Goal: Communication & Community: Share content

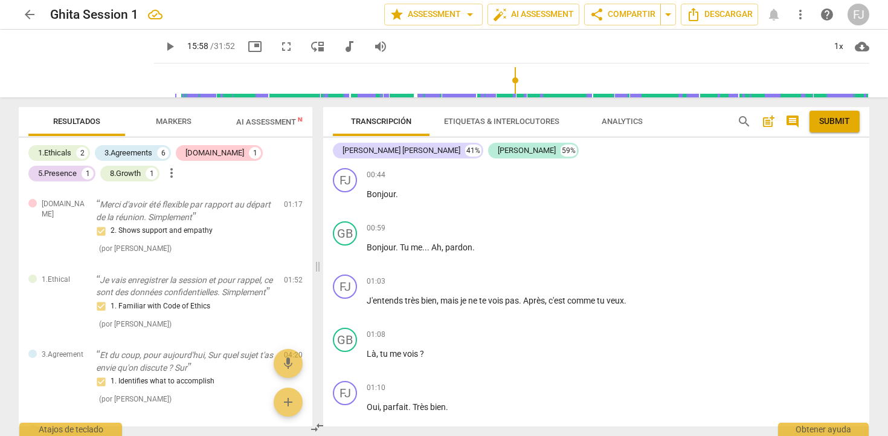
scroll to position [3295, 0]
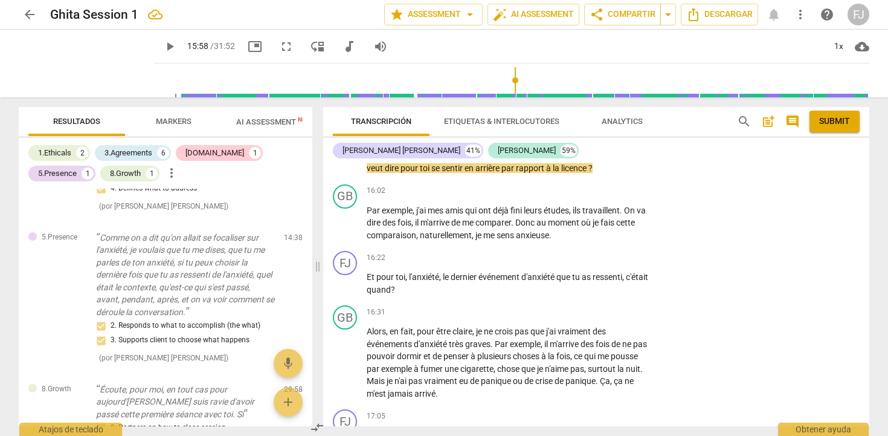
click at [770, 123] on span "post_add" at bounding box center [768, 121] width 15 height 15
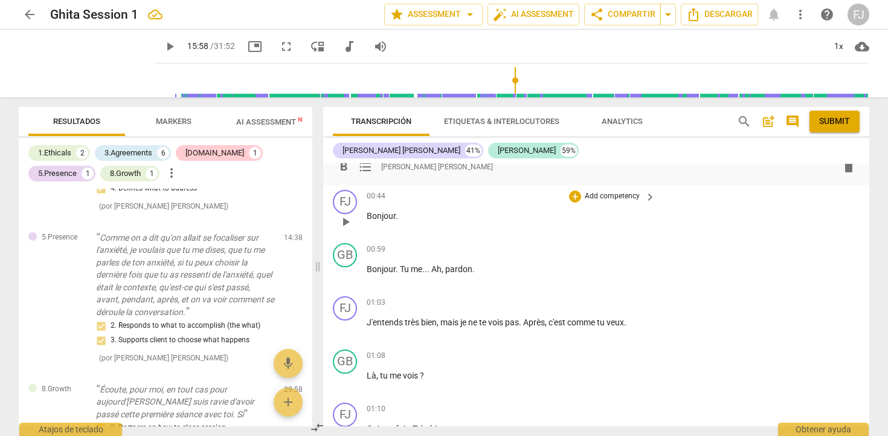
scroll to position [0, 0]
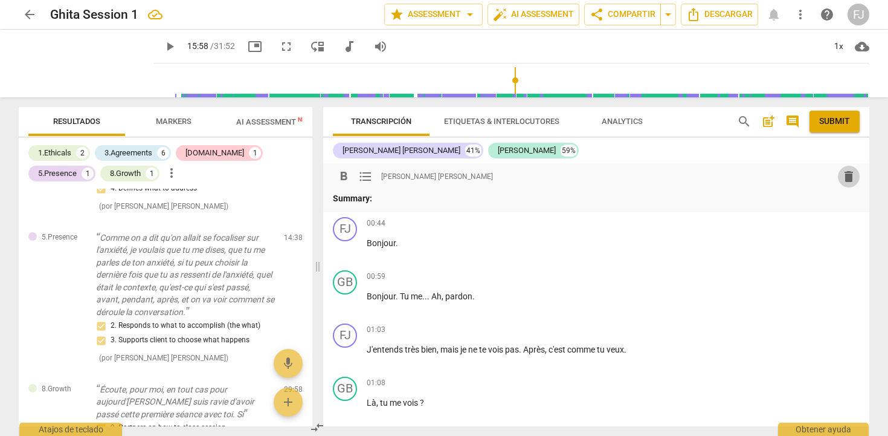
click at [848, 177] on span "delete" at bounding box center [849, 176] width 15 height 15
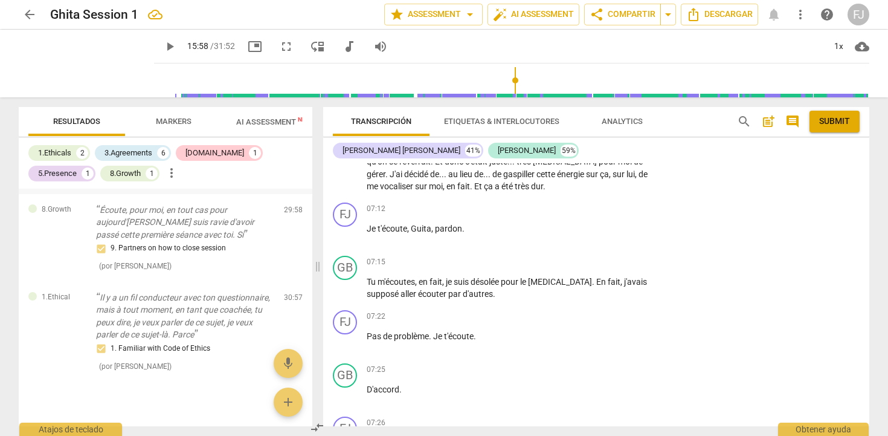
scroll to position [880, 0]
click at [814, 427] on div "Obtener ayuda" at bounding box center [823, 425] width 91 height 19
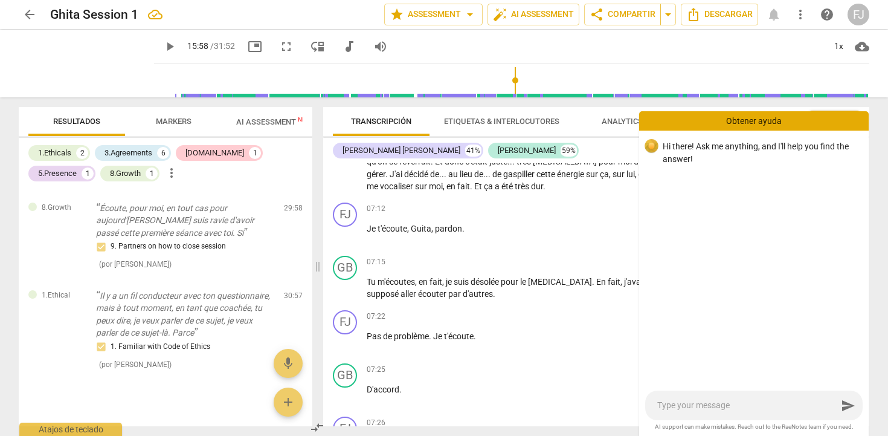
type textarea "H"
type textarea "HE"
type textarea "HEL"
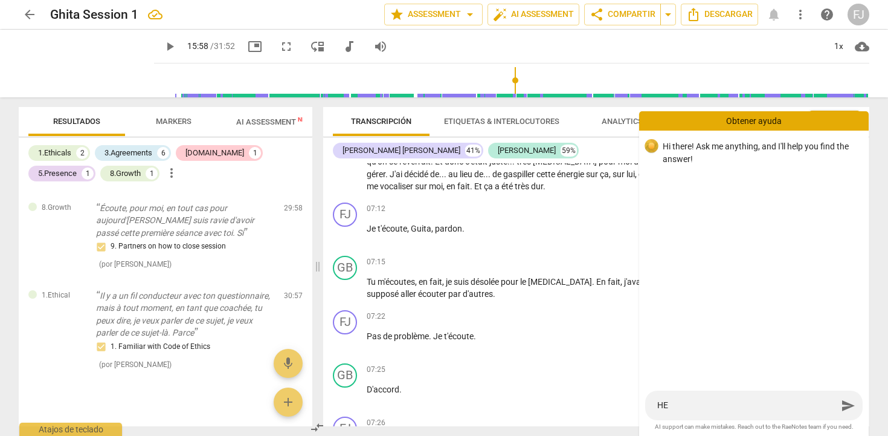
type textarea "HEL"
type textarea "HELL"
type textarea "HELLO"
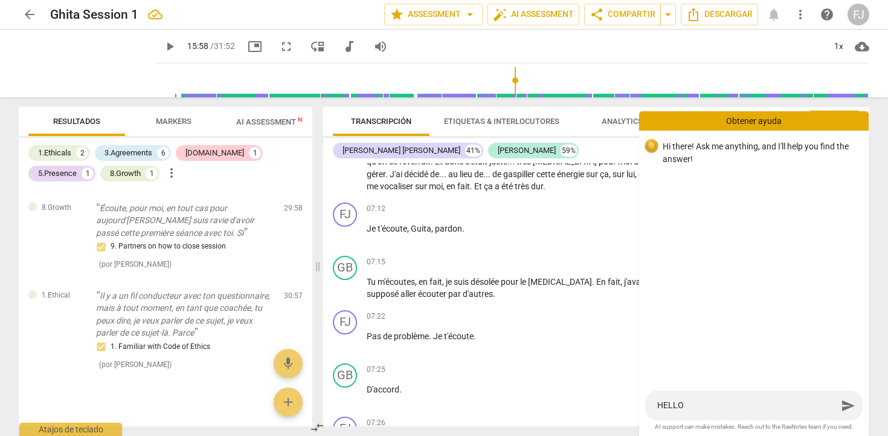
type textarea "HELLO,"
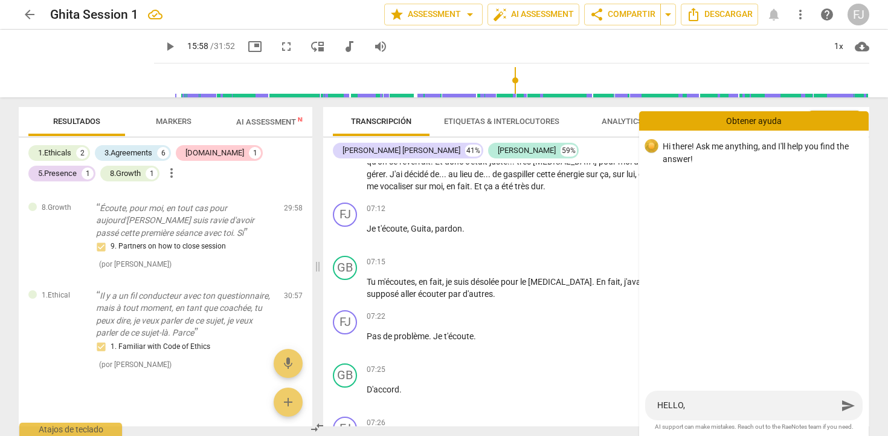
type textarea "HELLO,"
type textarea "HELLO"
type textarea "HELL"
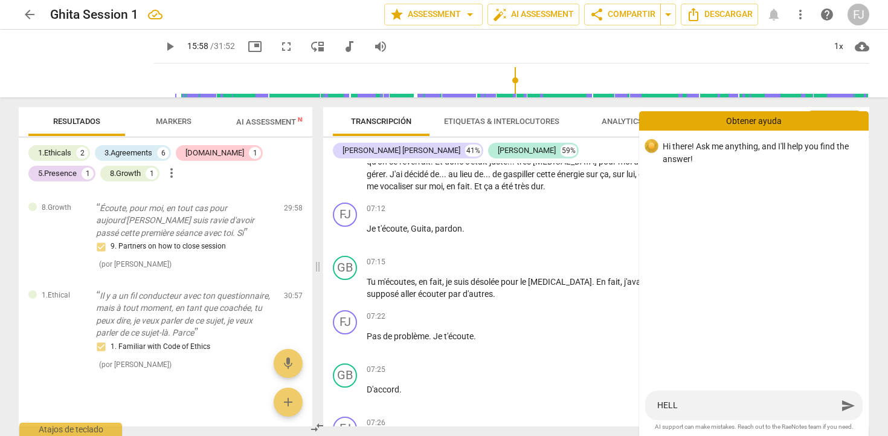
type textarea "HEL"
type textarea "HE"
type textarea "H"
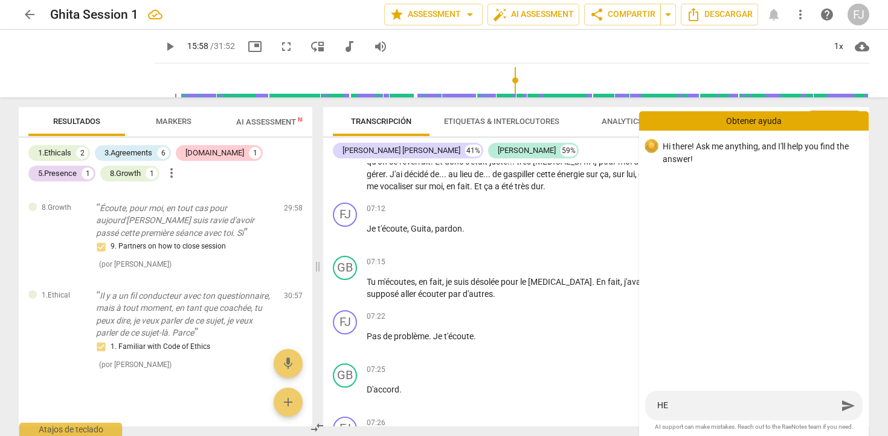
type textarea "H"
type textarea "h"
type textarea "he"
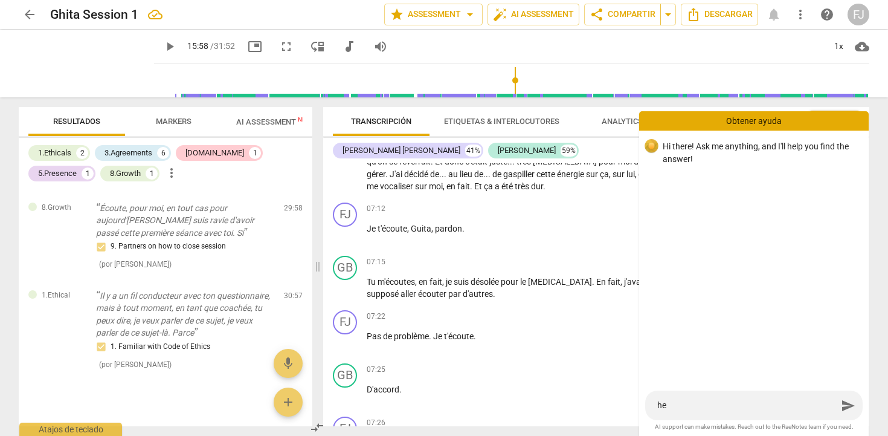
type textarea "hel"
type textarea "hell"
type textarea "hello"
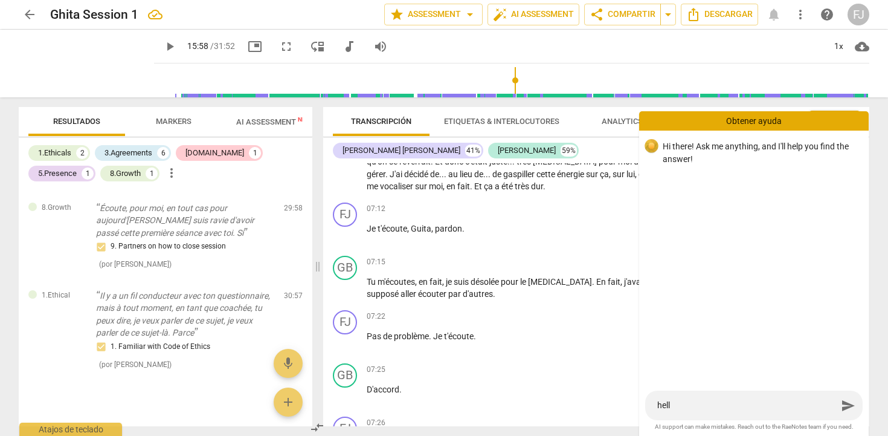
type textarea "hello"
type textarea "hello,"
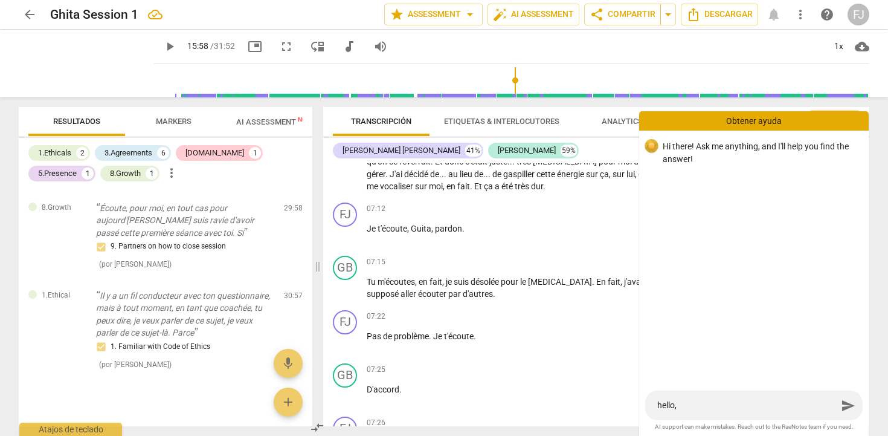
type textarea "hello, p"
type textarea "hello, pl"
type textarea "hello, ple"
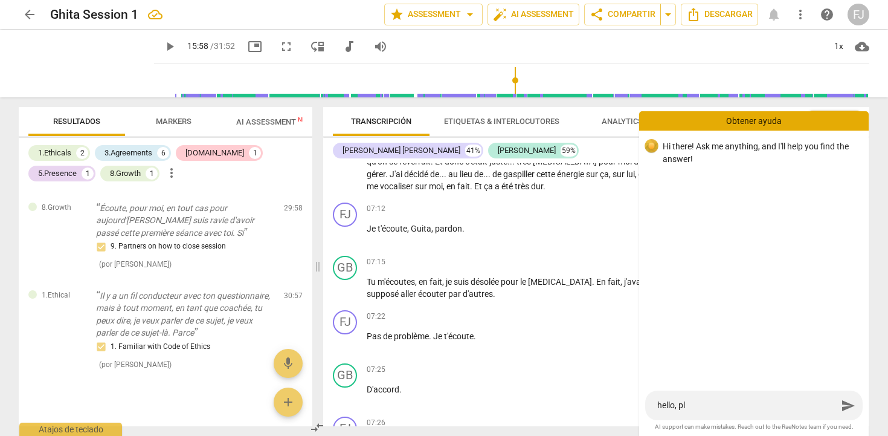
type textarea "hello, ple"
type textarea "hello, plea"
type textarea "hello, pleas"
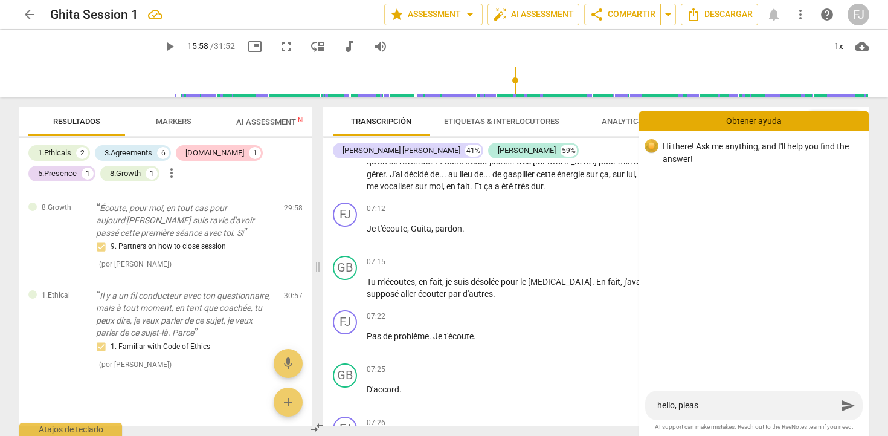
type textarea "hello, please"
type textarea "hello, please,"
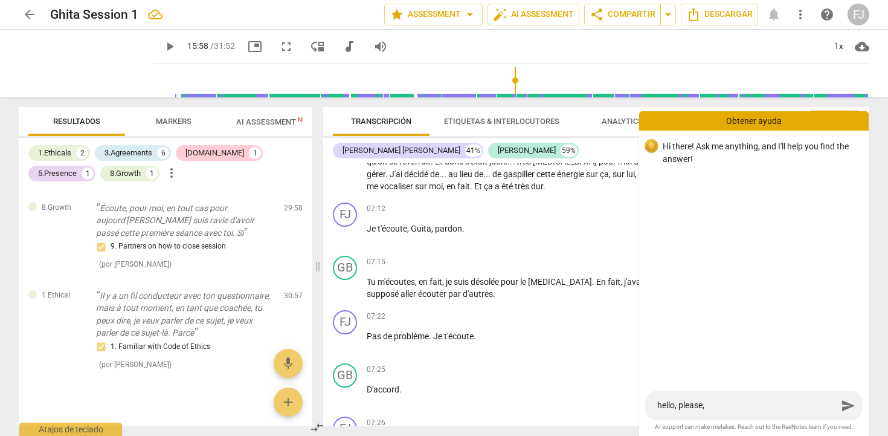
type textarea "hello, please,"
type textarea "hello, please, c"
type textarea "hello, please, co"
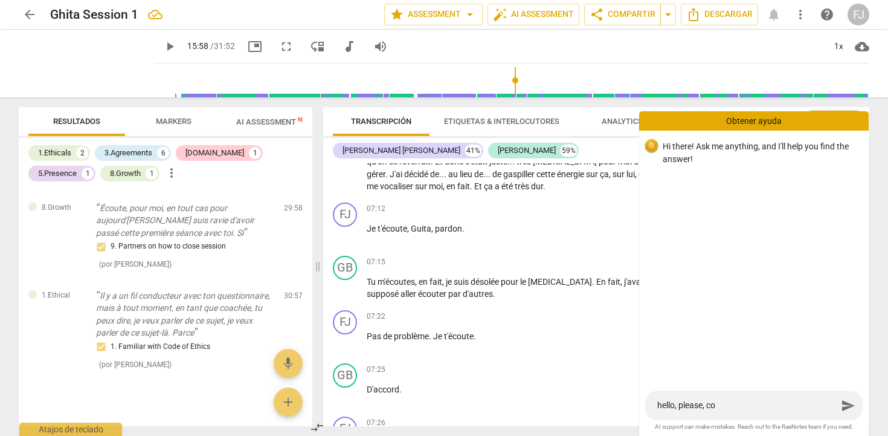
type textarea "hello, please, coy"
type textarea "hello, please, coyk"
type textarea "hello, please, coykl"
type textarea "hello, please, coykld"
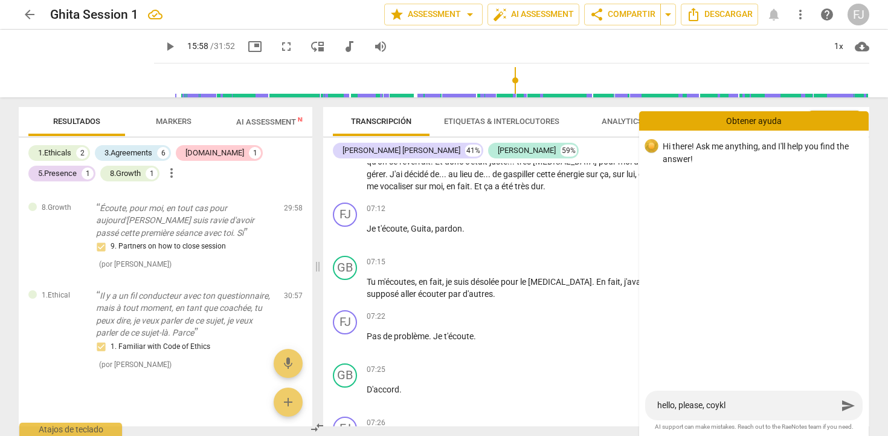
type textarea "hello, please, coykld"
type textarea "hello, please, coykld y"
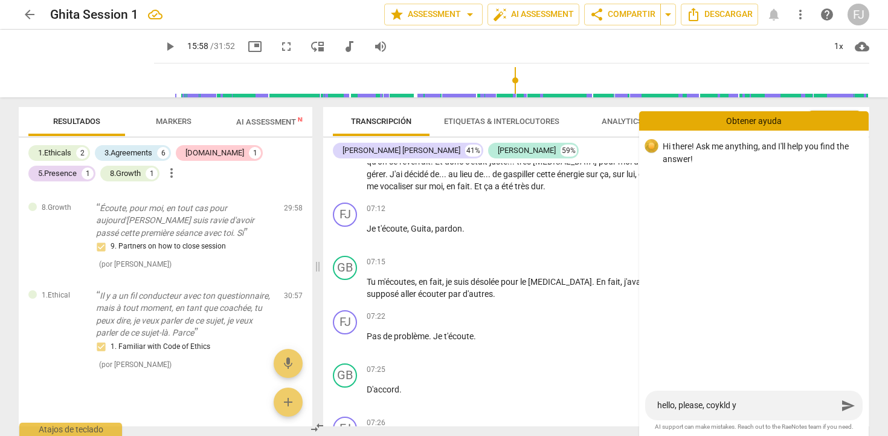
type textarea "hello, please, coykld"
type textarea "hello, please, coykl"
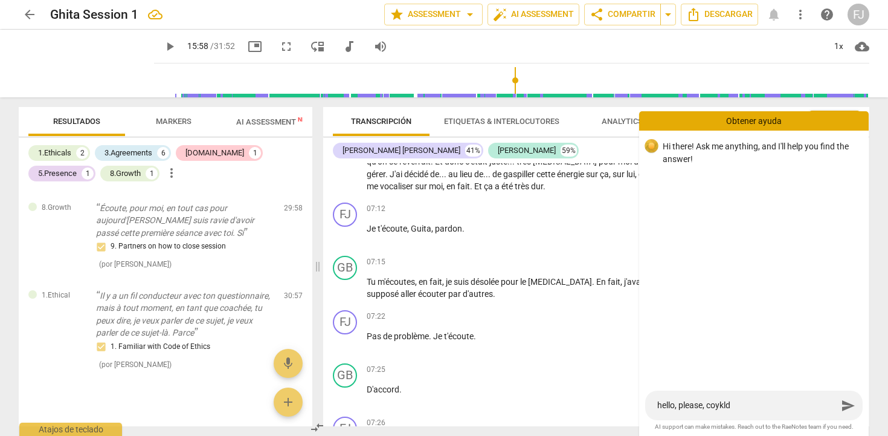
type textarea "hello, please, coykl"
type textarea "hello, please, coyk"
type textarea "hello, please, coy"
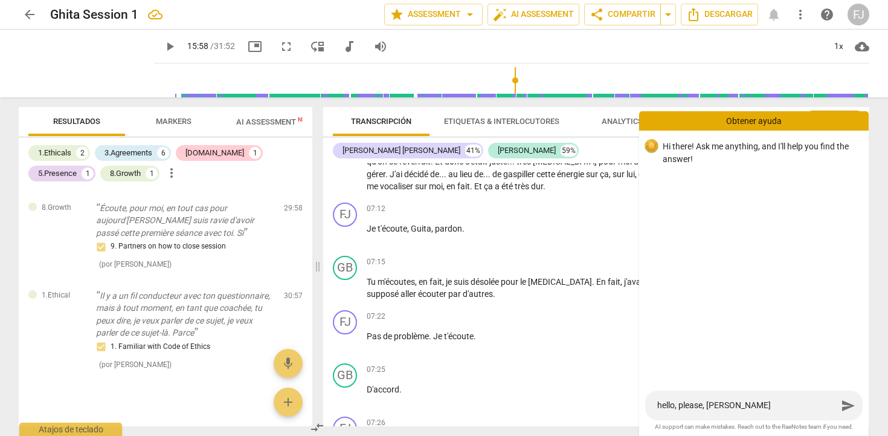
type textarea "hello, please, co"
type textarea "hello, please, cou"
type textarea "hello, please, coul"
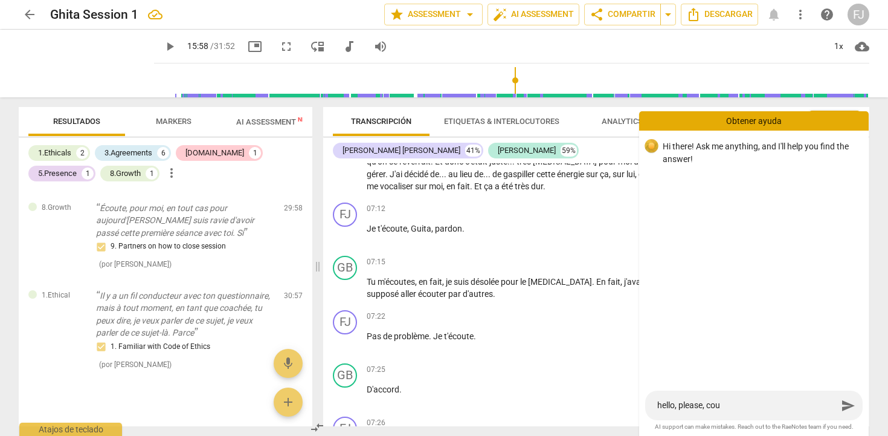
type textarea "hello, please, coul"
type textarea "hello, please, could"
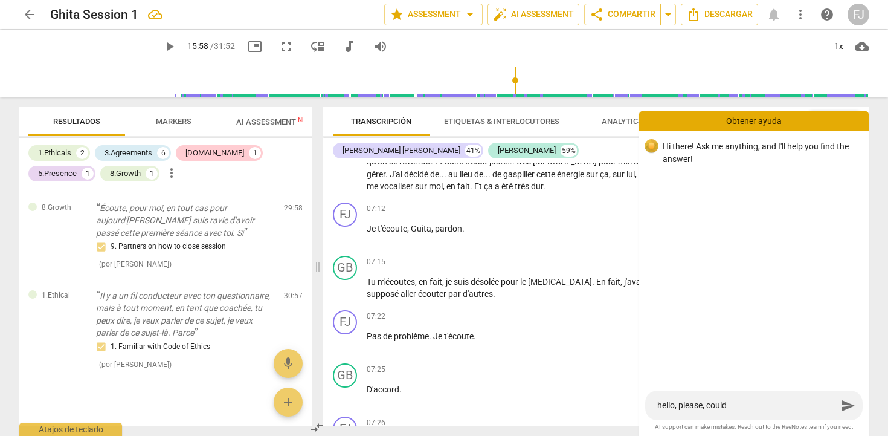
type textarea "hello, please, could y"
type textarea "hello, please, could yo"
type textarea "hello, please, could you"
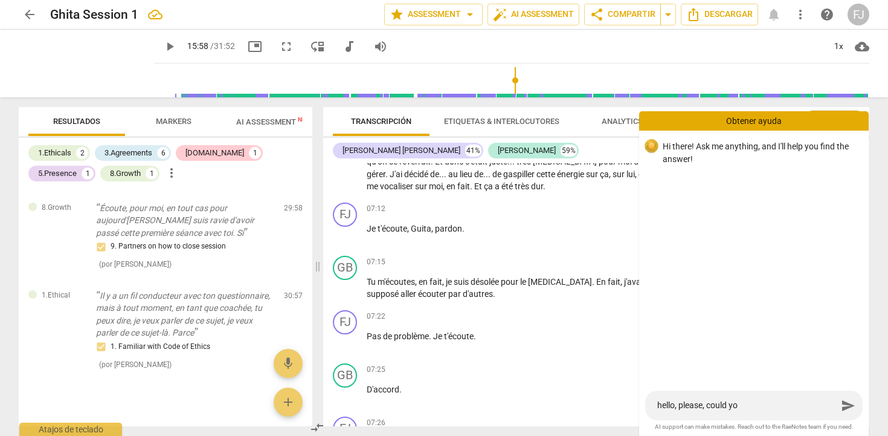
type textarea "hello, please, could you"
type textarea "hello, please, could you t"
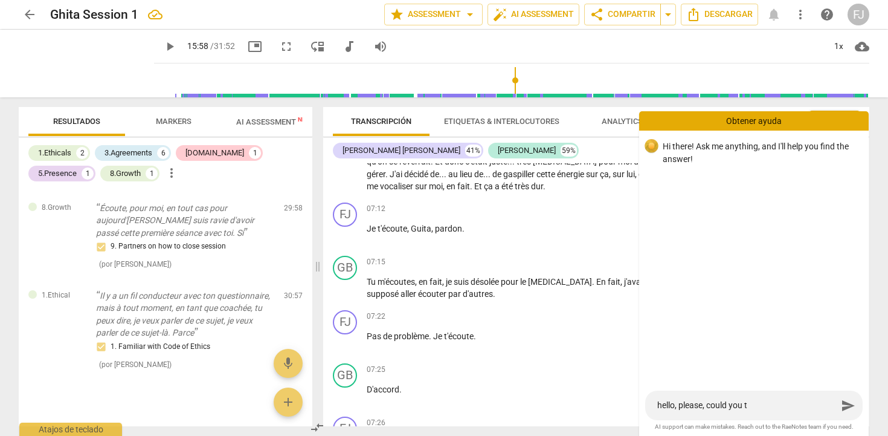
type textarea "hello, please, could you te"
type textarea "hello, please, could you tel"
type textarea "hello, please, could you tell"
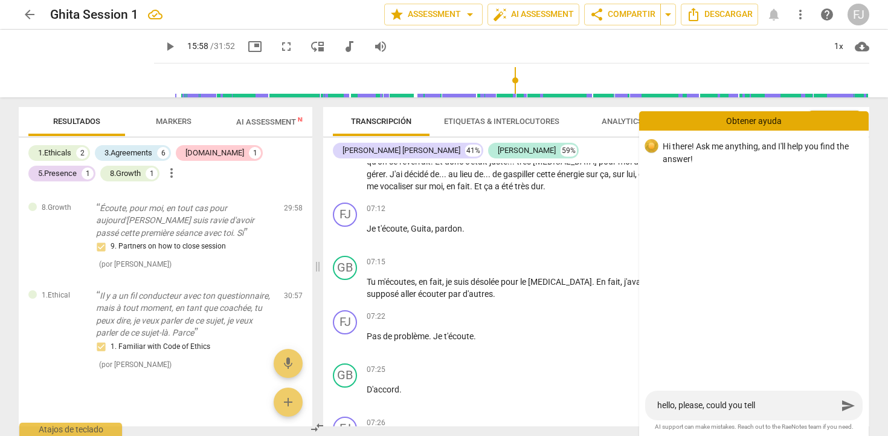
type textarea "hello, please, could you tell"
type textarea "hello, please, could you tell m"
type textarea "hello, please, could you tell me"
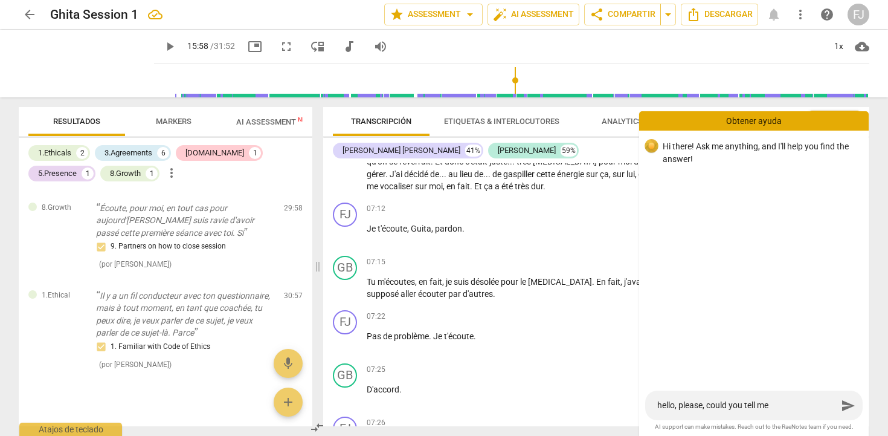
type textarea "hello, please, could you tell me"
type textarea "hello, please, could you tell me w"
type textarea "hello, please, could you tell me wh"
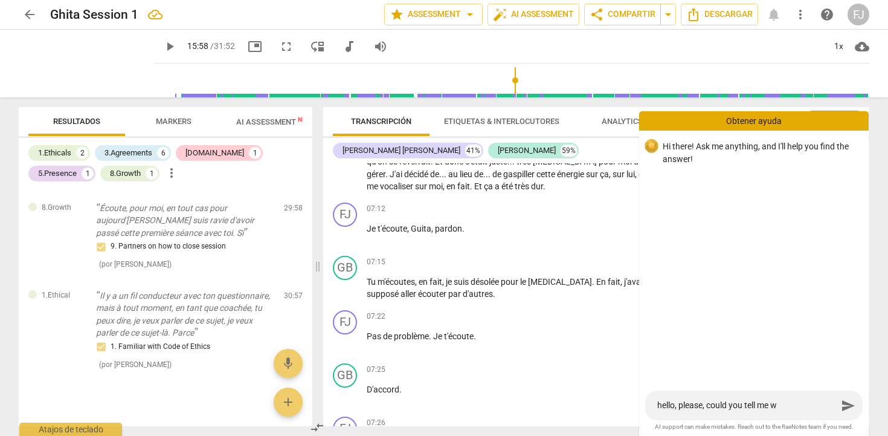
type textarea "hello, please, could you tell me wh"
type textarea "hello, please, could you tell me why"
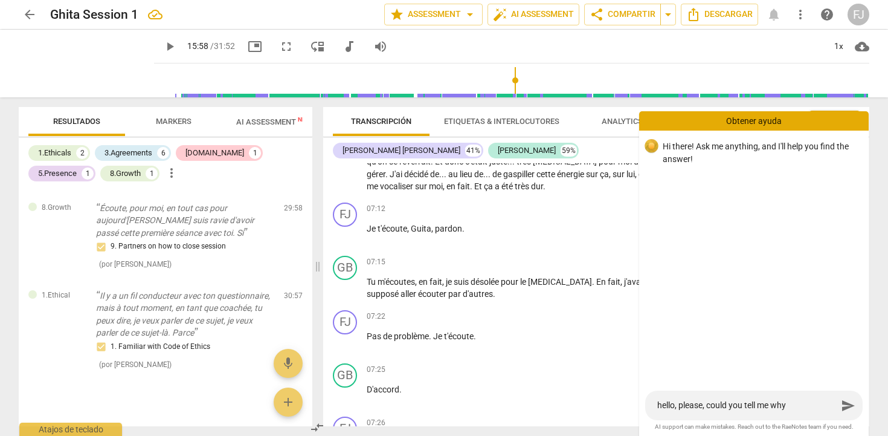
type textarea "hello, please, could you tell me why t"
type textarea "hello, please, could you tell me why te"
type textarea "hello, please, could you tell me why teh"
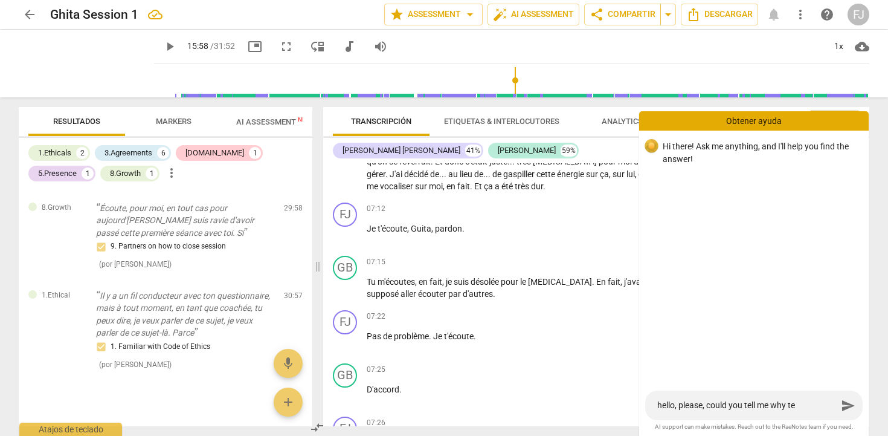
type textarea "hello, please, could you tell me why teh"
type textarea "hello, please, could you tell me why tehr"
type textarea "hello, please, could you tell me why tehre"
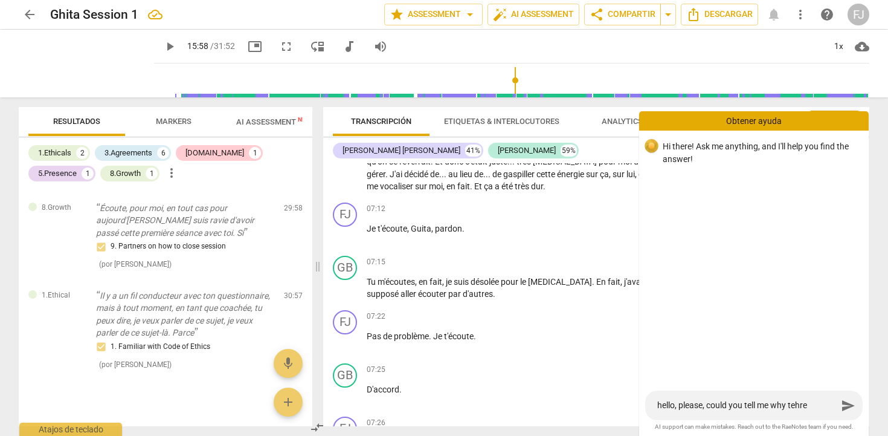
type textarea "hello, please, could you tell me why tehre"
type textarea "hello, please, could you tell me why tehr"
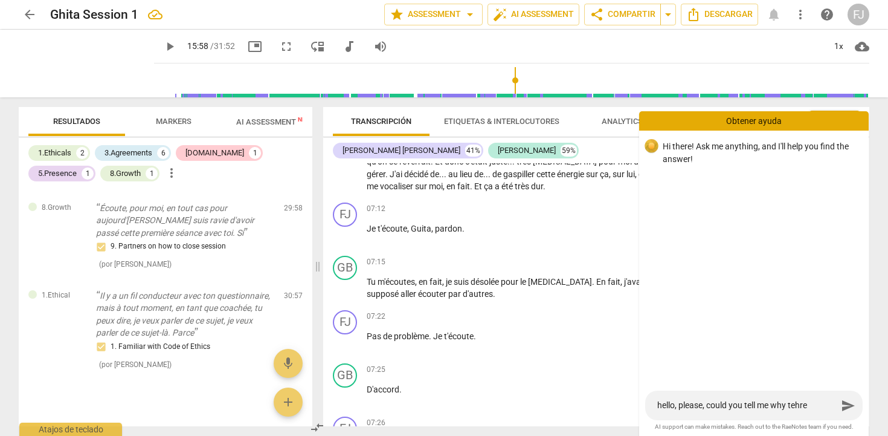
type textarea "hello, please, could you tell me why tehr"
type textarea "hello, please, could you tell me why teh"
type textarea "hello, please, could you tell me why te"
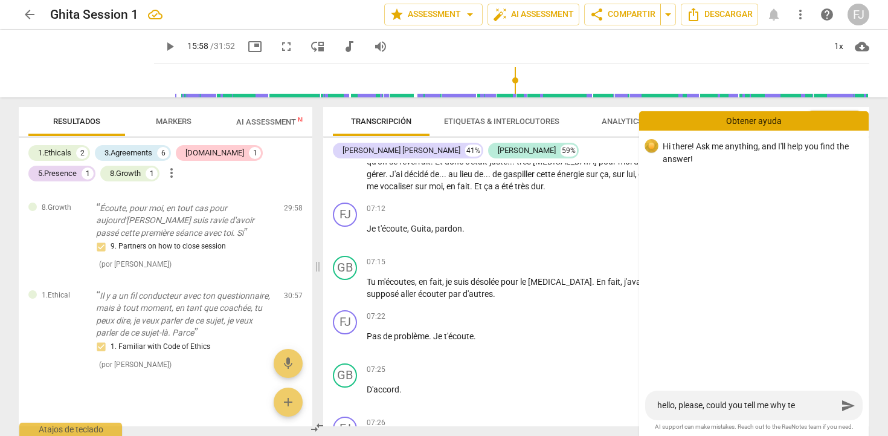
type textarea "hello, please, could you tell me why t"
type textarea "hello, please, could you tell me why th"
type textarea "hello, please, could you tell me why the"
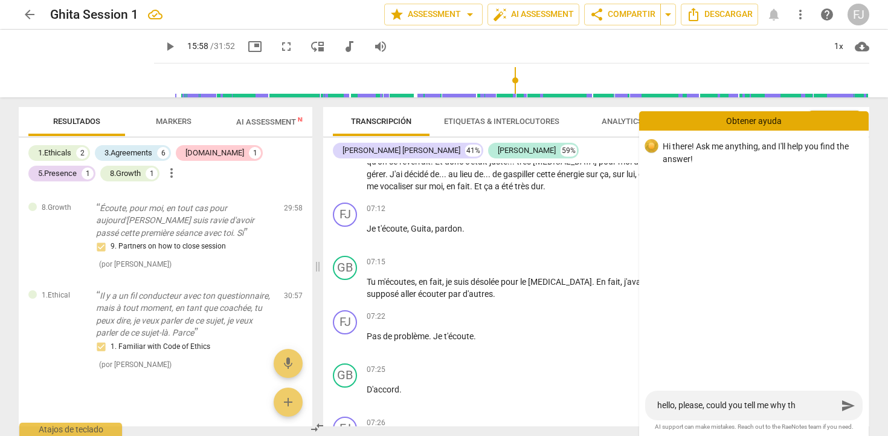
type textarea "hello, please, could you tell me why the"
type textarea "hello, please, could you tell me why ther"
type textarea "hello, please, could you tell me why there"
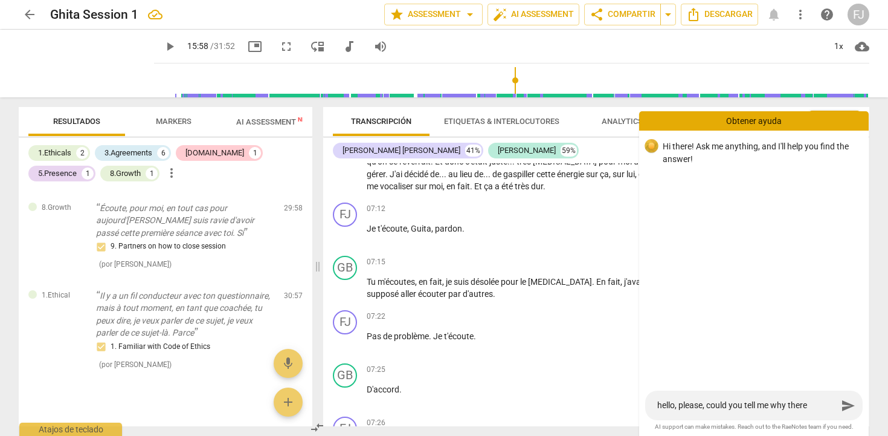
type textarea "hello, please, could you tell me why there"
type textarea "hello, please, could you tell me why there i"
type textarea "hello, please, could you tell me why there is"
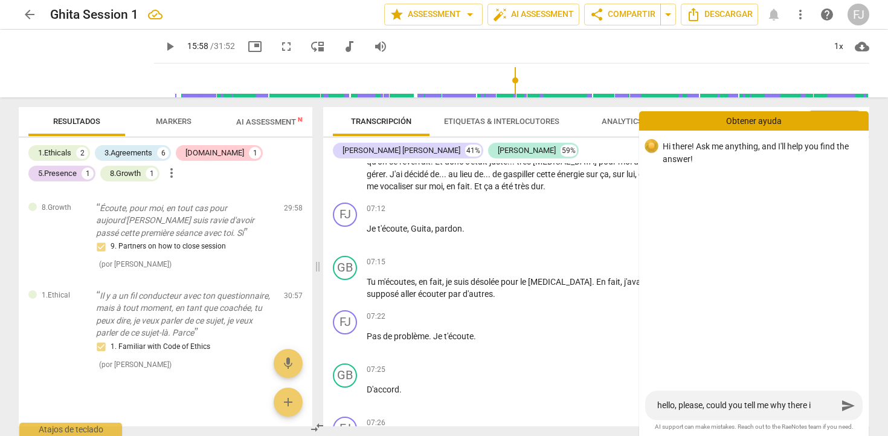
type textarea "hello, please, could you tell me why there is"
type textarea "hello, please, could you tell me why there is n"
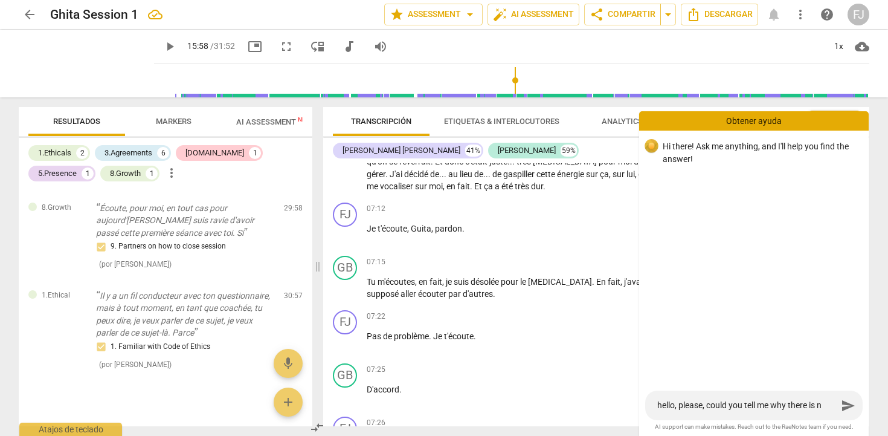
type textarea "hello, please, could you tell me why there is no"
type textarea "hello, please, could you tell me why there is no a"
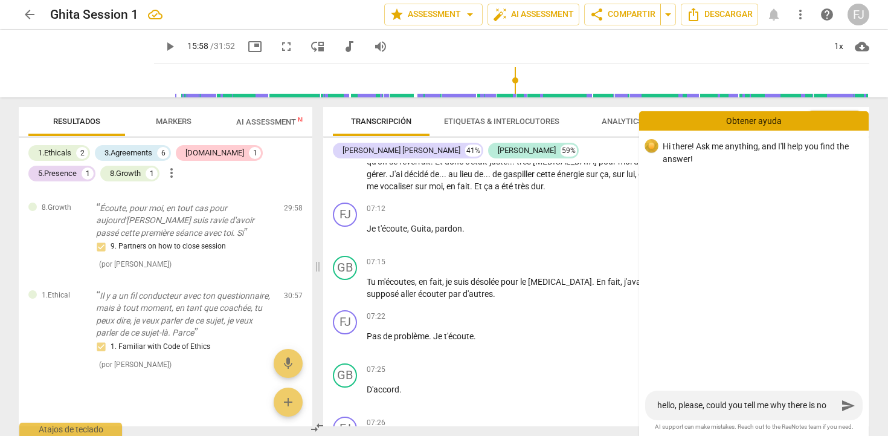
type textarea "hello, please, could you tell me why there is no a"
type textarea "hello, please, could you tell me why there is no as"
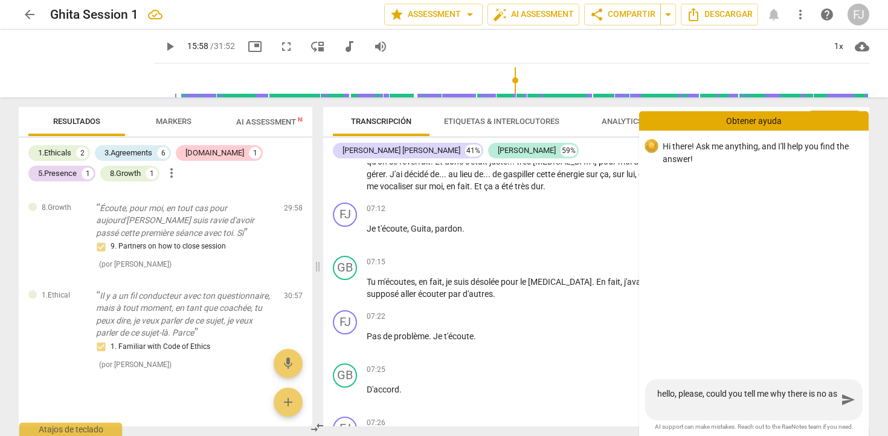
type textarea "hello, please, could you tell me why there is no ass"
type textarea "hello, please, could you tell me why there is no asse"
type textarea "hello, please, could you tell me why there is no asses"
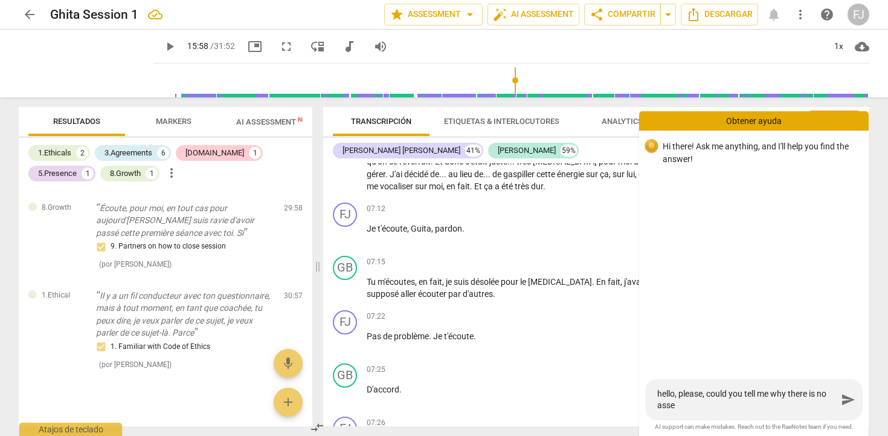
type textarea "hello, please, could you tell me why there is no asses"
type textarea "hello, please, could you tell me why there is no assess"
type textarea "hello, please, could you tell me why there is no assessm"
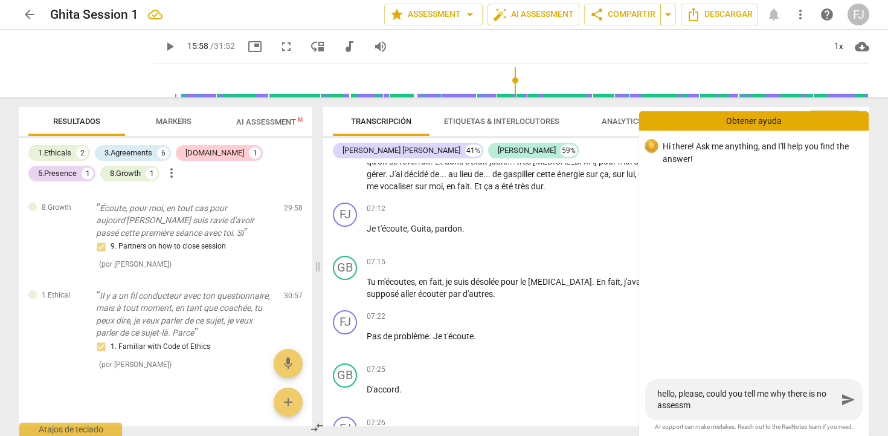
type textarea "hello, please, could you tell me why there is no assessme"
type textarea "hello, please, could you tell me why there is no assessmen"
type textarea "hello, please, could you tell me why there is no assessment"
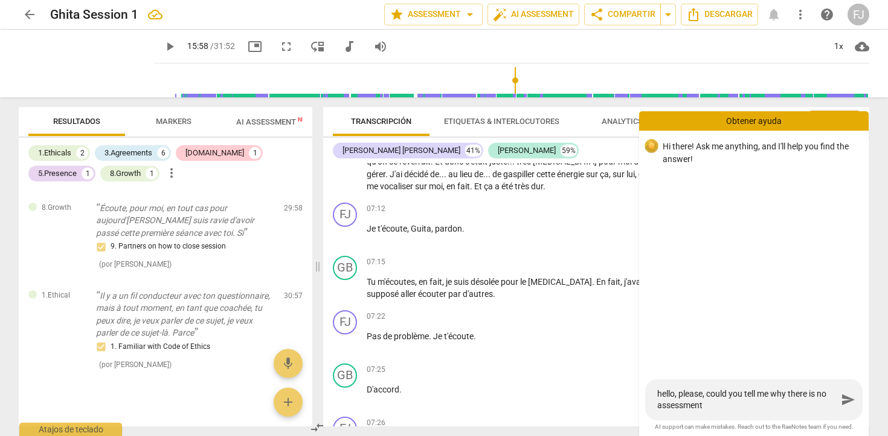
type textarea "hello, please, could you tell me why there is no assessment"
type textarea "hello, please, could you tell me why there is no assessment b"
type textarea "hello, please, could you tell me why there is no assessment be"
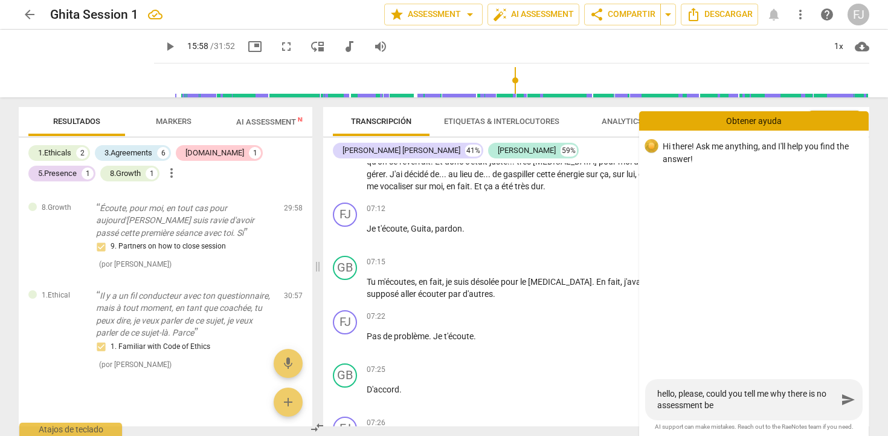
type textarea "hello, please, could you tell me why there is no assessment bet"
type textarea "hello, please, could you tell me why there is no assessment betw"
type textarea "hello, please, could you tell me why there is no assessment betwe"
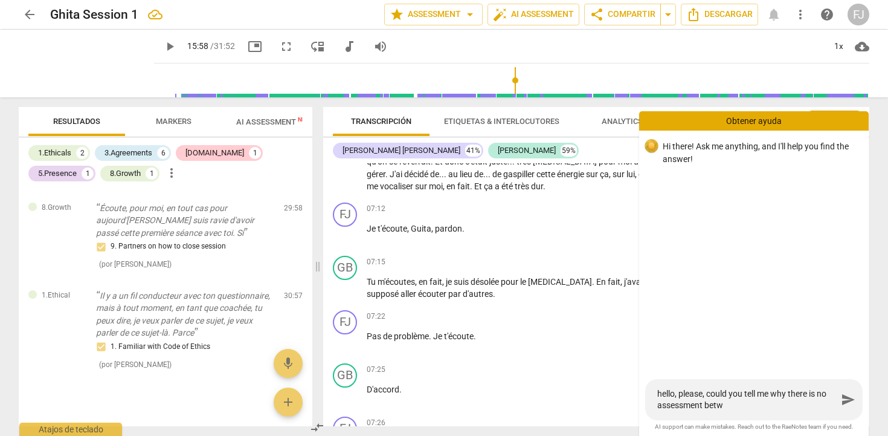
type textarea "hello, please, could you tell me why there is no assessment betwe"
type textarea "hello, please, could you tell me why there is no assessment betwee"
type textarea "hello, please, could you tell me why there is no assessment between"
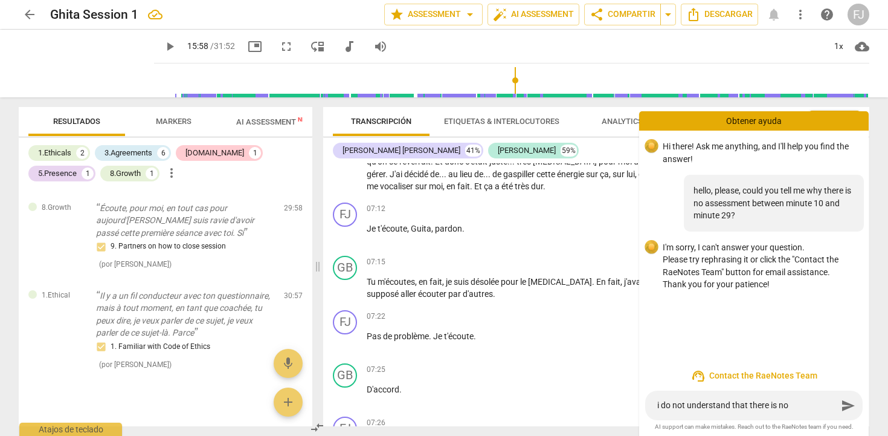
click at [749, 405] on textarea "i do not understand that there is no" at bounding box center [747, 404] width 180 height 11
click at [801, 405] on textarea "i do not understand why there is no" at bounding box center [747, 404] width 180 height 11
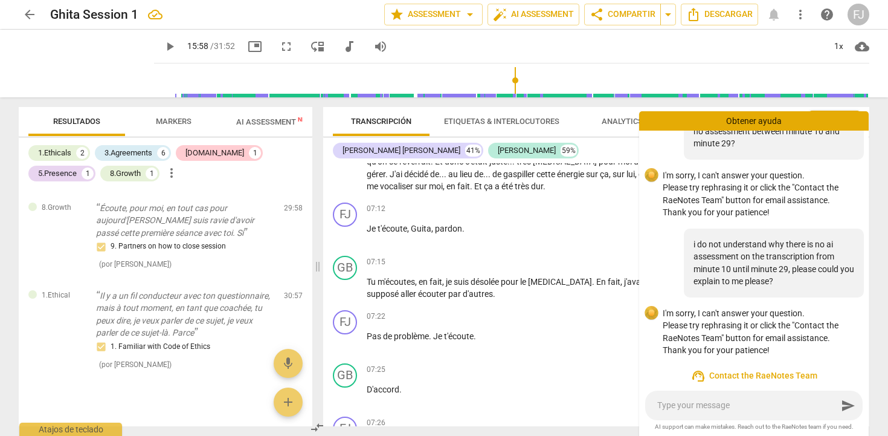
scroll to position [74, 0]
click at [505, 254] on div "GB play_arrow pause 07:15 + Add competency keyboard_arrow_right Tu m'écoutes , …" at bounding box center [596, 278] width 546 height 54
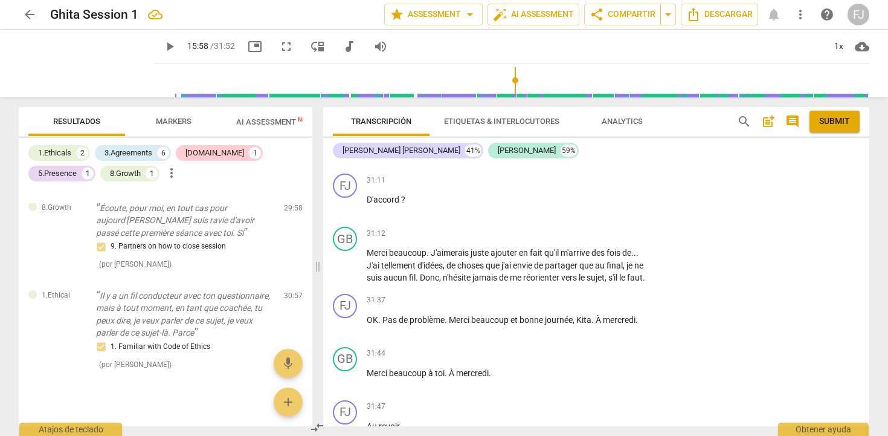
scroll to position [6250, 0]
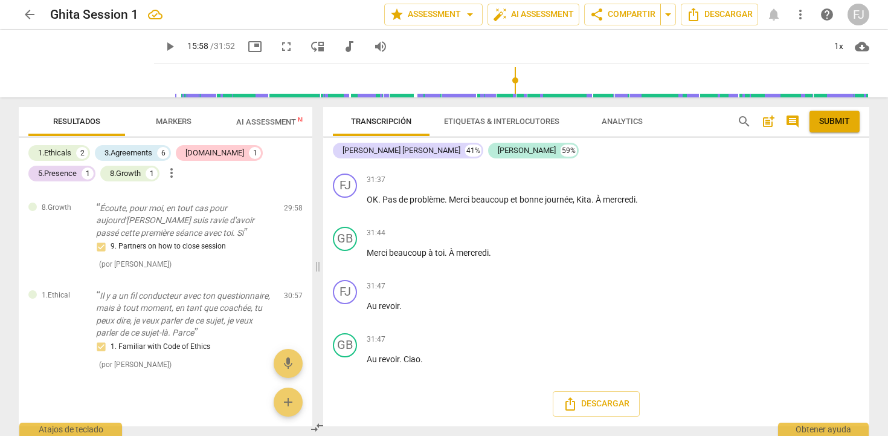
click at [342, 48] on span "audiotrack" at bounding box center [349, 46] width 15 height 15
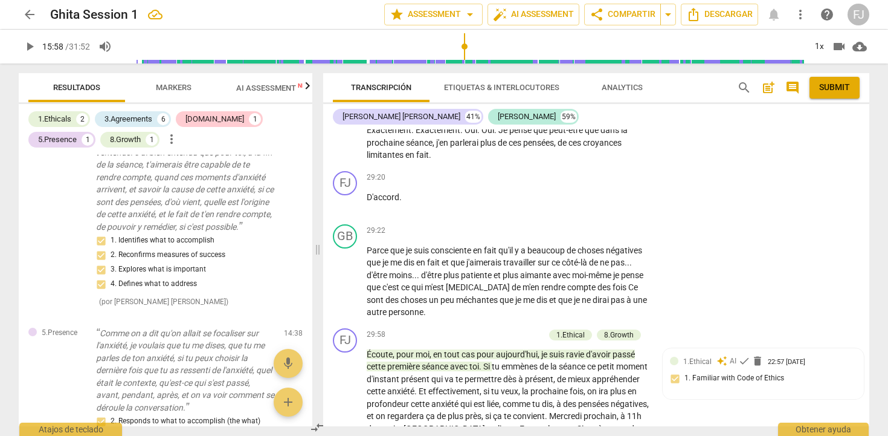
scroll to position [5681, 0]
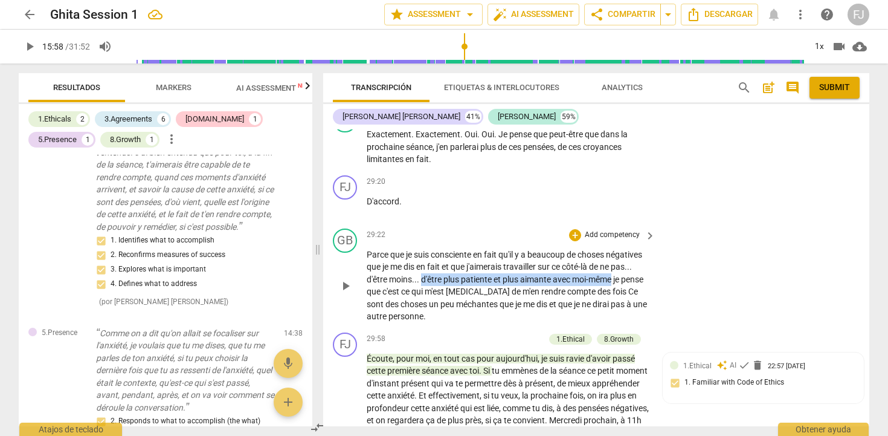
drag, startPoint x: 457, startPoint y: 291, endPoint x: 391, endPoint y: 308, distance: 68.6
click at [391, 308] on p "Parce que je suis consciente en fait qu'il y a beaucoup de choses négatives que…" at bounding box center [508, 285] width 283 height 74
click at [633, 289] on div "+" at bounding box center [636, 288] width 12 height 12
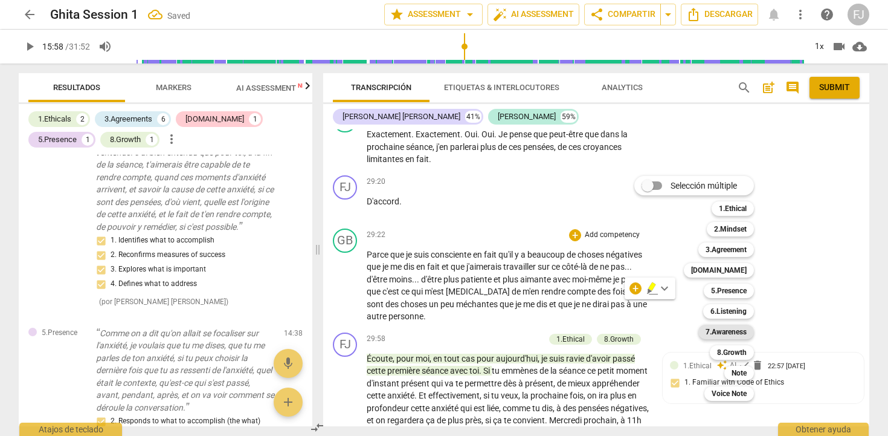
click at [737, 335] on b "7.Awareness" at bounding box center [726, 331] width 41 height 15
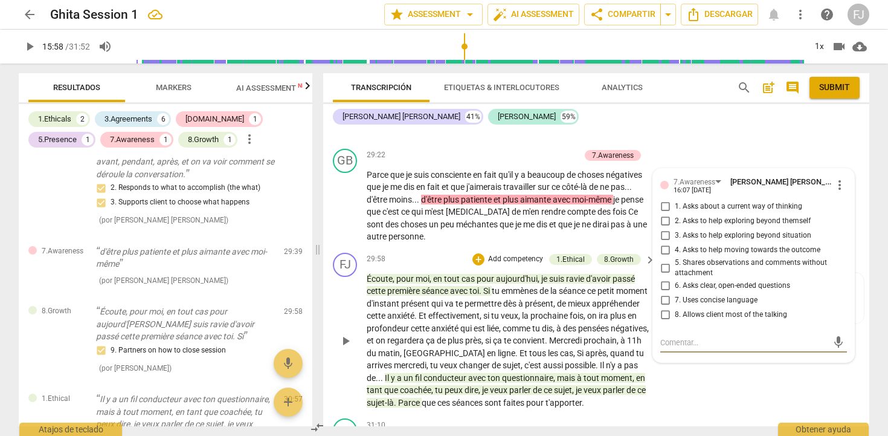
scroll to position [5760, 0]
click at [837, 193] on span "more_vert" at bounding box center [840, 186] width 15 height 15
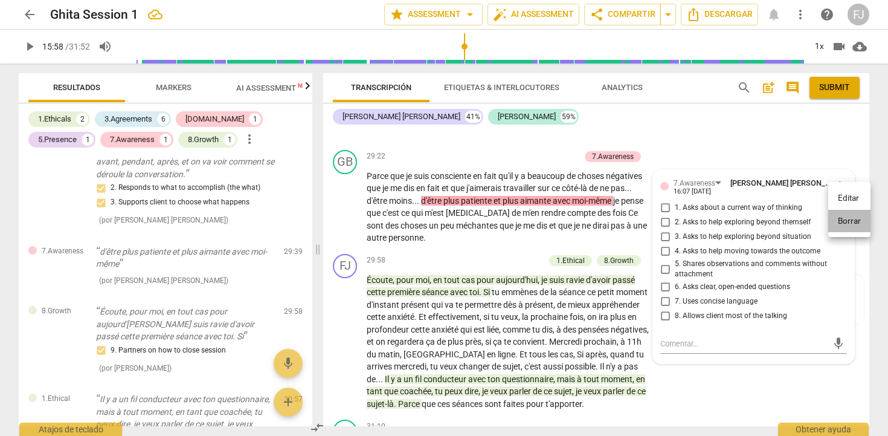
click at [837, 222] on li "Borrar" at bounding box center [849, 221] width 42 height 23
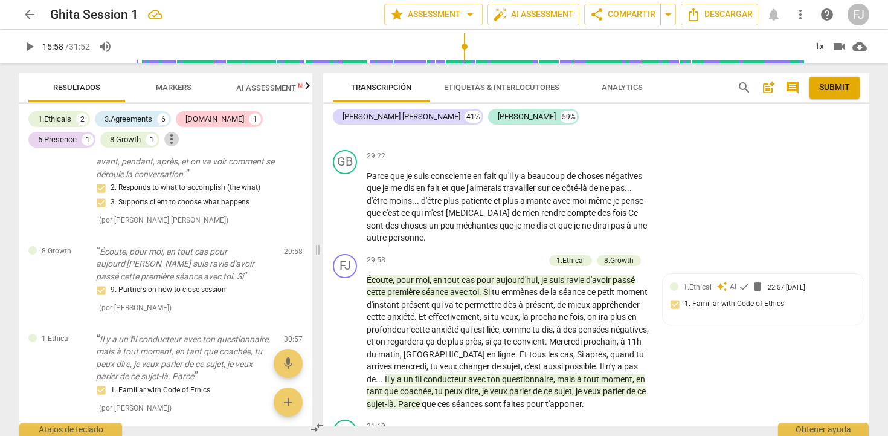
click at [164, 140] on span "more_vert" at bounding box center [171, 139] width 15 height 15
click at [178, 89] on div at bounding box center [444, 218] width 888 height 436
click at [178, 87] on span "Markers" at bounding box center [174, 87] width 36 height 9
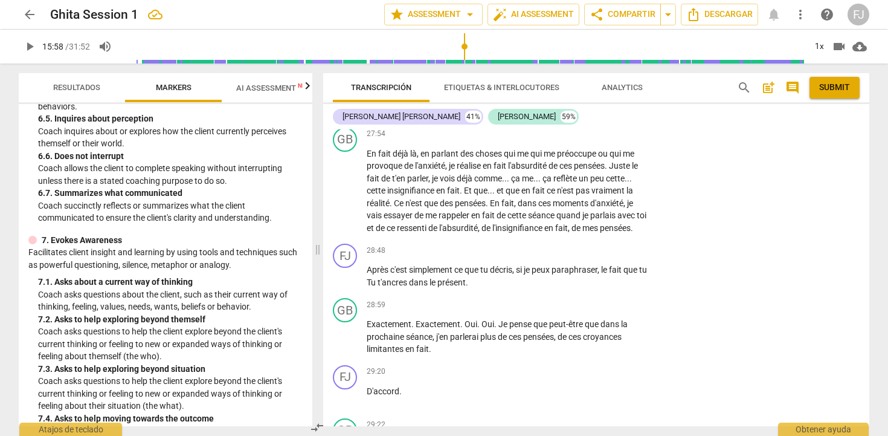
scroll to position [5494, 0]
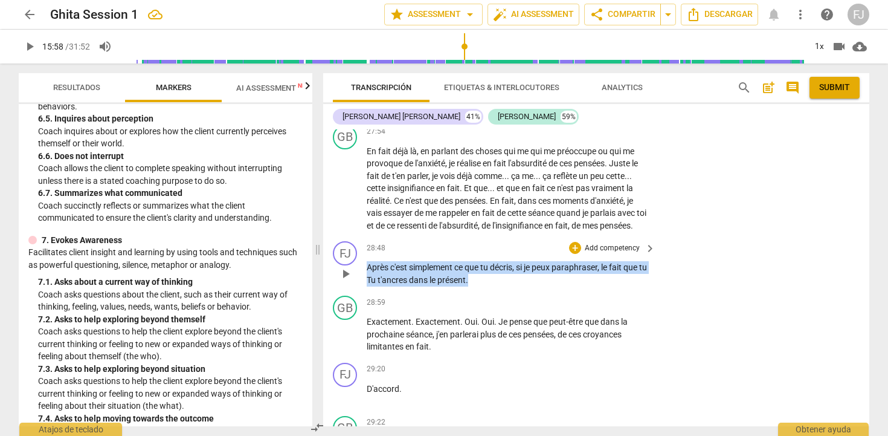
drag, startPoint x: 490, startPoint y: 294, endPoint x: 366, endPoint y: 274, distance: 126.0
click at [366, 274] on div "FJ play_arrow pause 28:48 + Add competency keyboard_arrow_right Après c'est sim…" at bounding box center [596, 263] width 546 height 54
click at [627, 254] on p "Add competency" at bounding box center [612, 248] width 57 height 11
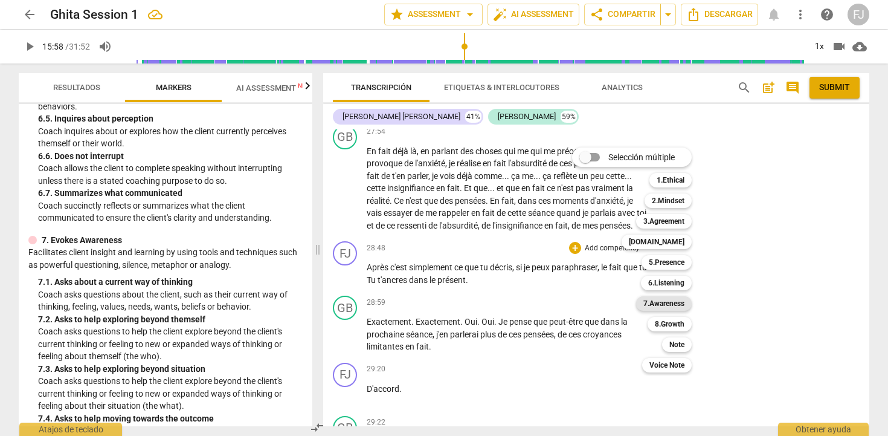
click at [661, 302] on b "7.Awareness" at bounding box center [664, 303] width 41 height 15
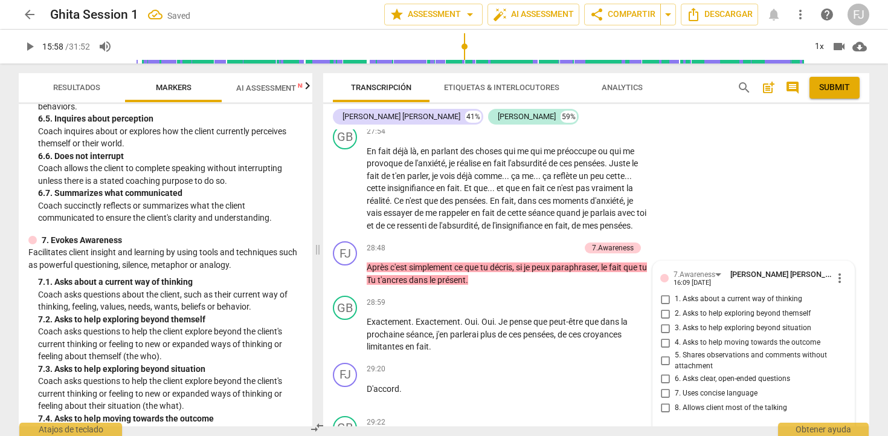
scroll to position [5664, 0]
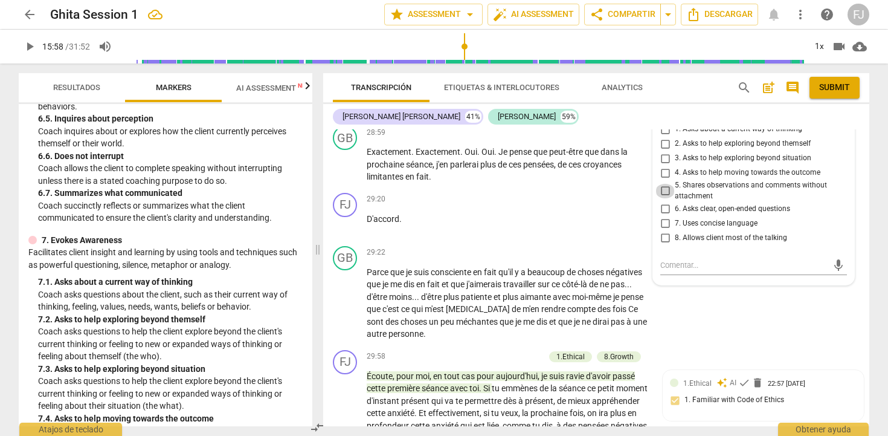
click at [662, 198] on input "5. Shares observations and comments without attachment" at bounding box center [665, 191] width 19 height 15
click at [665, 230] on input "7. Uses concise language" at bounding box center [665, 223] width 19 height 15
click at [743, 307] on div "GB play_arrow pause 29:22 + Add competency keyboard_arrow_right Parce que je su…" at bounding box center [596, 293] width 546 height 104
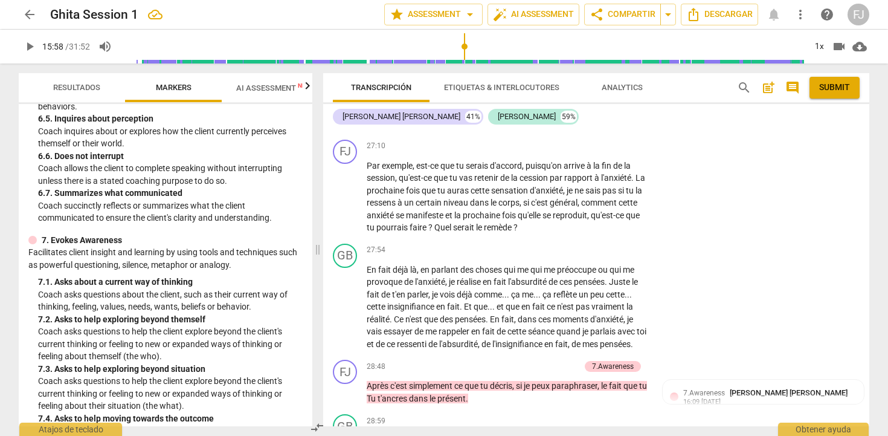
scroll to position [5374, 0]
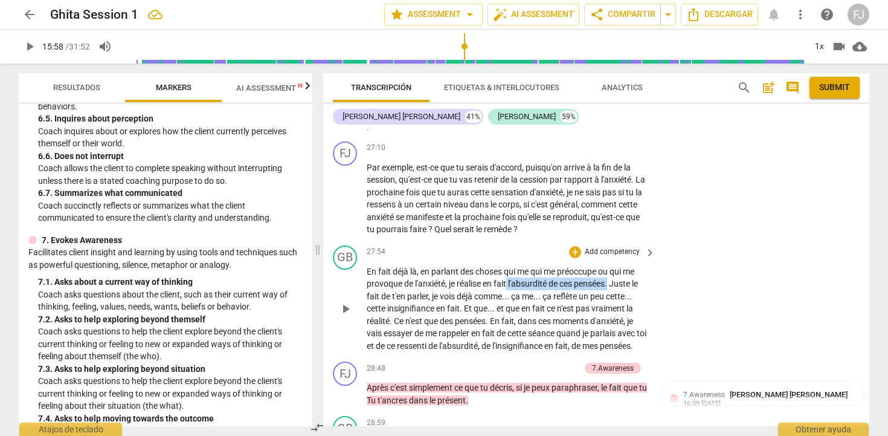
drag, startPoint x: 509, startPoint y: 285, endPoint x: 611, endPoint y: 285, distance: 101.5
click at [611, 285] on p "En fait déjà là , en parlant des choses qui me qui me préoccupe ou qui me provo…" at bounding box center [508, 308] width 283 height 87
click at [627, 271] on div "+" at bounding box center [625, 268] width 12 height 12
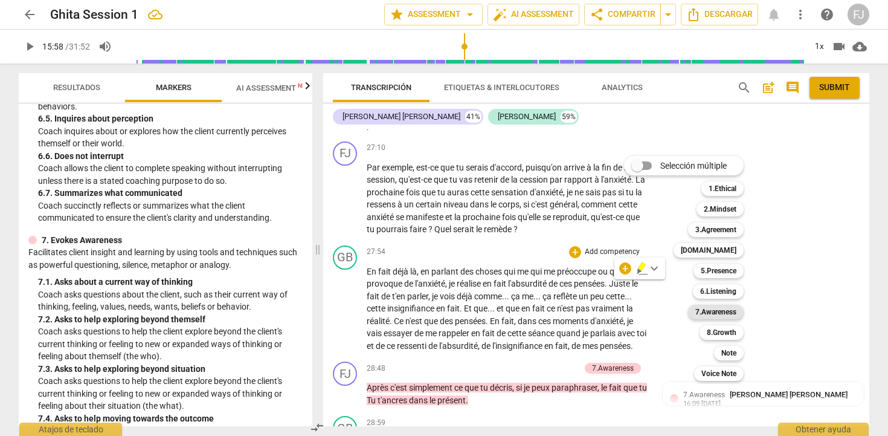
click at [726, 314] on b "7.Awareness" at bounding box center [716, 312] width 41 height 15
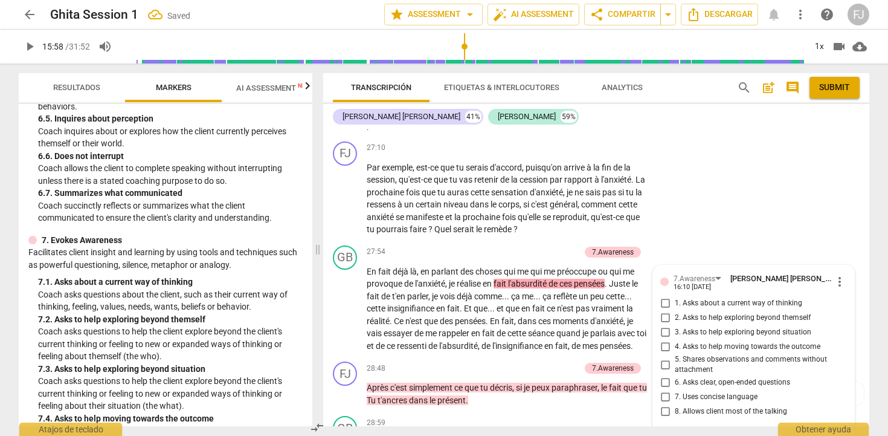
scroll to position [5535, 0]
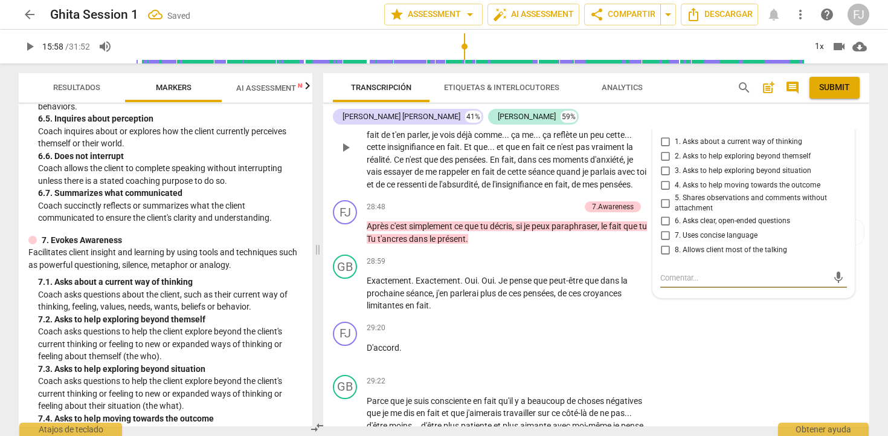
click at [721, 235] on span "7. Uses concise language" at bounding box center [716, 235] width 83 height 11
click at [675, 235] on input "7. Uses concise language" at bounding box center [665, 235] width 19 height 15
click at [729, 317] on div "GB play_arrow pause 28:59 + Add competency keyboard_arrow_right Exactement . Ex…" at bounding box center [596, 283] width 546 height 67
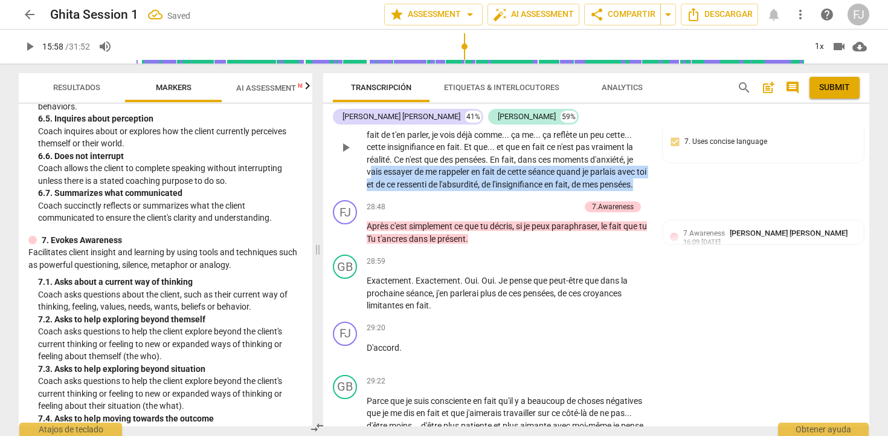
drag, startPoint x: 370, startPoint y: 168, endPoint x: 425, endPoint y: 192, distance: 60.6
click at [425, 191] on p "En fait déjà là , en parlant des choses qui me qui me préoccupe ou qui me provo…" at bounding box center [508, 147] width 283 height 87
click at [410, 181] on div "+" at bounding box center [411, 181] width 12 height 12
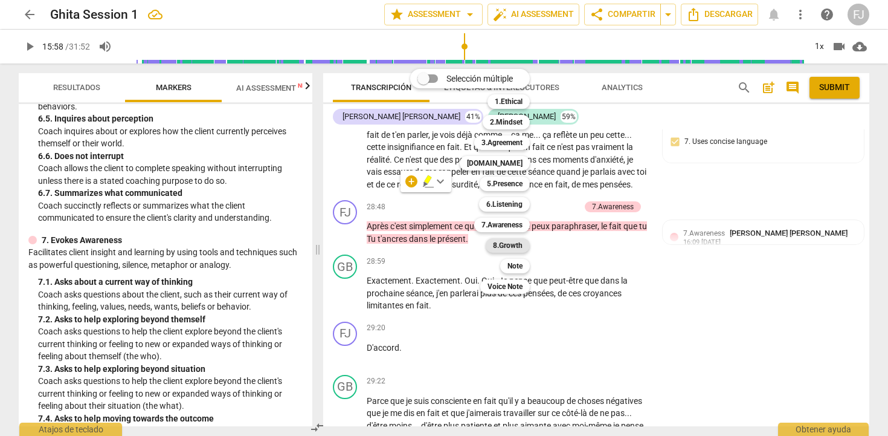
click at [517, 248] on b "8.Growth" at bounding box center [508, 245] width 30 height 15
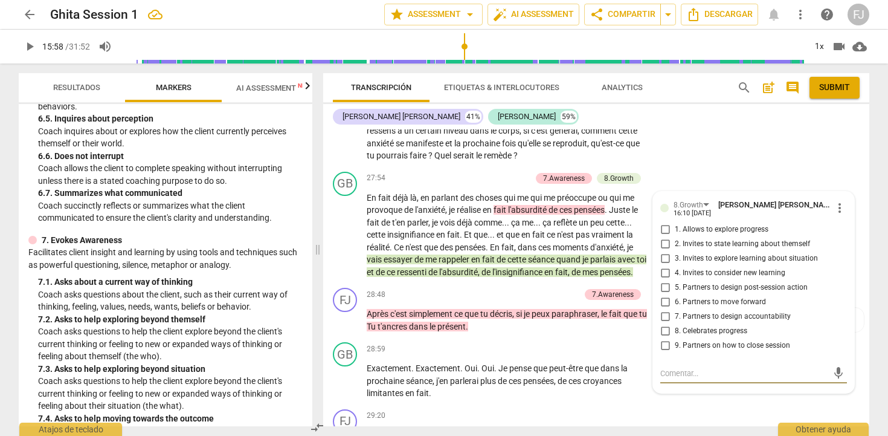
scroll to position [5452, 0]
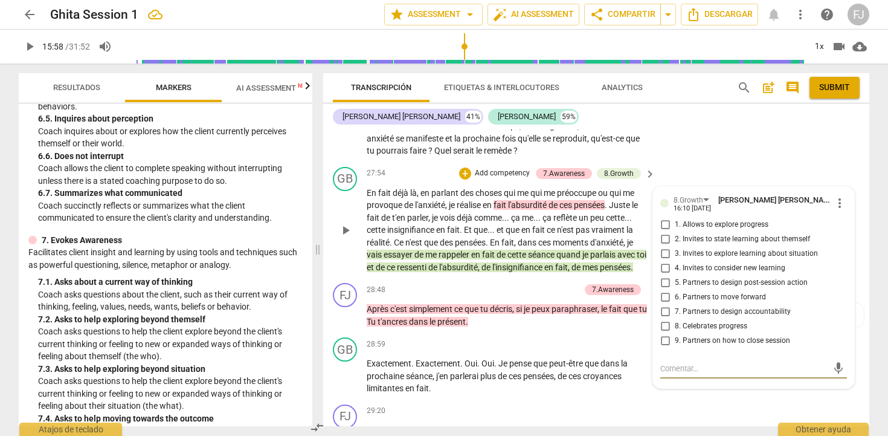
click at [664, 328] on input "8. Celebrates progress" at bounding box center [665, 326] width 19 height 15
click at [664, 299] on input "6. Partners to move forward" at bounding box center [665, 297] width 19 height 15
click at [662, 281] on input "5. Partners to design post-session action" at bounding box center [665, 283] width 19 height 15
click at [710, 399] on div "GB play_arrow pause 28:59 + Add competency keyboard_arrow_right Exactement . Ex…" at bounding box center [596, 365] width 546 height 67
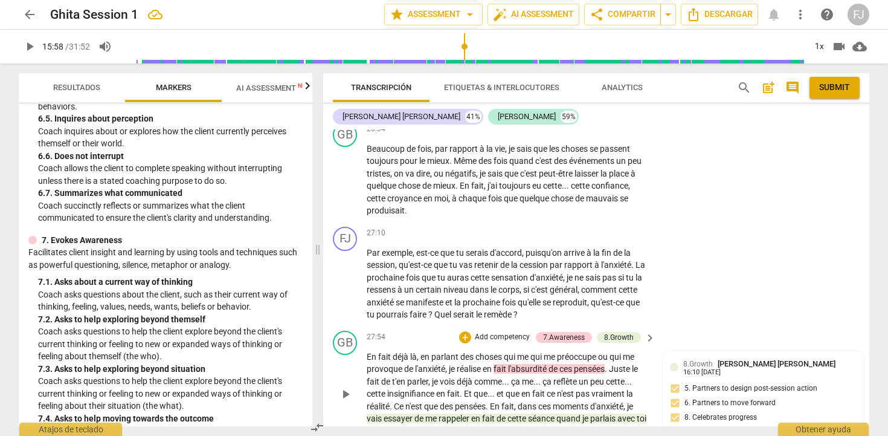
scroll to position [5294, 0]
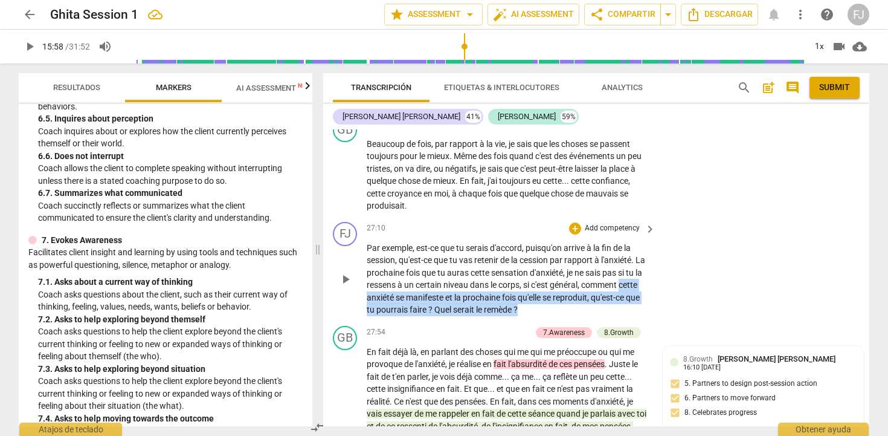
drag, startPoint x: 368, startPoint y: 298, endPoint x: 602, endPoint y: 308, distance: 234.1
click at [602, 308] on p "Par exemple , est-ce que tu serais d'accord , puisqu'on arrive à la fin de la s…" at bounding box center [508, 279] width 283 height 74
click at [621, 227] on p "Add competency" at bounding box center [612, 228] width 57 height 11
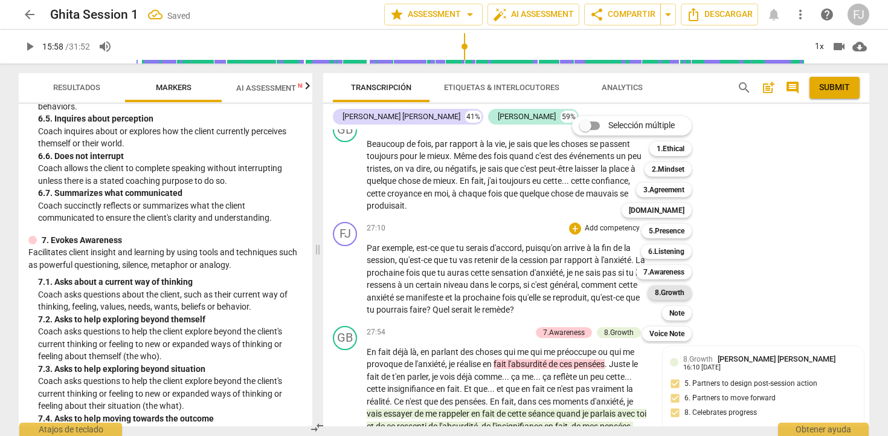
click at [682, 292] on b "8.Growth" at bounding box center [670, 292] width 30 height 15
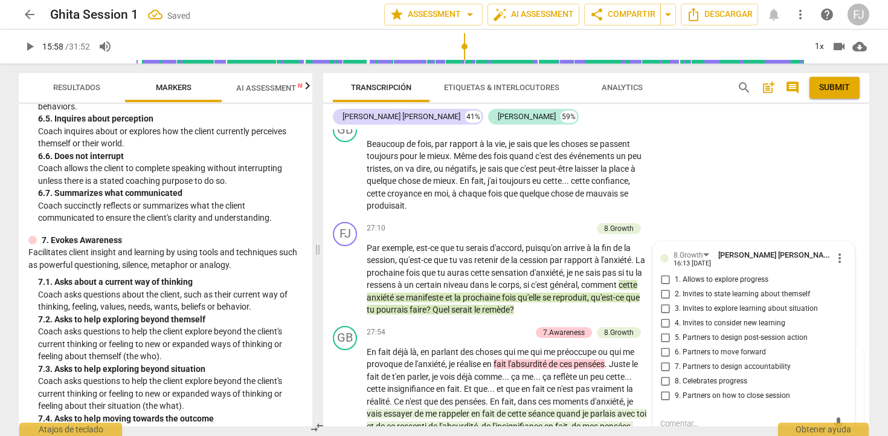
scroll to position [5295, 0]
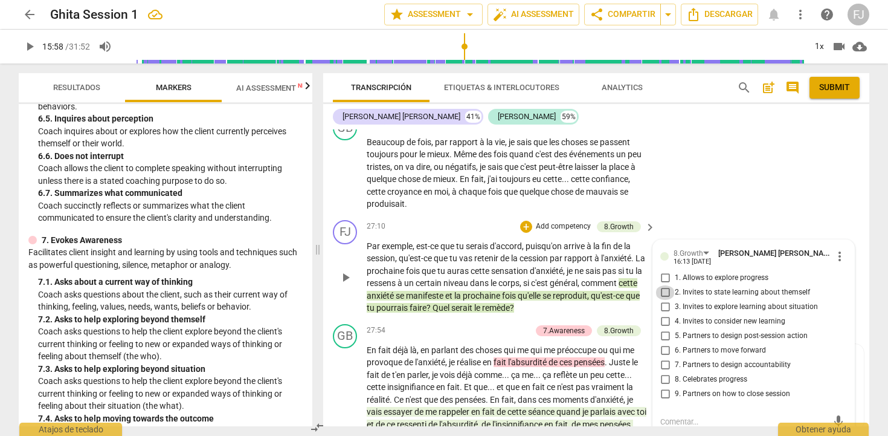
click at [663, 294] on input "2. Invites to state learning about themself" at bounding box center [665, 292] width 19 height 15
click at [664, 322] on input "4. Invites to consider new learning" at bounding box center [665, 321] width 19 height 15
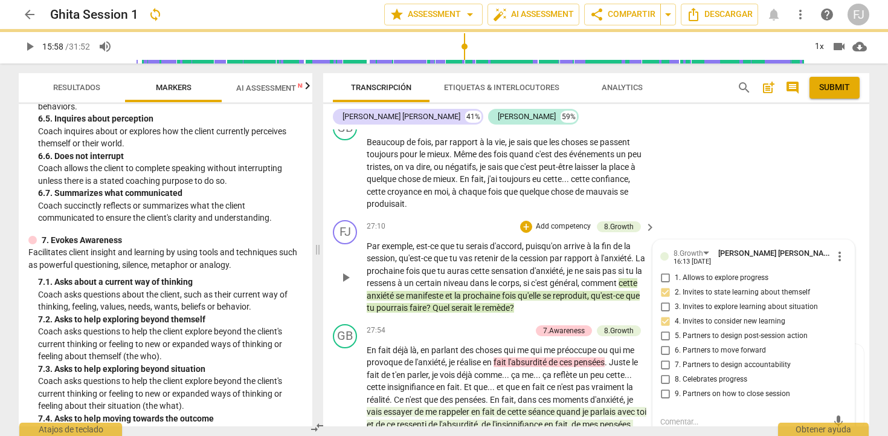
click at [664, 337] on input "5. Partners to design post-session action" at bounding box center [665, 336] width 19 height 15
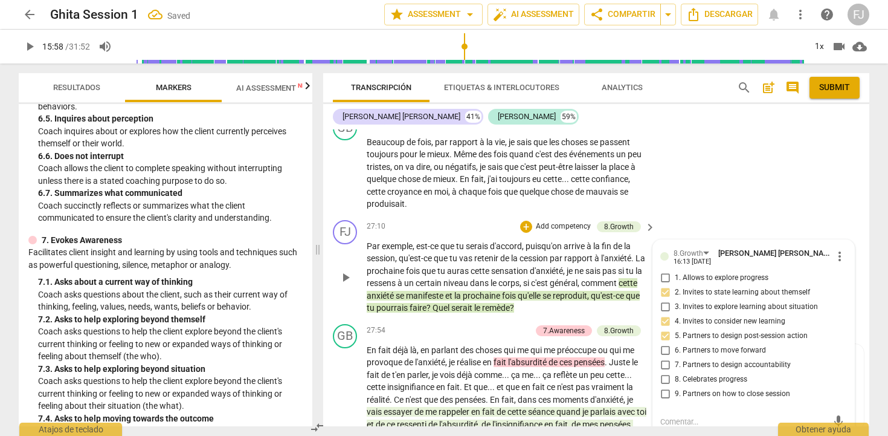
click at [662, 349] on input "6. Partners to move forward" at bounding box center [665, 350] width 19 height 15
click at [662, 308] on input "3. Invites to explore learning about situation" at bounding box center [665, 307] width 19 height 15
click at [664, 277] on input "1. Allows to explore progress" at bounding box center [665, 278] width 19 height 15
click at [762, 193] on div "GB play_arrow pause 26:34 + Add competency keyboard_arrow_right Beaucoup de foi…" at bounding box center [596, 163] width 546 height 104
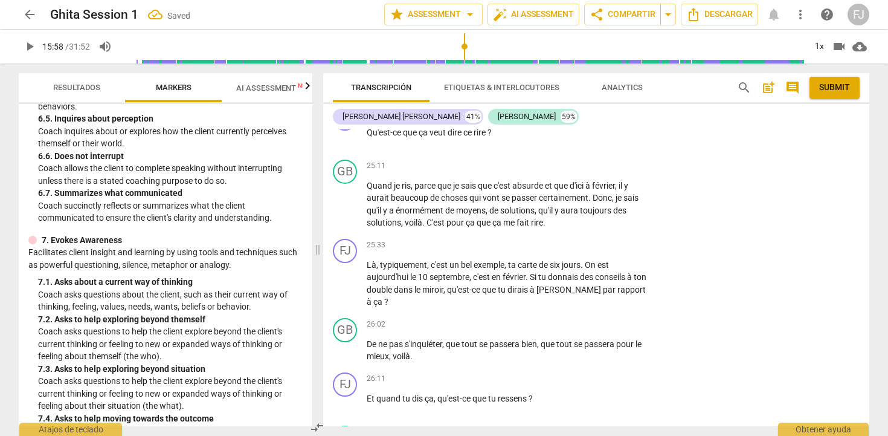
scroll to position [4877, 0]
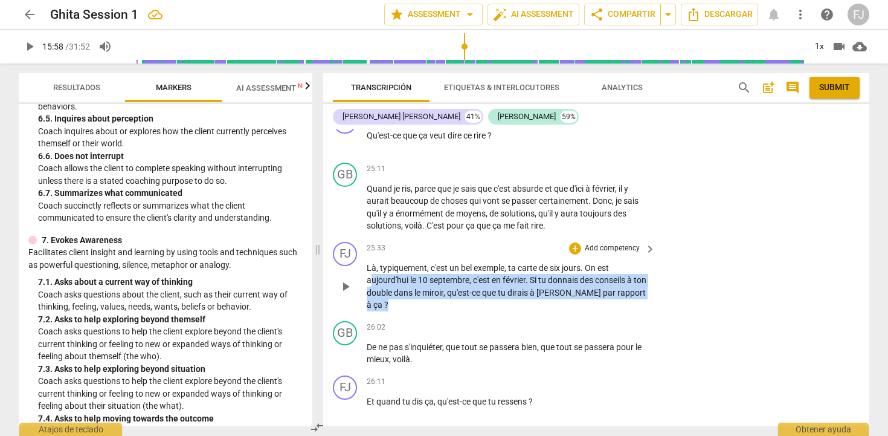
drag, startPoint x: 642, startPoint y: 308, endPoint x: 369, endPoint y: 291, distance: 273.1
click at [369, 291] on p "Là , typiquement , c'est un bel exemple , ta carte de six jours . On est aujour…" at bounding box center [508, 287] width 283 height 50
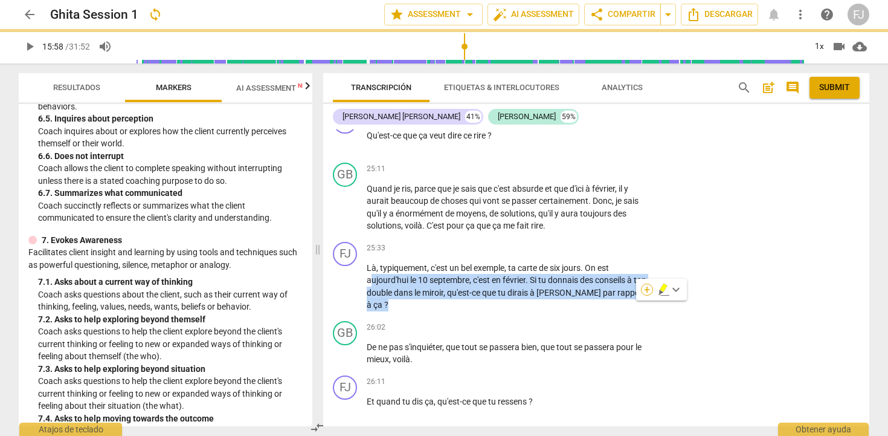
click at [648, 286] on div "+" at bounding box center [647, 289] width 12 height 12
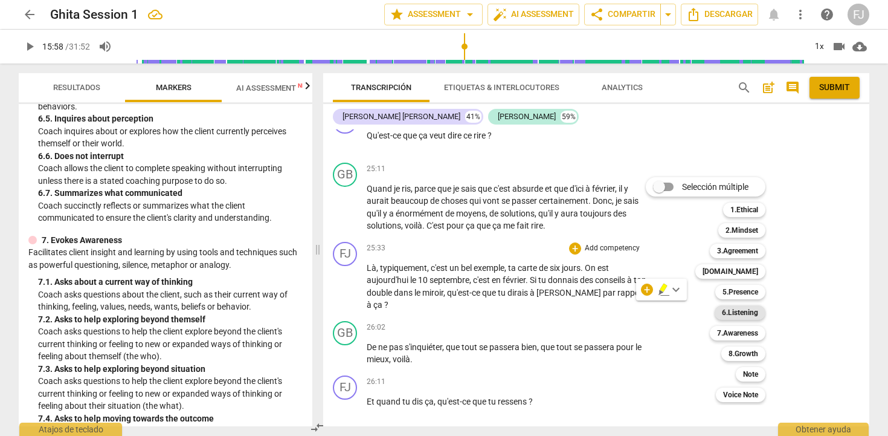
click at [748, 311] on b "6.Listening" at bounding box center [740, 312] width 36 height 15
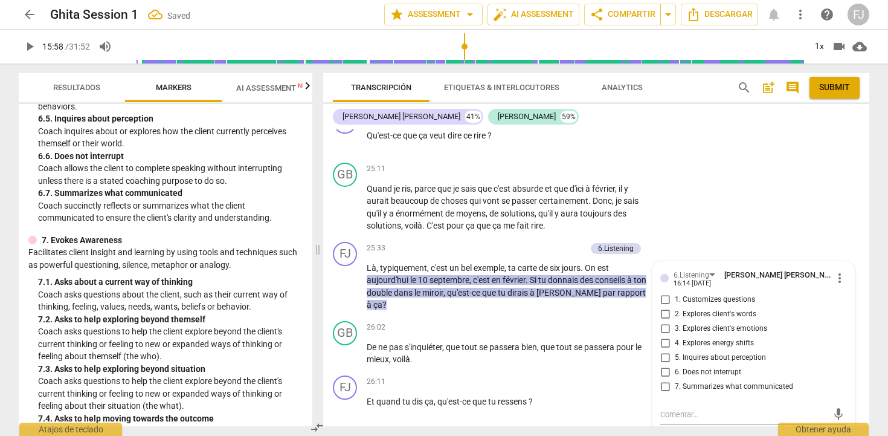
scroll to position [4881, 0]
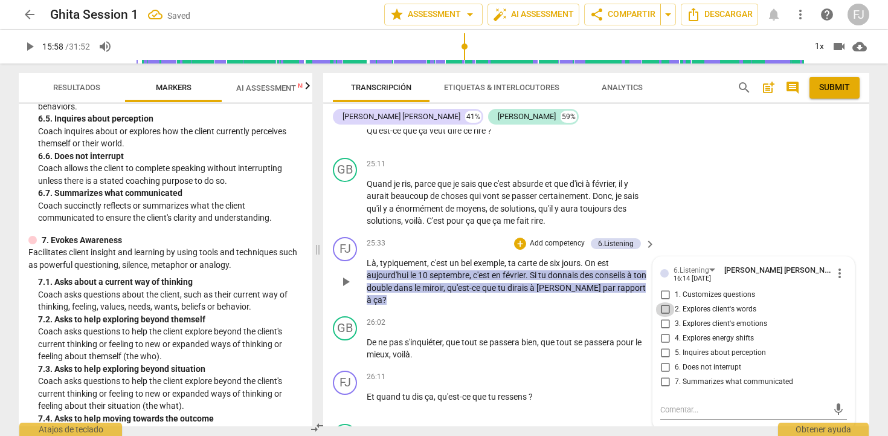
click at [665, 317] on input "2. Explores client's words" at bounding box center [665, 309] width 19 height 15
click at [663, 389] on input "7. Summarizes what communicated" at bounding box center [665, 382] width 19 height 15
click at [767, 207] on div "GB play_arrow pause 25:11 + Add competency keyboard_arrow_right Quand je ris , …" at bounding box center [596, 192] width 546 height 79
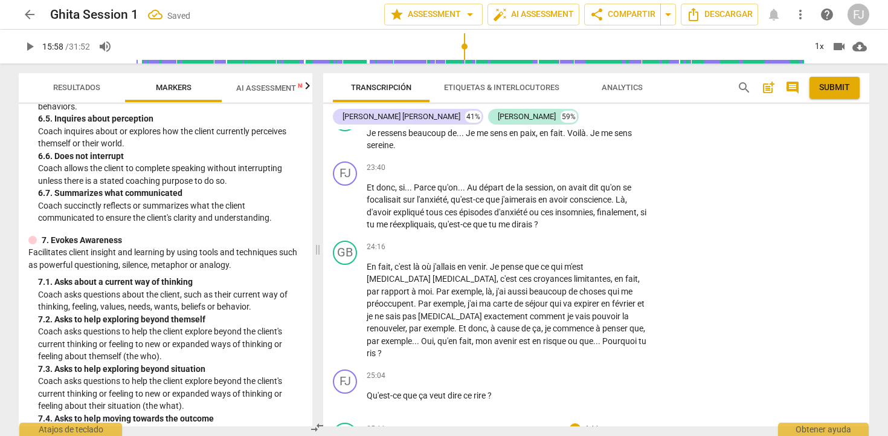
scroll to position [4611, 0]
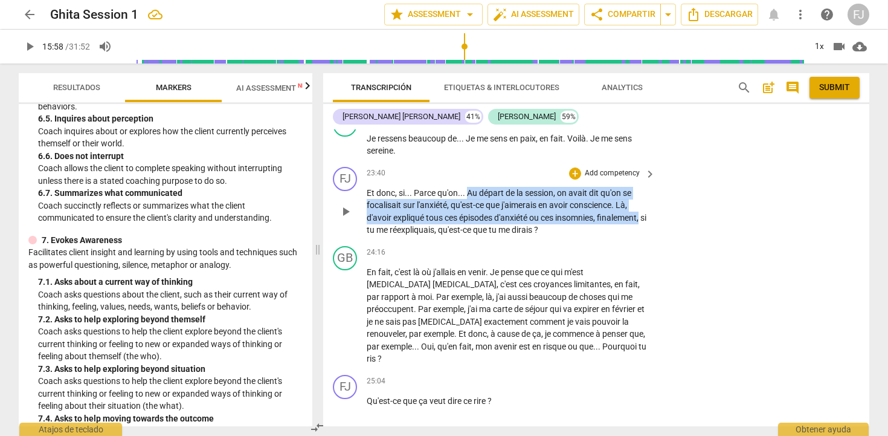
drag, startPoint x: 466, startPoint y: 216, endPoint x: 651, endPoint y: 245, distance: 187.8
click at [651, 236] on div "Et donc , si.. . Parce qu'on.. . Au départ de la session , on avait dit qu'on s…" at bounding box center [512, 212] width 290 height 50
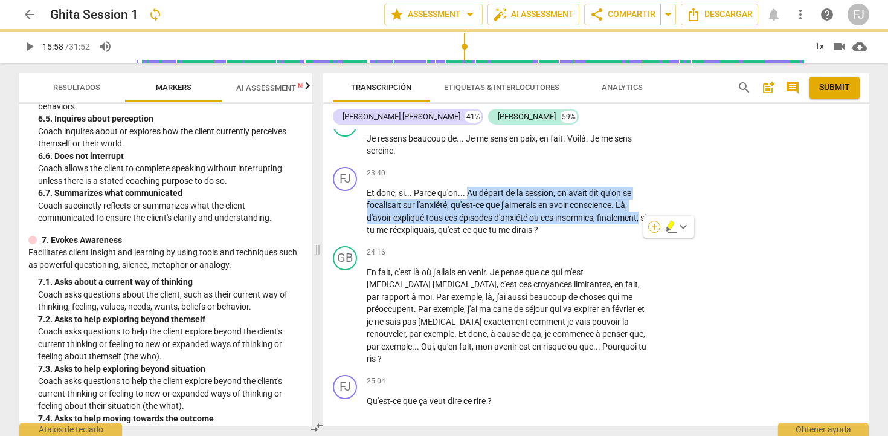
click at [653, 224] on div "+" at bounding box center [654, 227] width 12 height 12
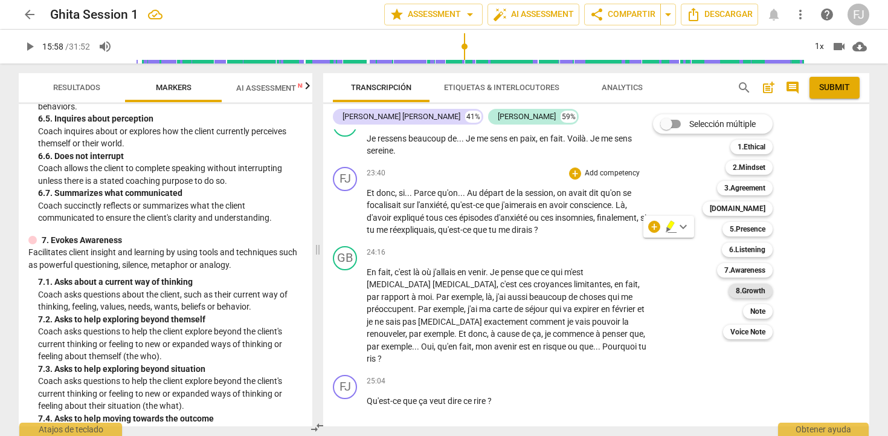
click at [743, 295] on b "8.Growth" at bounding box center [751, 290] width 30 height 15
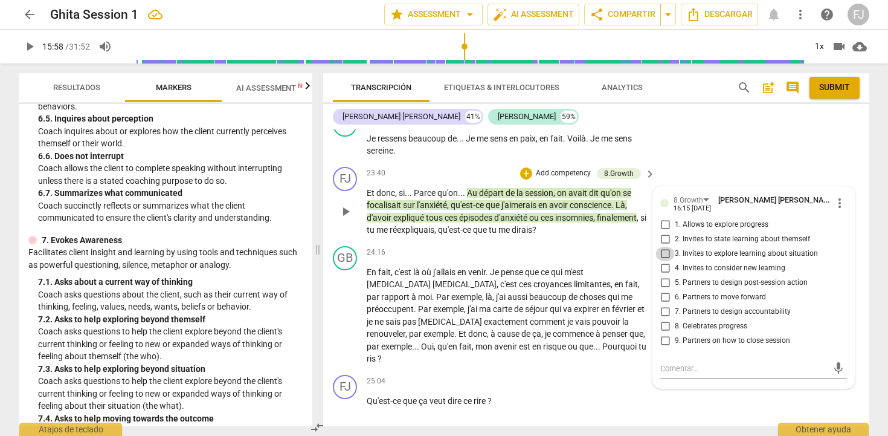
click at [662, 261] on input "3. Invites to explore learning about situation" at bounding box center [665, 254] width 19 height 15
click at [807, 162] on div "GB play_arrow pause 23:29 + Add competency keyboard_arrow_right Je ressens beau…" at bounding box center [596, 135] width 546 height 54
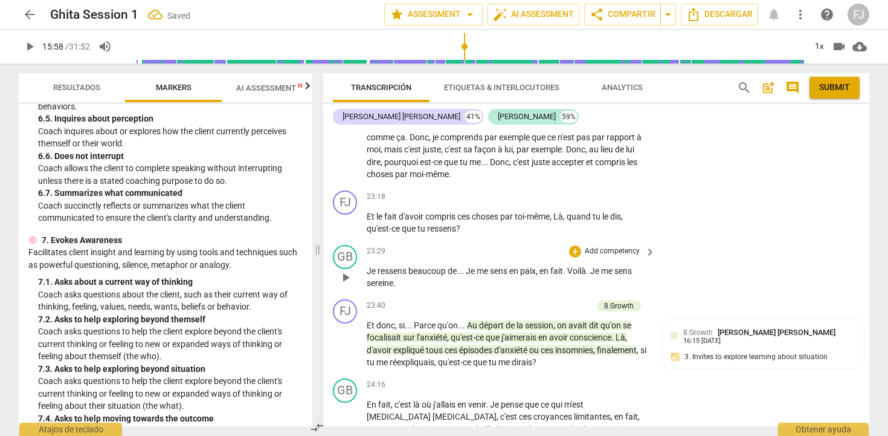
scroll to position [4477, 0]
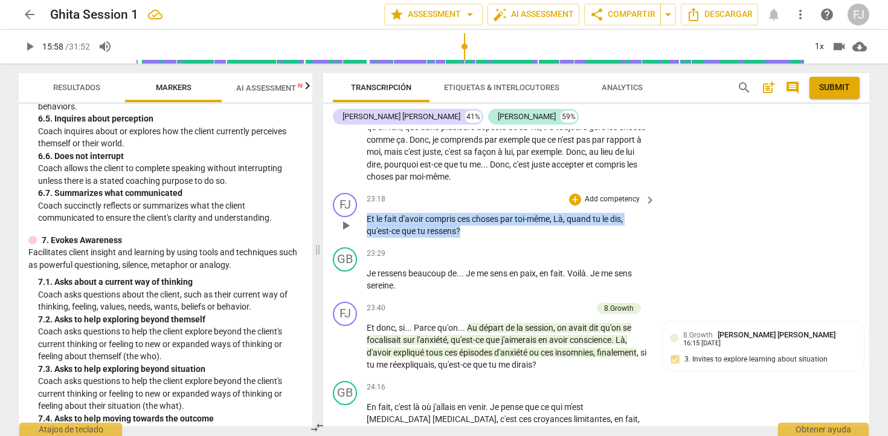
drag, startPoint x: 471, startPoint y: 254, endPoint x: 357, endPoint y: 244, distance: 114.7
click at [357, 242] on div "FJ play_arrow pause 23:18 + Add competency keyboard_arrow_right Et le fait d'av…" at bounding box center [596, 215] width 546 height 54
click at [631, 205] on p "Add competency" at bounding box center [612, 199] width 57 height 11
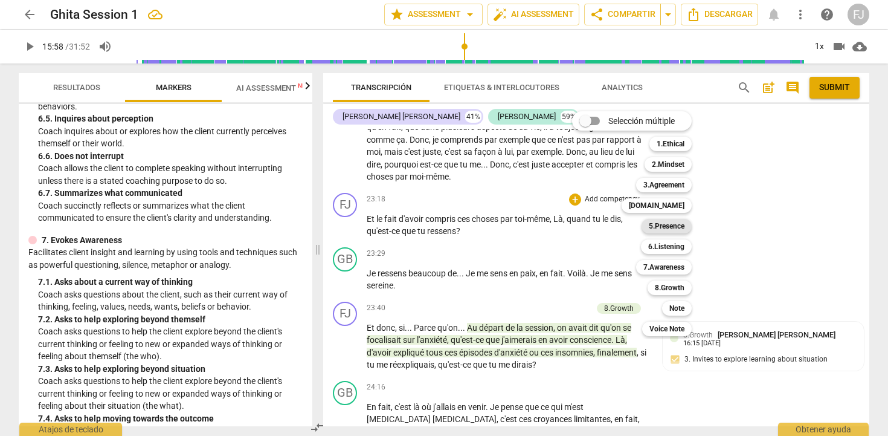
click at [673, 225] on b "5.Presence" at bounding box center [667, 226] width 36 height 15
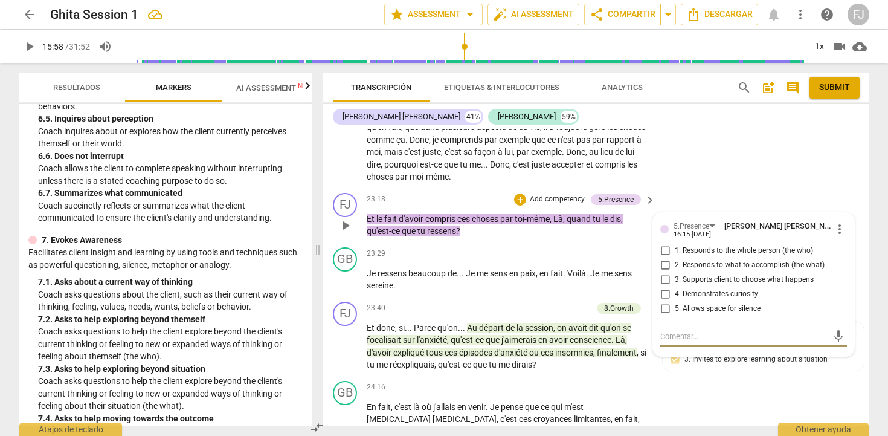
click at [664, 287] on input "3. Supports client to choose what happens" at bounding box center [665, 280] width 19 height 15
click at [737, 188] on div "GB play_arrow pause 21:38 + Add competency keyboard_arrow_right Alors , pas vra…" at bounding box center [596, 92] width 546 height 191
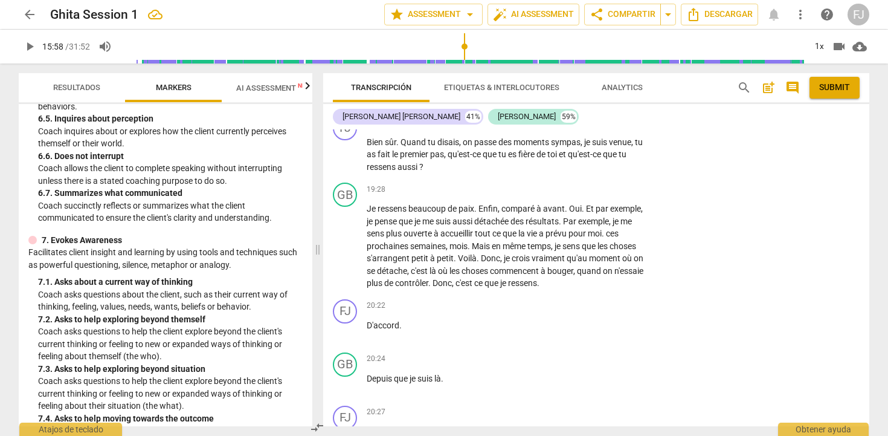
scroll to position [3848, 0]
drag, startPoint x: 430, startPoint y: 192, endPoint x: 572, endPoint y: 179, distance: 142.6
click at [572, 175] on p "Bien sûr . Quand tu disais , on passe des moments sympas , je suis venue , tu a…" at bounding box center [508, 155] width 283 height 37
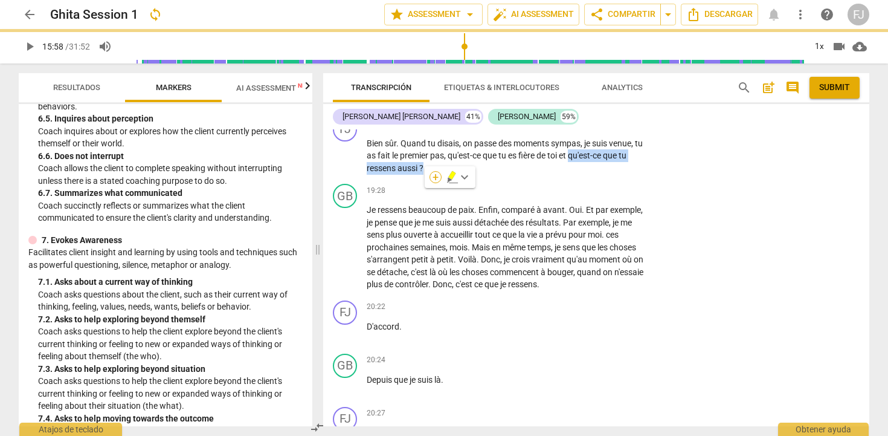
click at [441, 178] on div "+" at bounding box center [436, 177] width 12 height 12
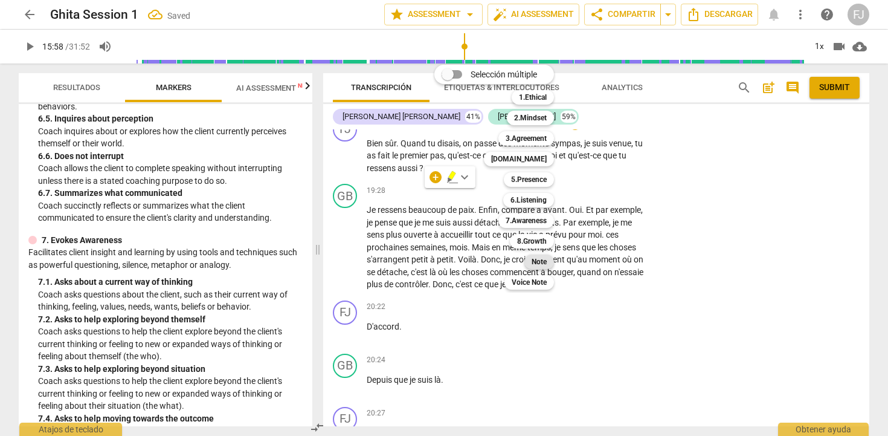
click at [538, 260] on b "Note" at bounding box center [539, 261] width 15 height 15
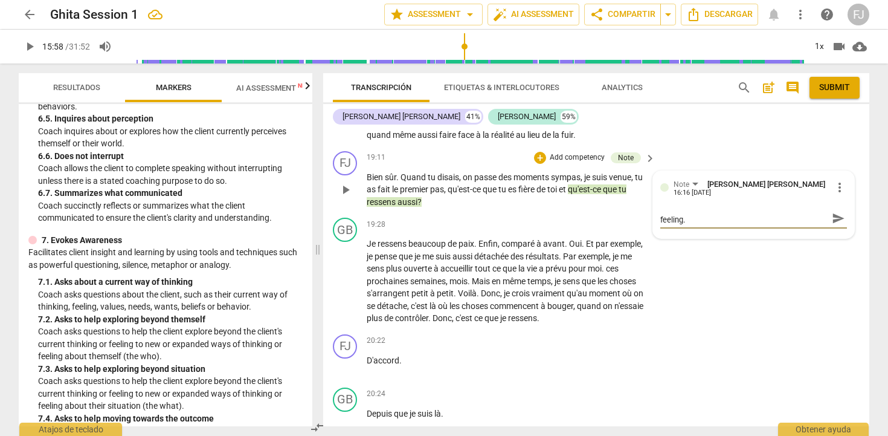
scroll to position [3818, 0]
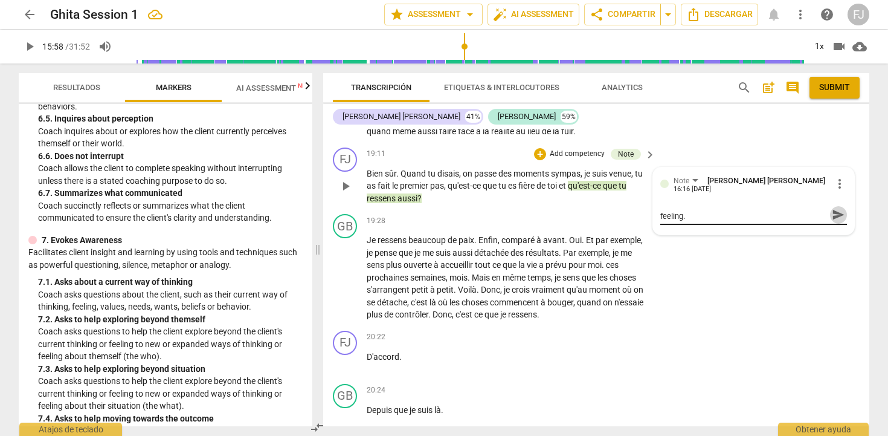
click at [834, 221] on span "send" at bounding box center [838, 214] width 13 height 13
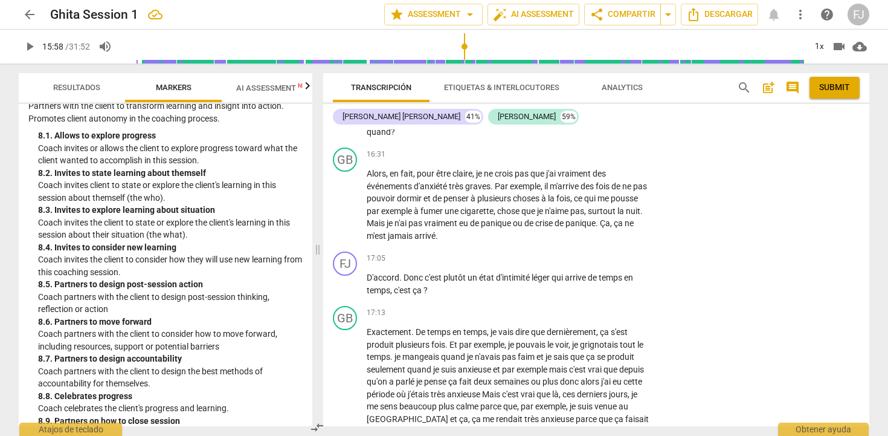
scroll to position [1574, 0]
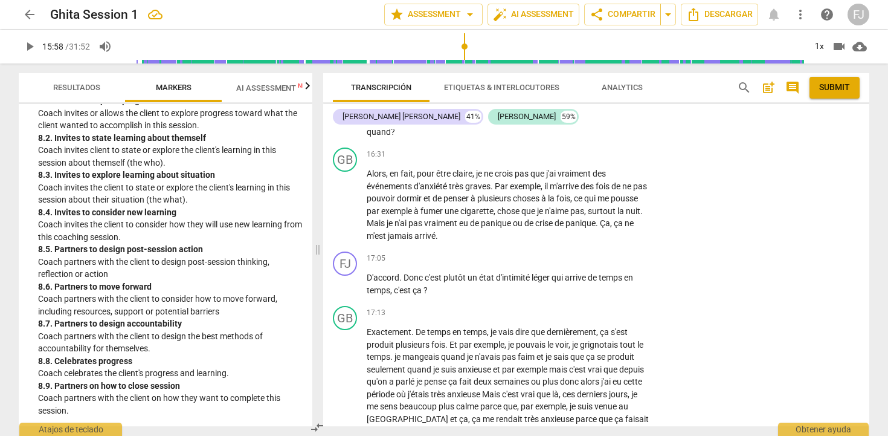
click at [254, 95] on span "AI Assessment New" at bounding box center [274, 88] width 104 height 18
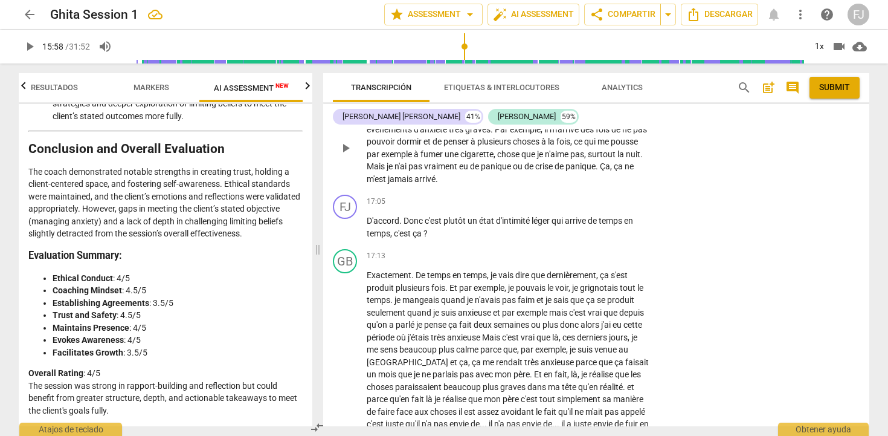
scroll to position [3472, 0]
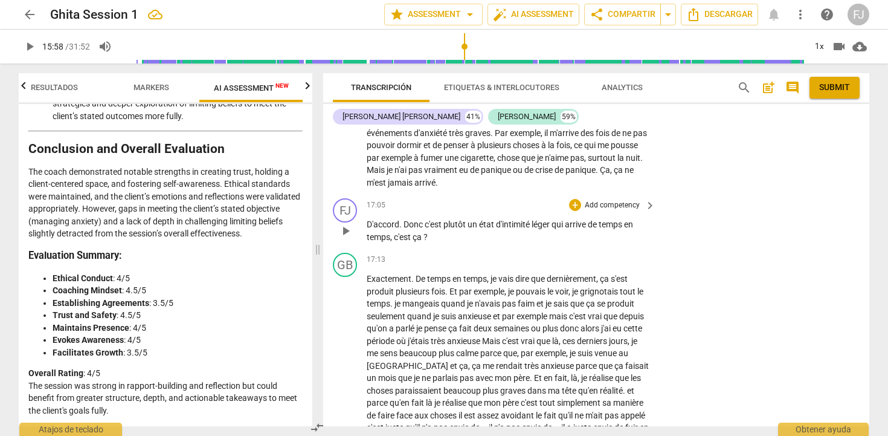
click at [647, 213] on span "keyboard_arrow_right" at bounding box center [650, 205] width 15 height 15
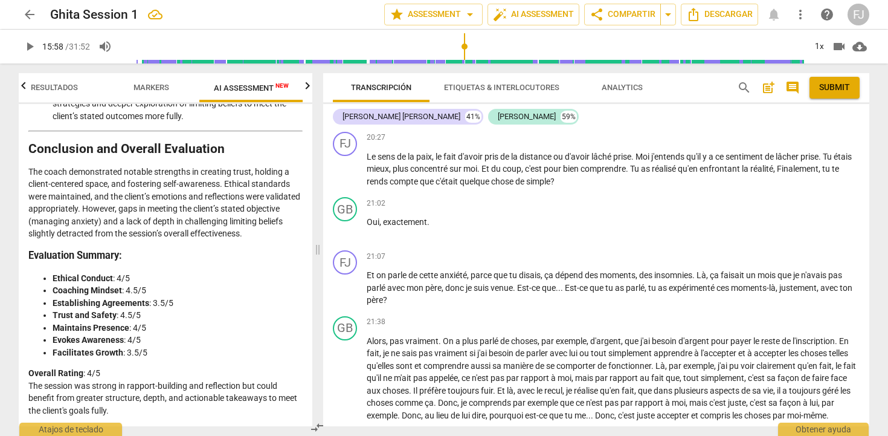
scroll to position [2319, 0]
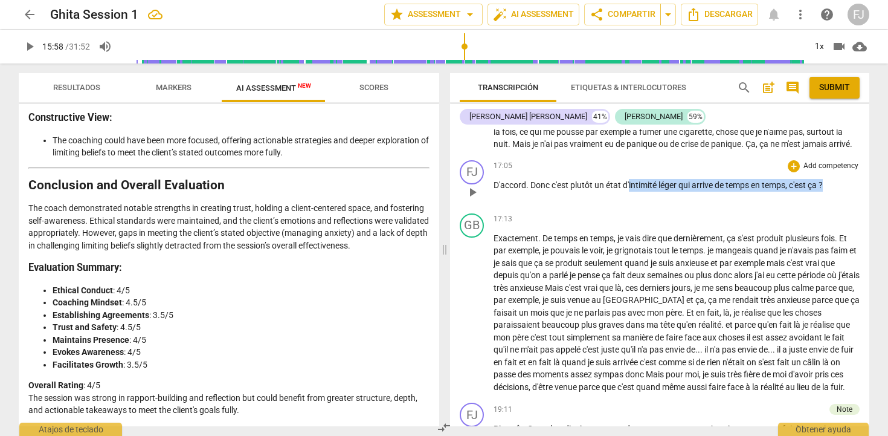
drag, startPoint x: 630, startPoint y: 222, endPoint x: 744, endPoint y: 236, distance: 115.0
click at [744, 204] on div "17:05 + Add competency keyboard_arrow_right D'accord . Donc c'est plutôt un éta…" at bounding box center [677, 182] width 366 height 44
click at [840, 204] on div "+" at bounding box center [839, 206] width 12 height 12
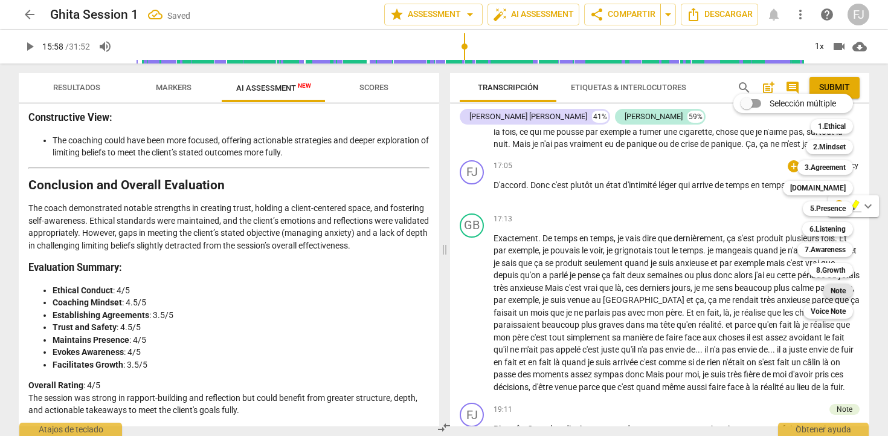
click at [837, 285] on b "Note" at bounding box center [838, 290] width 15 height 15
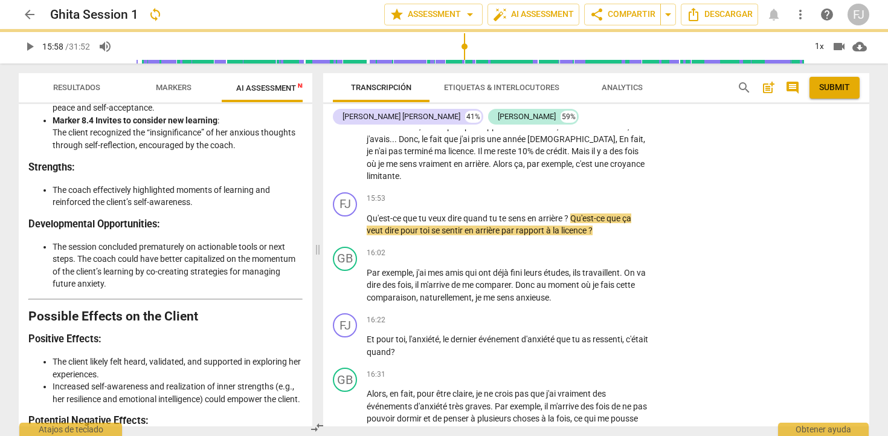
scroll to position [2881, 0]
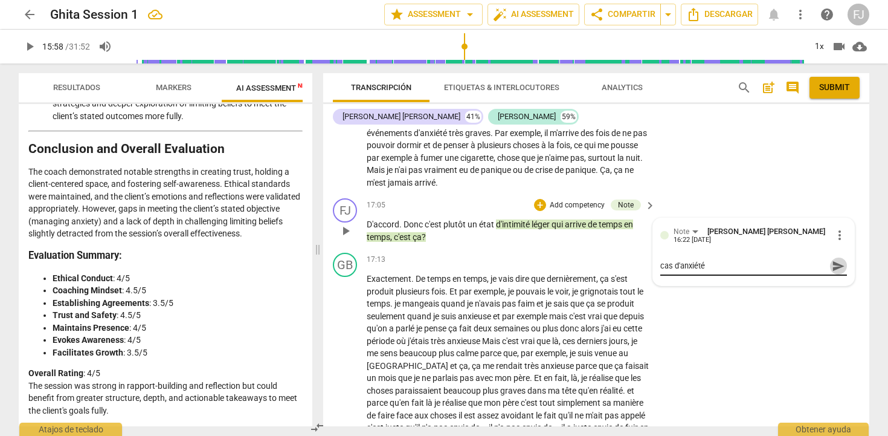
click at [833, 273] on span "send" at bounding box center [838, 265] width 13 height 13
click at [757, 193] on div "GB play_arrow pause 16:31 + Add competency keyboard_arrow_right Alors , en fait…" at bounding box center [596, 141] width 546 height 104
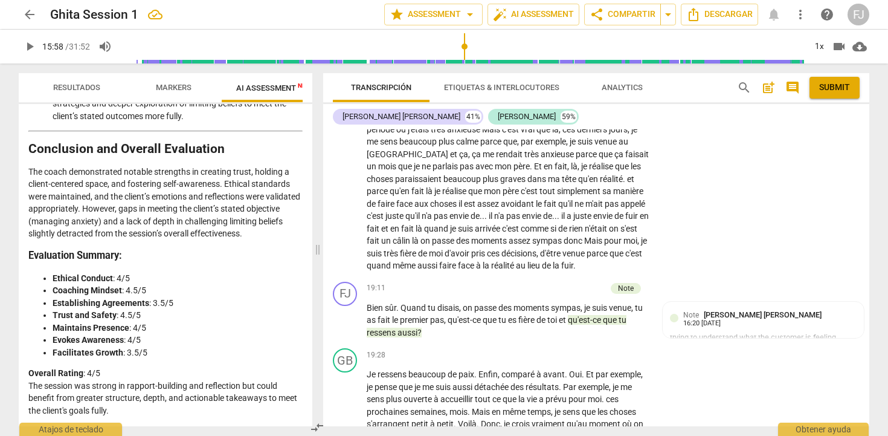
scroll to position [3686, 0]
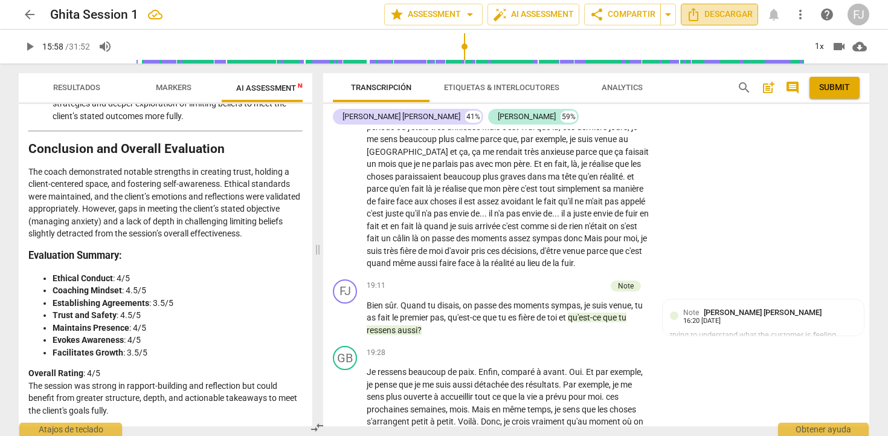
click at [708, 12] on span "Descargar" at bounding box center [719, 14] width 66 height 15
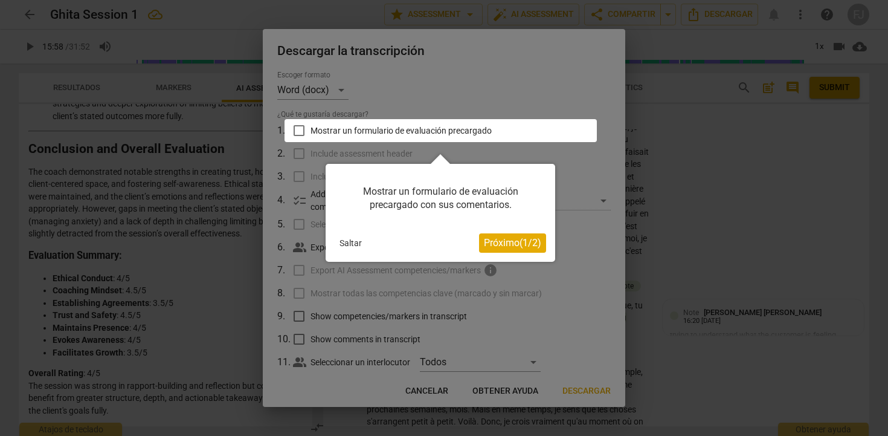
click at [510, 247] on span "Próximo ( 1 / 2 )" at bounding box center [512, 242] width 57 height 11
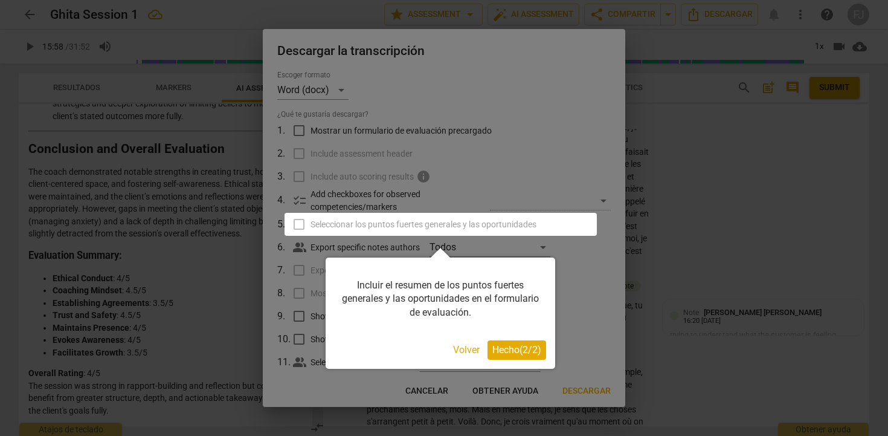
click at [512, 353] on span "Hecho ( 2 / 2 )" at bounding box center [516, 349] width 49 height 11
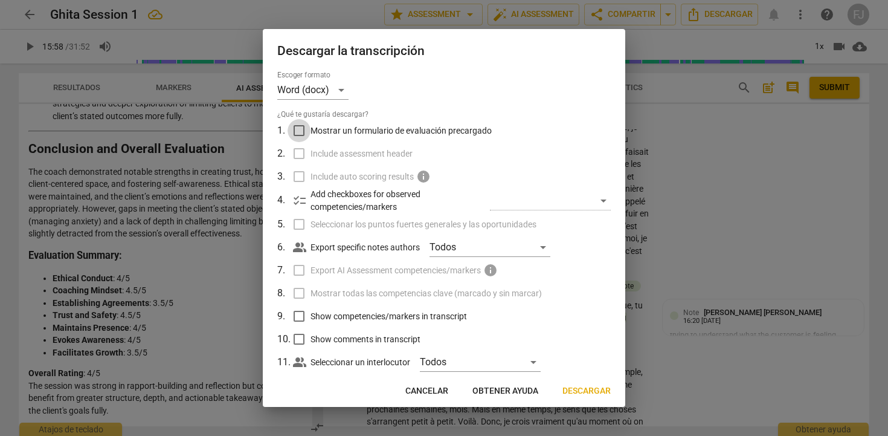
click at [303, 132] on input "Mostrar un formulario de evaluación precargado" at bounding box center [299, 130] width 23 height 23
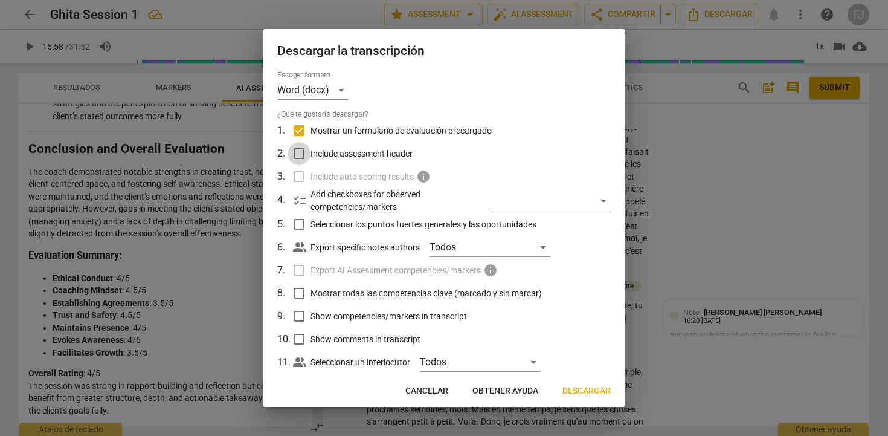
click at [300, 156] on input "Include assessment header" at bounding box center [299, 153] width 23 height 23
click at [298, 175] on label "Include auto scoring results info" at bounding box center [443, 176] width 317 height 23
click at [300, 179] on label "Include auto scoring results info" at bounding box center [443, 176] width 317 height 23
click at [596, 199] on div "​" at bounding box center [550, 200] width 121 height 19
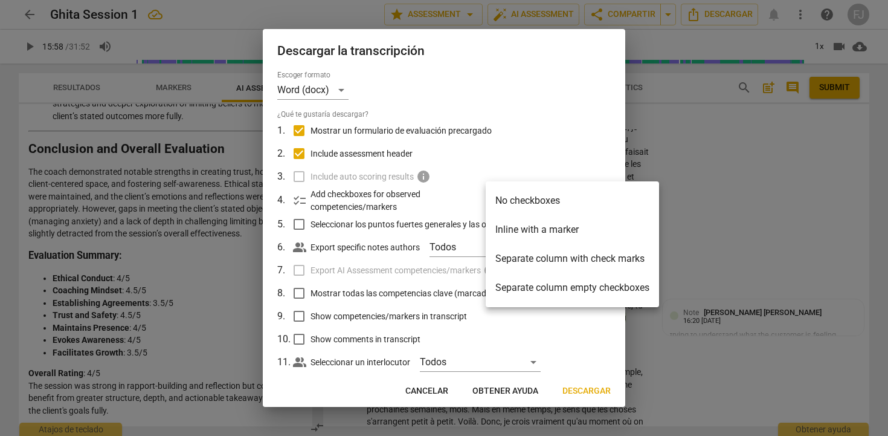
click at [531, 136] on div at bounding box center [444, 218] width 888 height 436
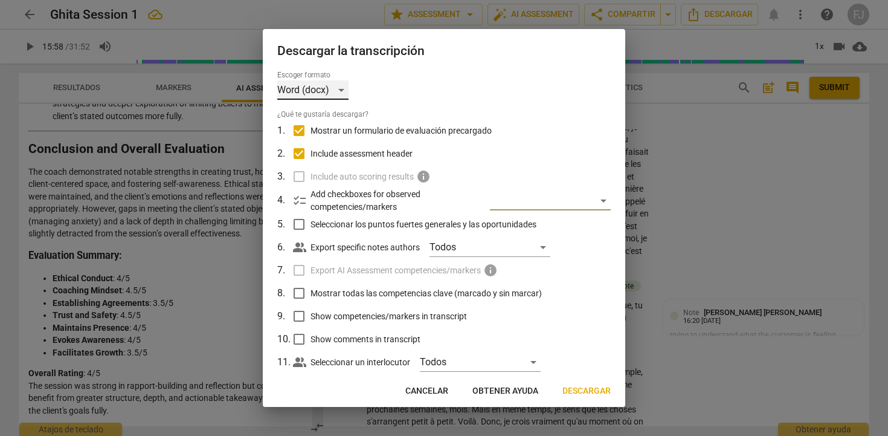
click at [336, 88] on div "Word (docx)" at bounding box center [312, 89] width 71 height 19
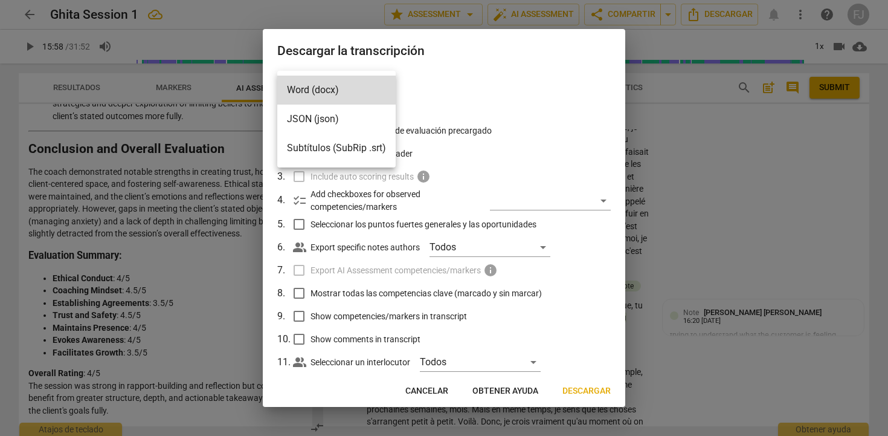
click at [549, 115] on div at bounding box center [444, 218] width 888 height 436
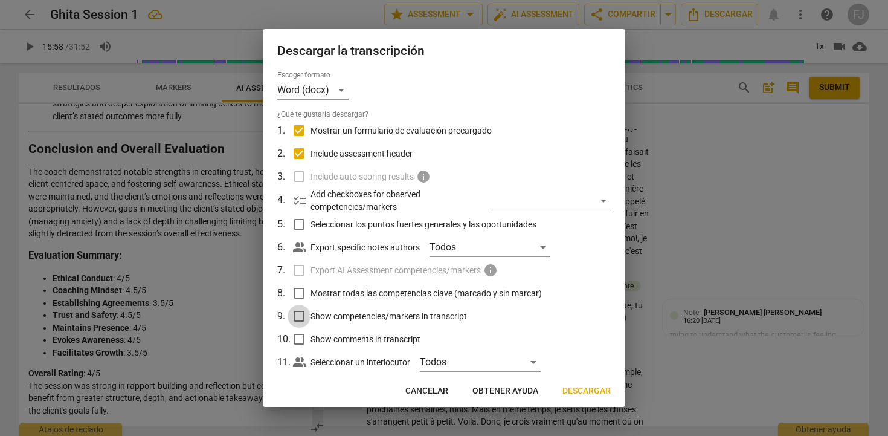
click at [301, 318] on input "Show competencies/markers in transcript" at bounding box center [299, 316] width 23 height 23
click at [298, 337] on input "Show comments in transcript" at bounding box center [299, 339] width 23 height 23
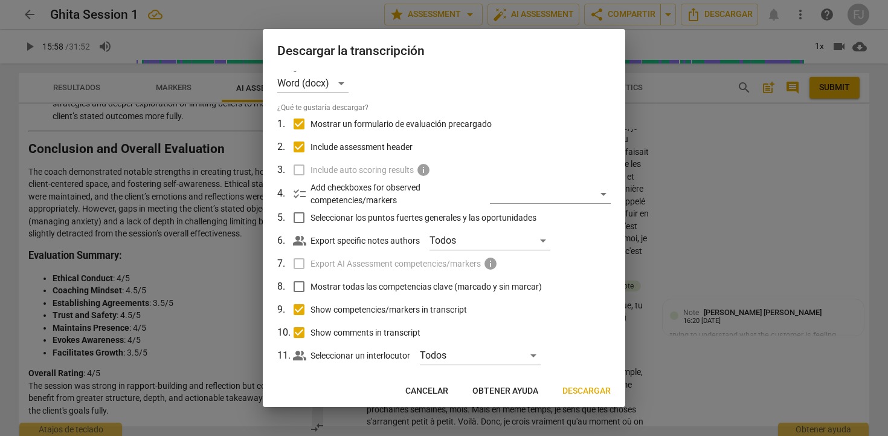
scroll to position [4, 0]
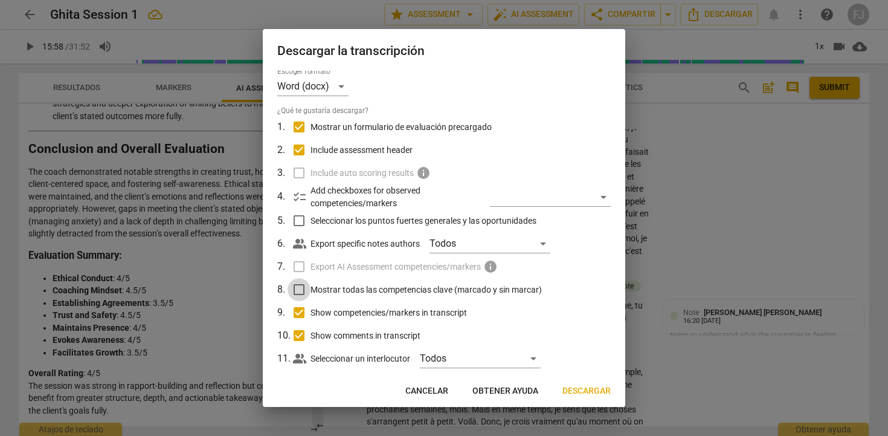
click at [298, 294] on input "Mostrar todas las competencias clave (marcado y sin marcar)" at bounding box center [299, 289] width 23 height 23
click at [299, 294] on input "Mostrar todas las competencias clave (marcado y sin marcar)" at bounding box center [299, 289] width 23 height 23
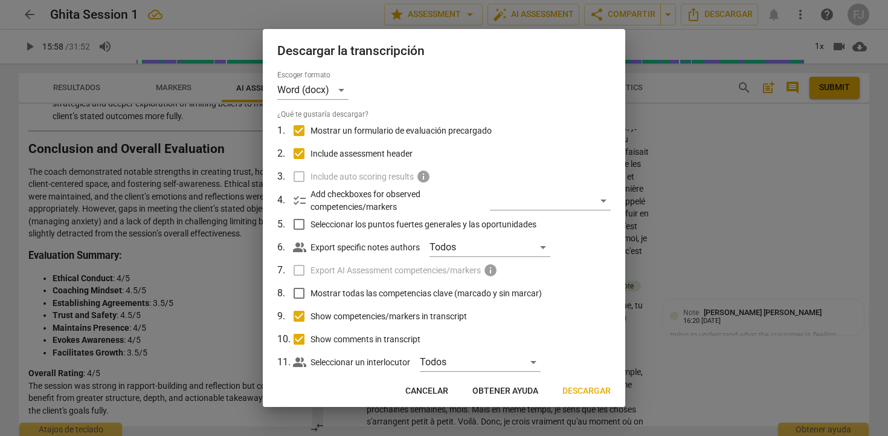
scroll to position [22, 0]
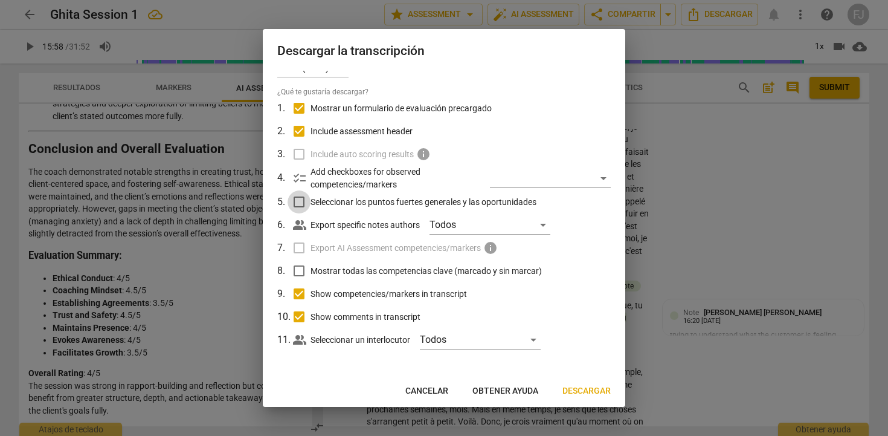
click at [302, 202] on input "Seleccionar los puntos fuertes generales y las oportunidades" at bounding box center [299, 201] width 23 height 23
click at [298, 248] on label "Export AI Assessment competencies/markers info" at bounding box center [443, 247] width 317 height 23
click at [302, 268] on input "Mostrar todas las competencias clave (marcado y sin marcar)" at bounding box center [299, 270] width 23 height 23
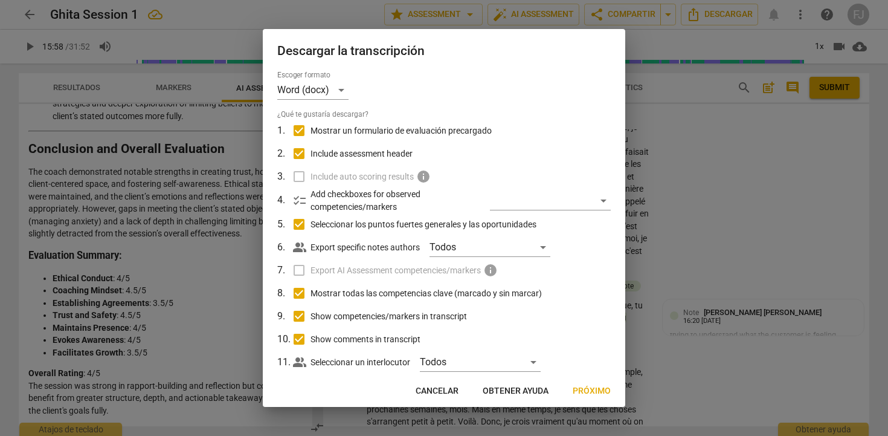
click at [584, 389] on span "Próximo" at bounding box center [592, 391] width 38 height 12
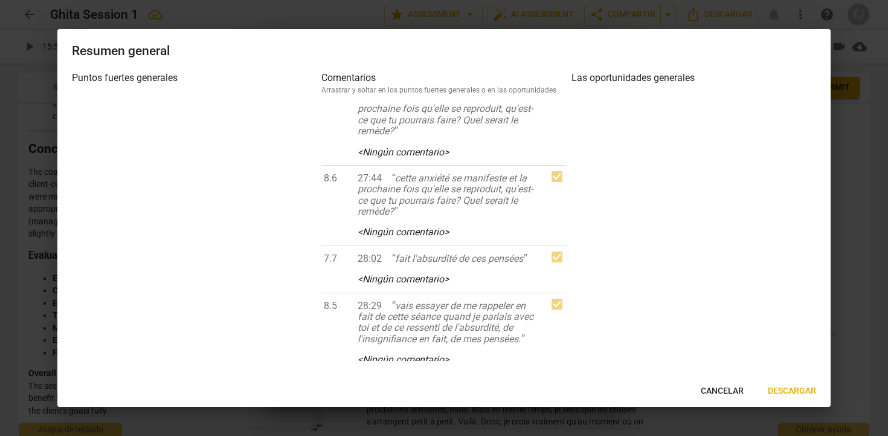
scroll to position [1994, 0]
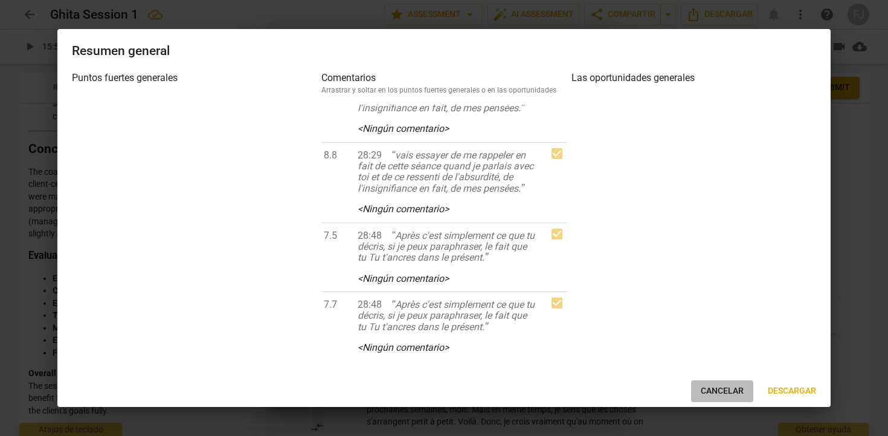
click at [711, 392] on span "Cancelar" at bounding box center [722, 391] width 43 height 12
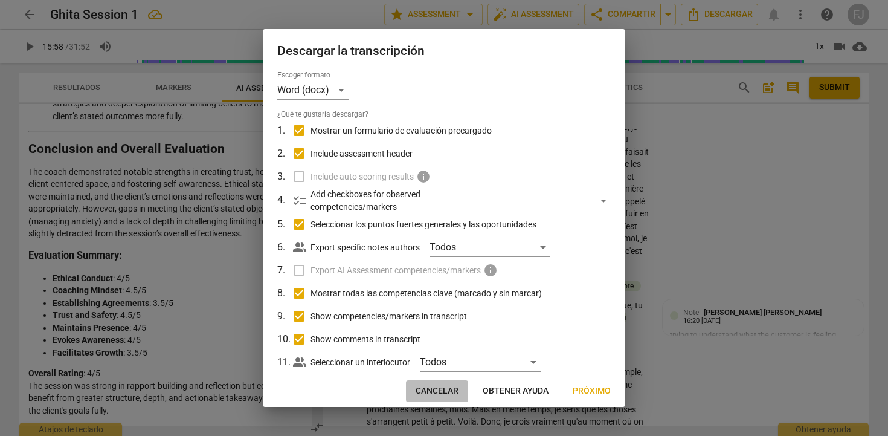
click at [447, 394] on span "Cancelar" at bounding box center [437, 391] width 43 height 12
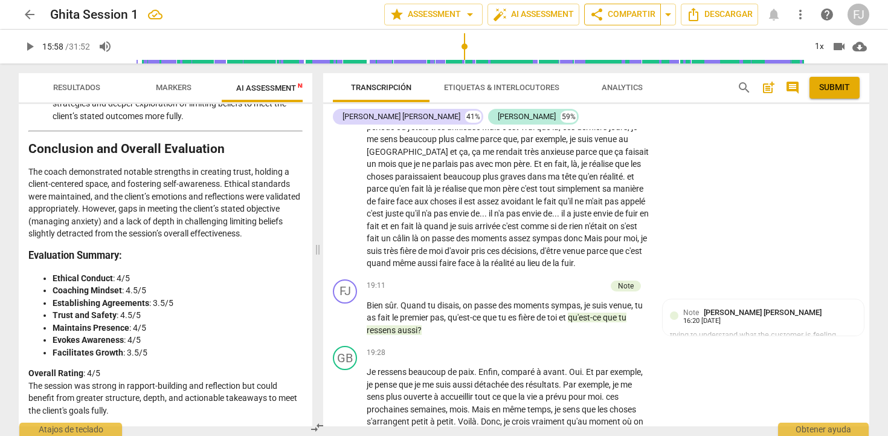
click at [612, 11] on span "share Compartir" at bounding box center [623, 14] width 66 height 15
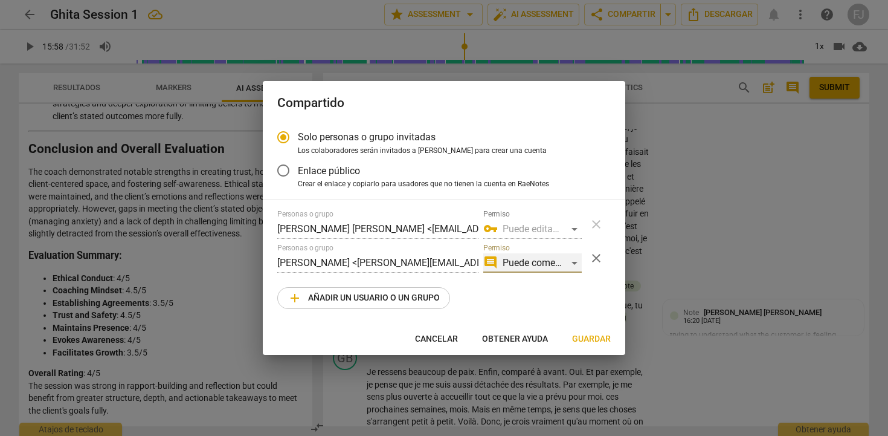
click at [576, 262] on div "comment Puede comentar" at bounding box center [532, 262] width 98 height 19
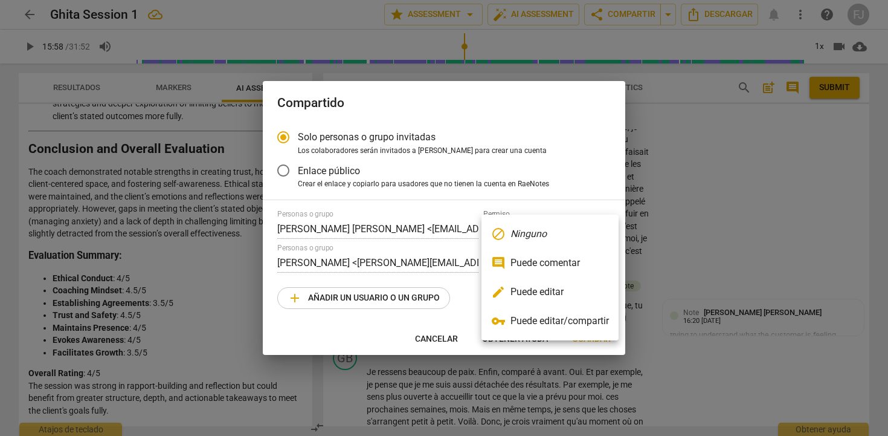
click at [576, 262] on li "comment Puede comentar" at bounding box center [550, 262] width 137 height 29
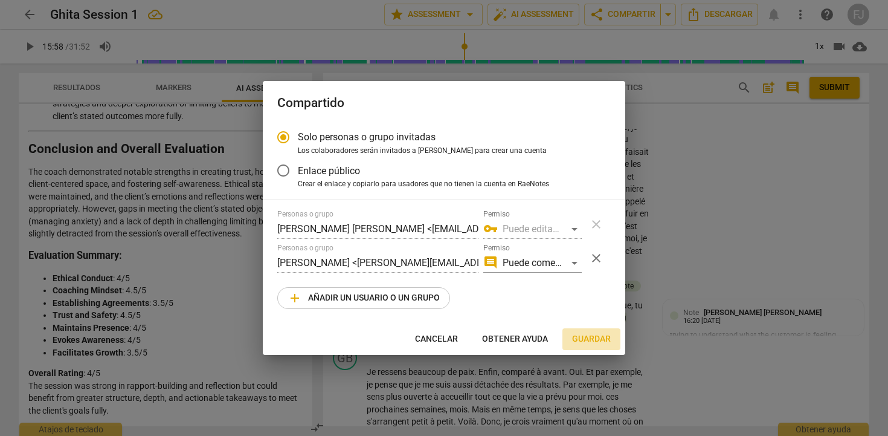
click at [591, 338] on span "Guardar" at bounding box center [591, 339] width 39 height 12
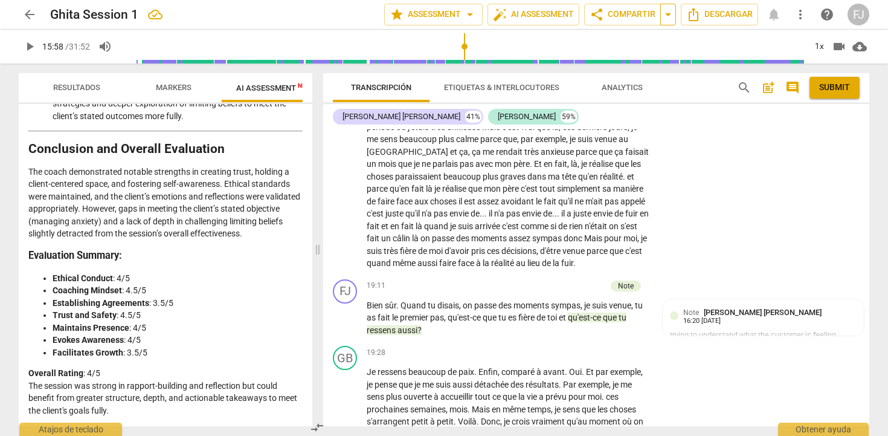
click at [666, 9] on span "arrow_drop_down" at bounding box center [668, 14] width 15 height 15
click at [645, 36] on span "Copy link" at bounding box center [630, 36] width 39 height 11
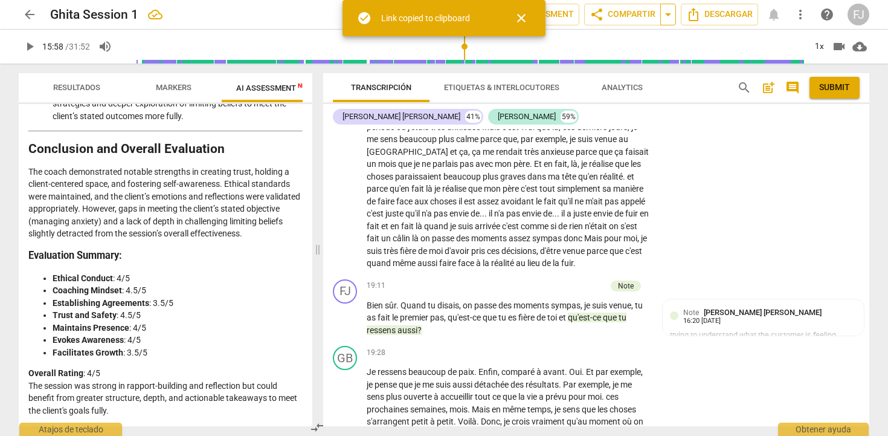
click at [667, 17] on span "arrow_drop_down" at bounding box center [668, 14] width 15 height 15
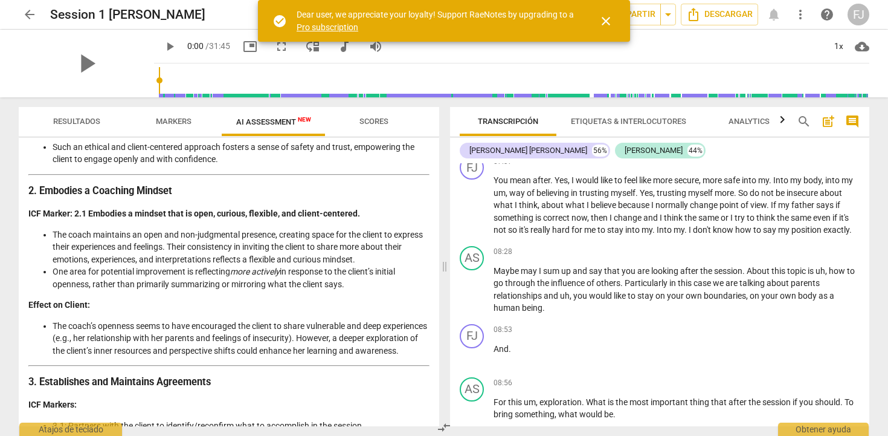
scroll to position [1679, 0]
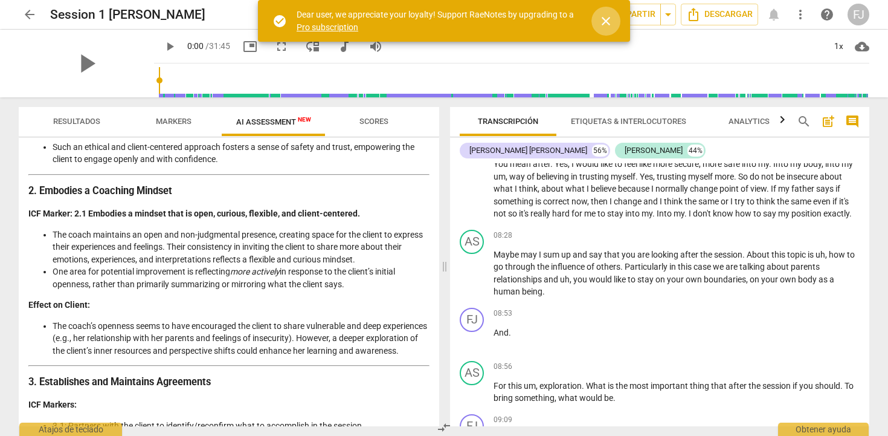
click at [607, 24] on span "close" at bounding box center [606, 21] width 15 height 15
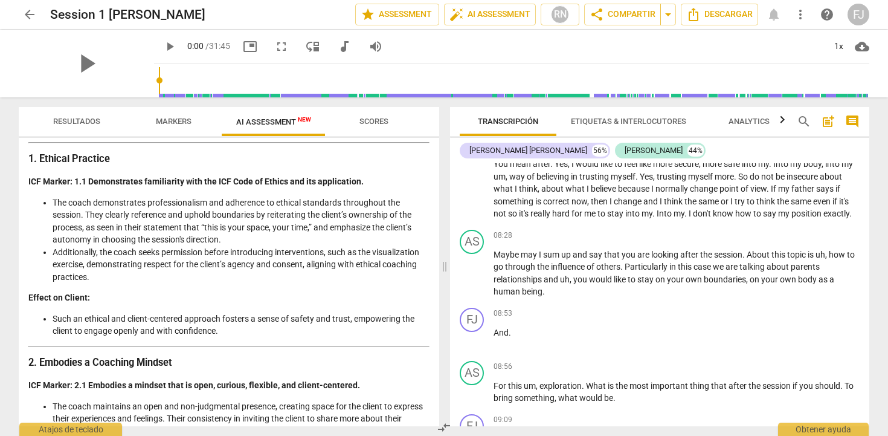
scroll to position [0, 0]
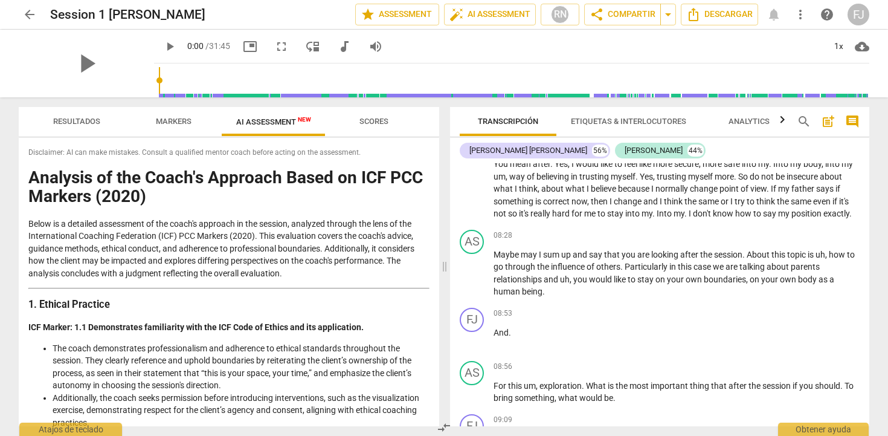
click at [82, 121] on span "Resultados" at bounding box center [76, 121] width 47 height 9
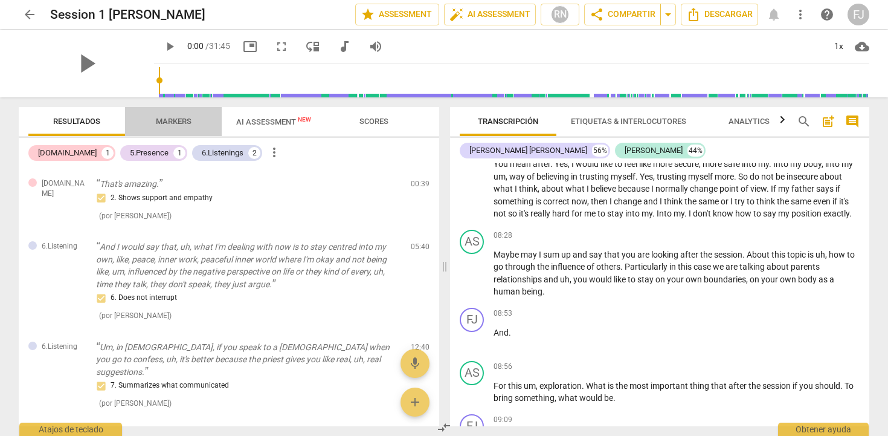
click at [195, 121] on span "Markers" at bounding box center [173, 122] width 65 height 16
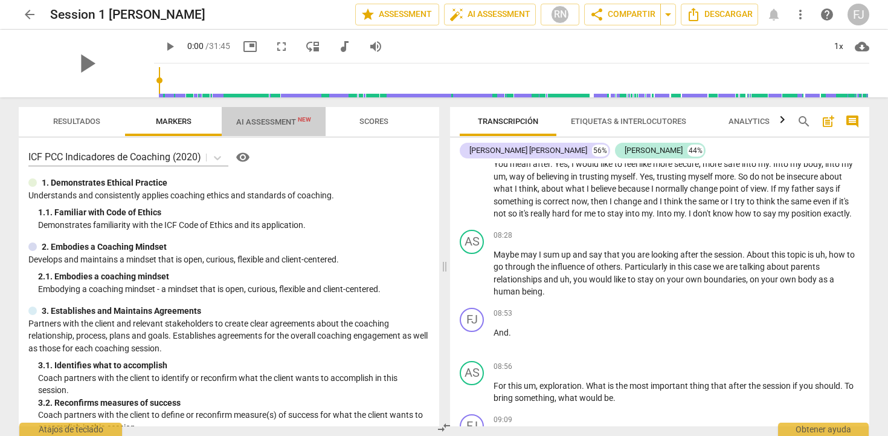
click at [247, 126] on span "AI Assessment New" at bounding box center [273, 121] width 75 height 9
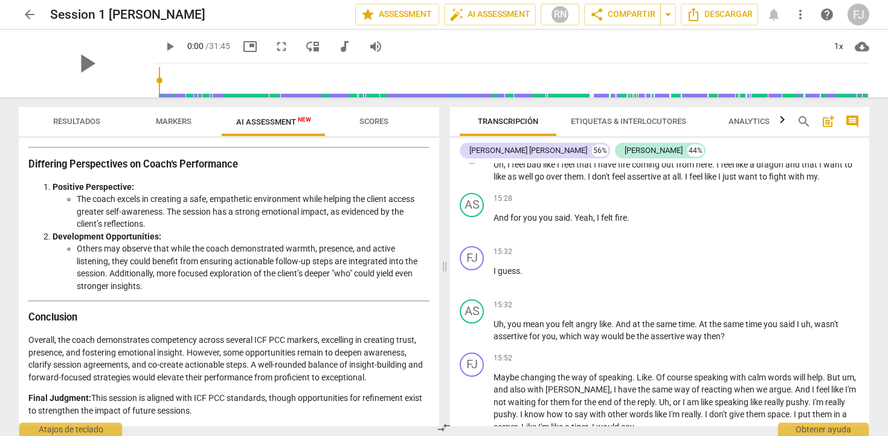
scroll to position [2778, 0]
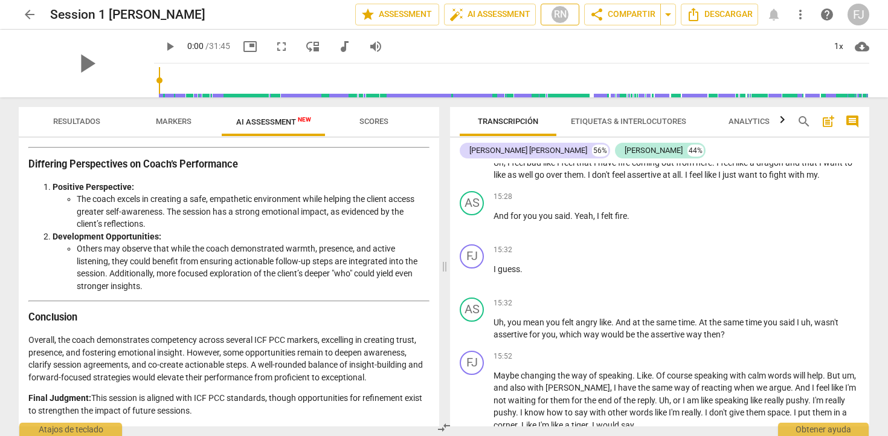
click at [561, 17] on div "RN" at bounding box center [560, 14] width 18 height 18
click at [506, 19] on div at bounding box center [444, 218] width 888 height 436
click at [499, 18] on span "auto_fix_high AI Assessment" at bounding box center [490, 14] width 81 height 15
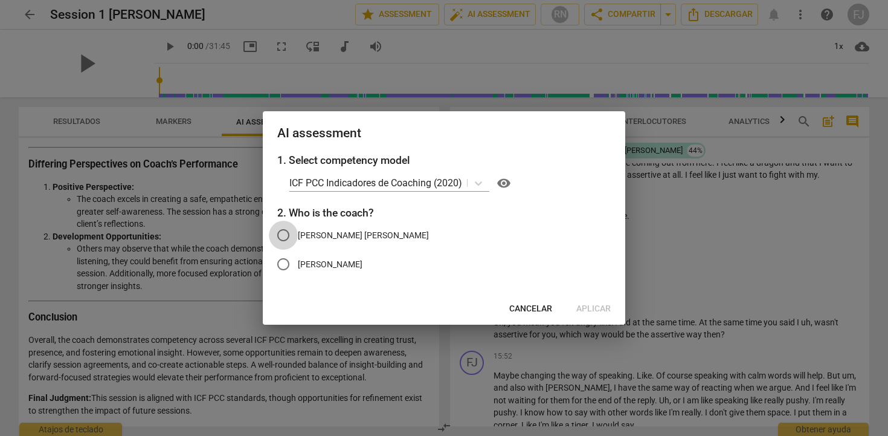
click at [288, 231] on input "[PERSON_NAME]" at bounding box center [283, 235] width 29 height 29
radio input "true"
click at [543, 309] on span "Cancelar" at bounding box center [530, 309] width 43 height 12
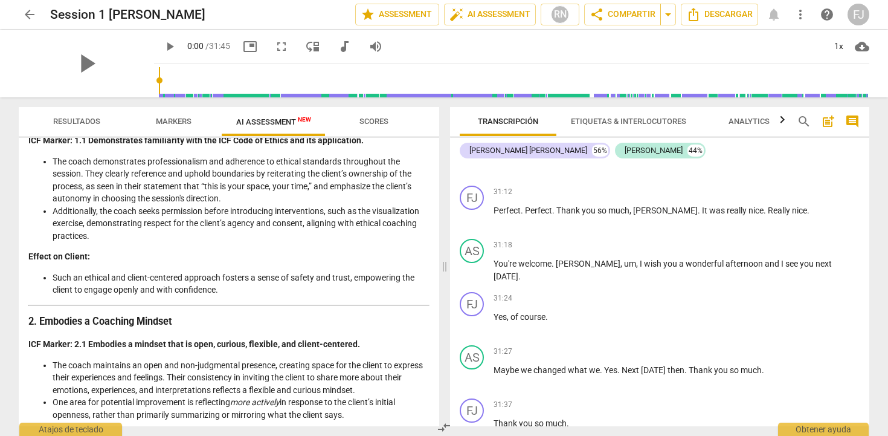
scroll to position [0, 0]
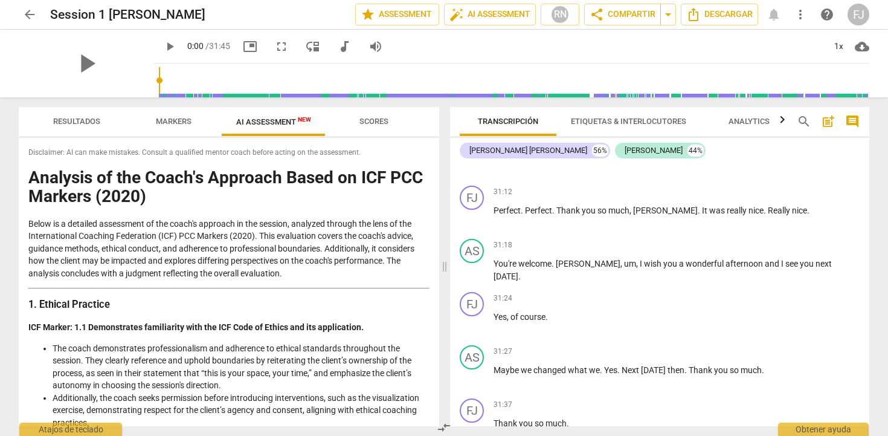
click at [852, 18] on div "FJ" at bounding box center [859, 15] width 22 height 22
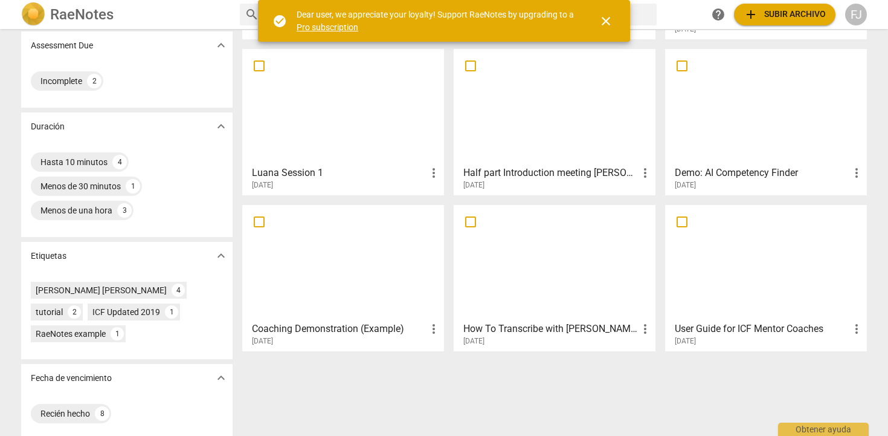
scroll to position [195, 0]
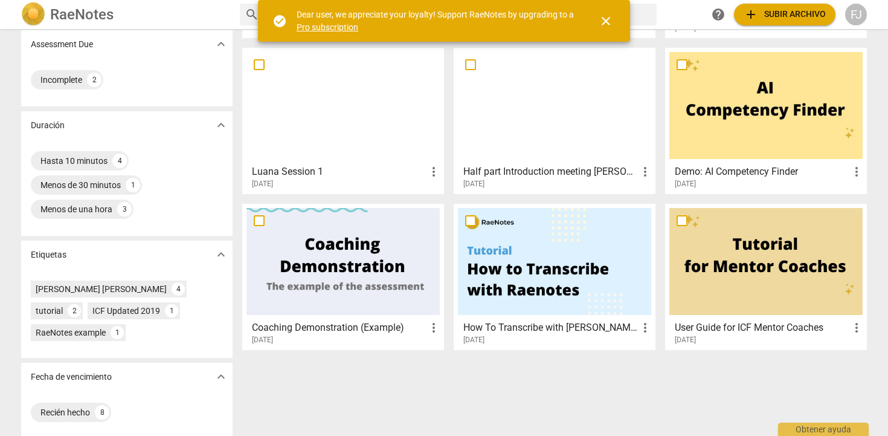
click at [342, 256] on div at bounding box center [343, 261] width 193 height 107
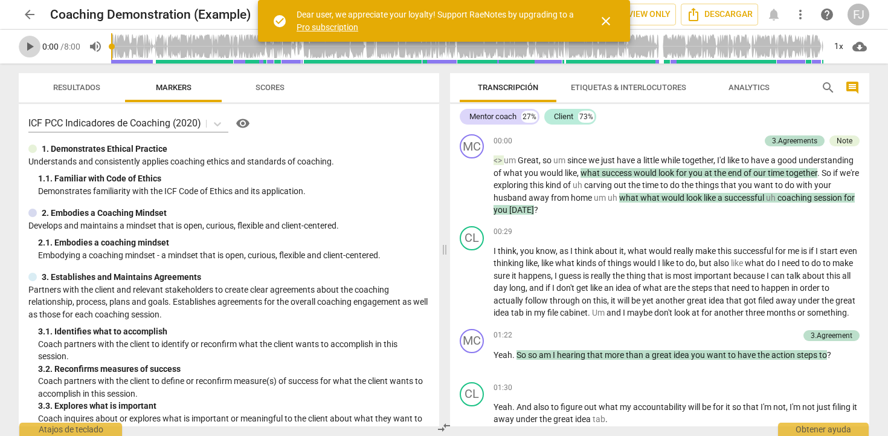
click at [25, 46] on span "play_arrow" at bounding box center [29, 46] width 15 height 15
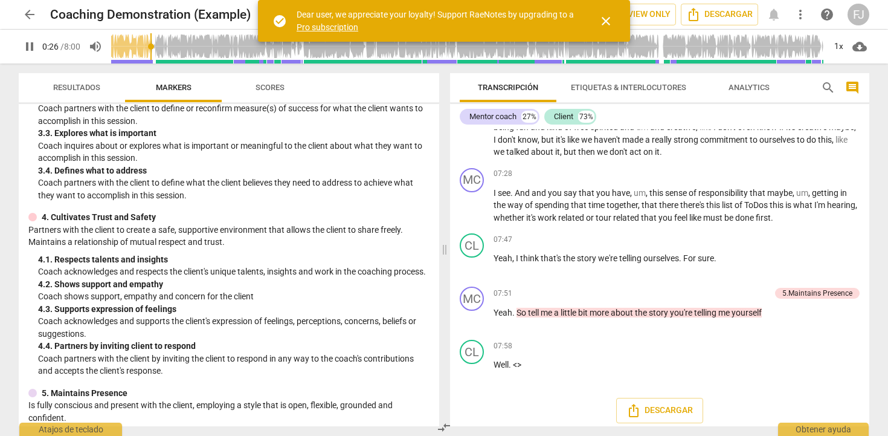
scroll to position [1703, 0]
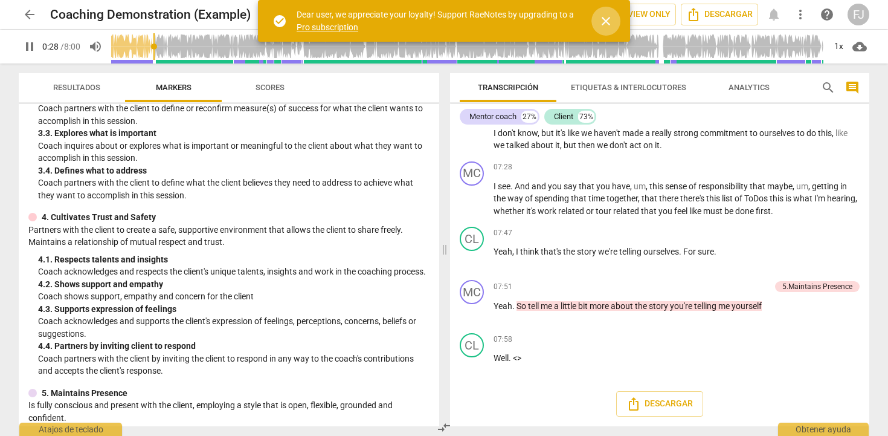
click at [605, 22] on span "close" at bounding box center [606, 21] width 15 height 15
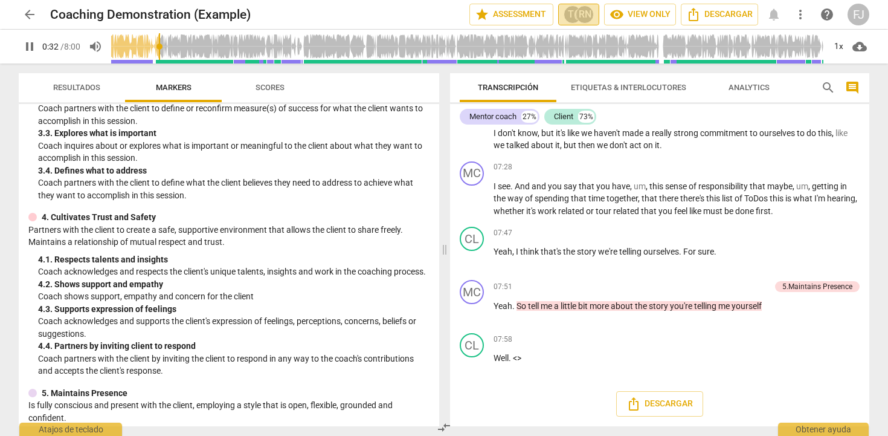
click at [580, 15] on div "RN" at bounding box center [585, 14] width 18 height 18
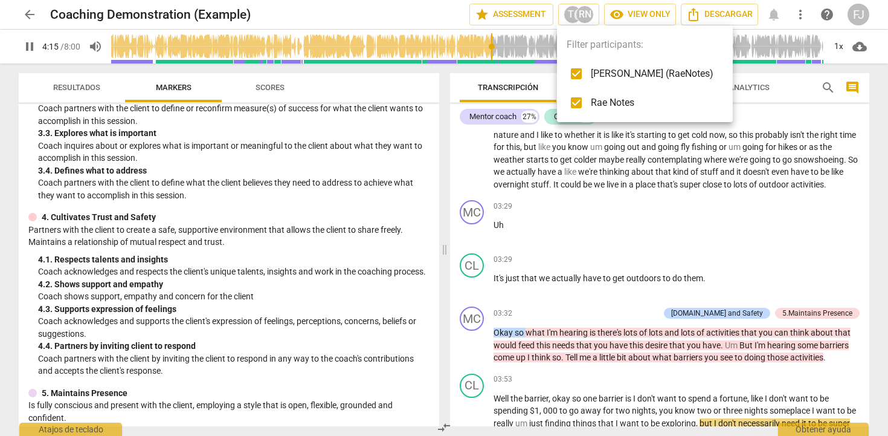
scroll to position [1049, 0]
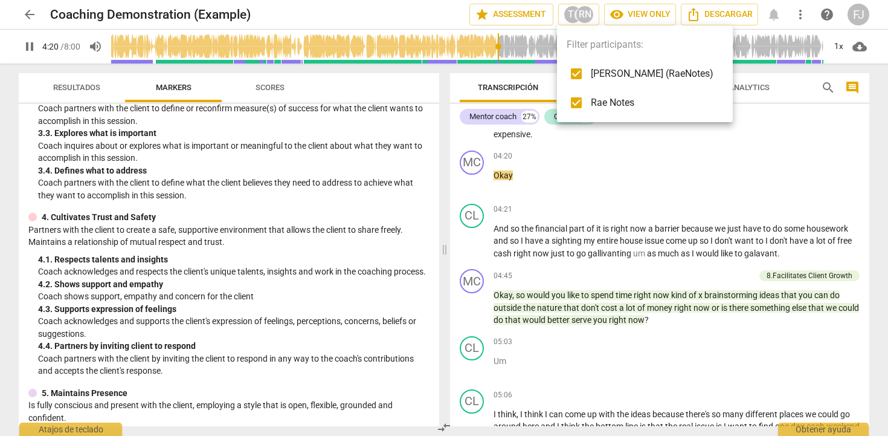
click at [28, 46] on div at bounding box center [444, 218] width 888 height 436
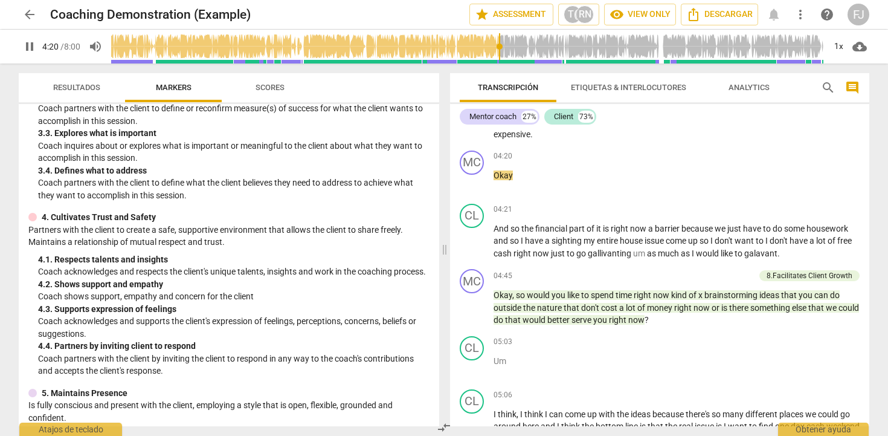
click at [32, 47] on span "pause" at bounding box center [29, 46] width 15 height 15
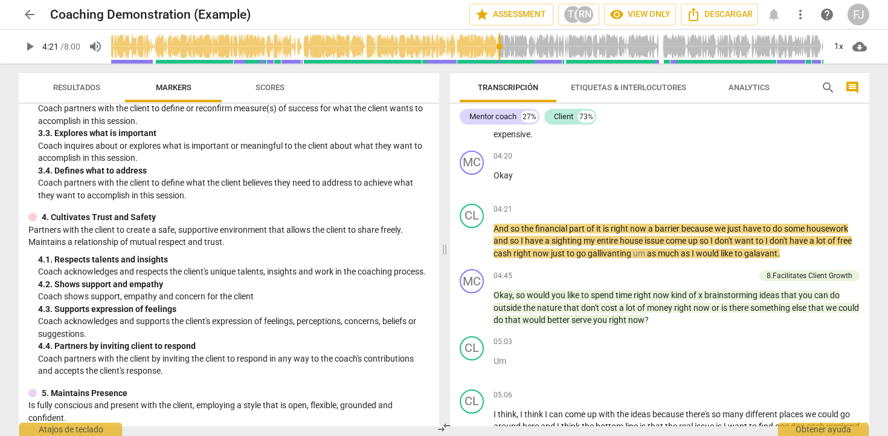
type input "261"
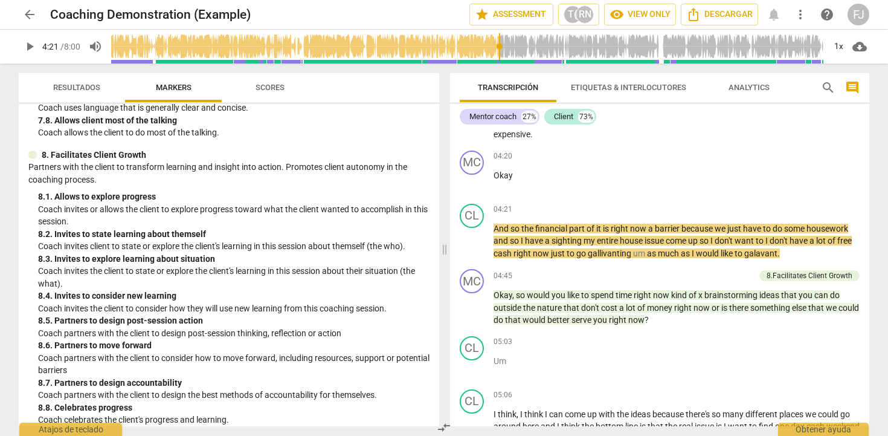
scroll to position [1265, 0]
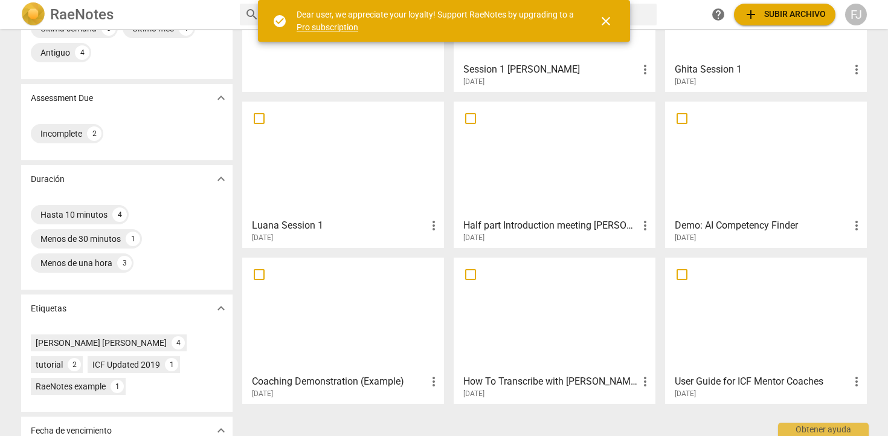
scroll to position [141, 0]
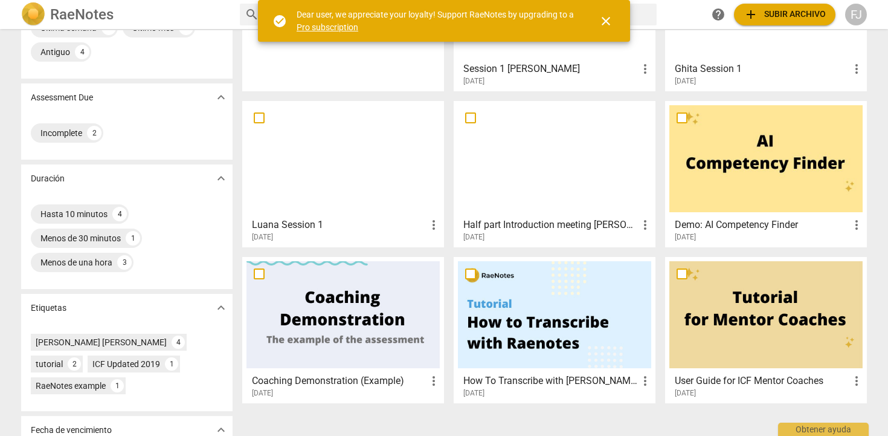
click at [749, 149] on div at bounding box center [766, 158] width 193 height 107
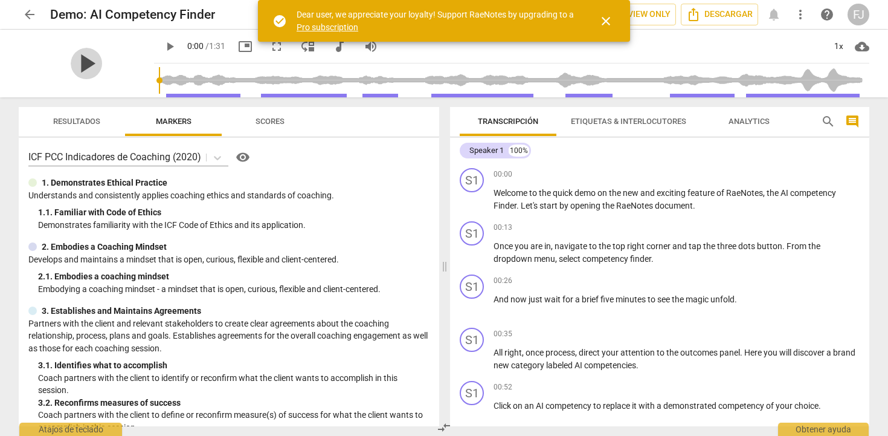
click at [83, 63] on span "play_arrow" at bounding box center [86, 63] width 31 height 31
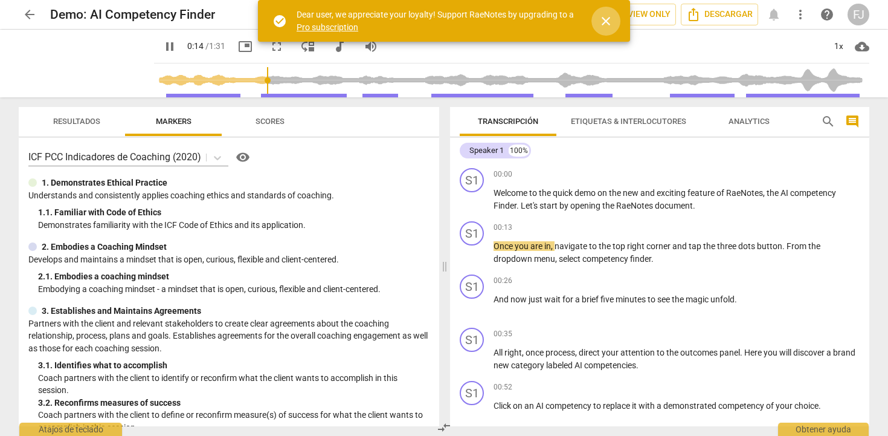
click at [608, 21] on span "close" at bounding box center [606, 21] width 15 height 15
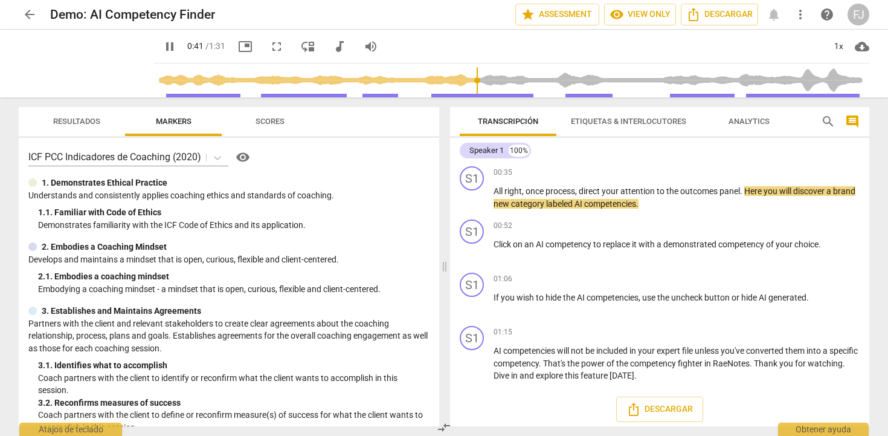
scroll to position [166, 0]
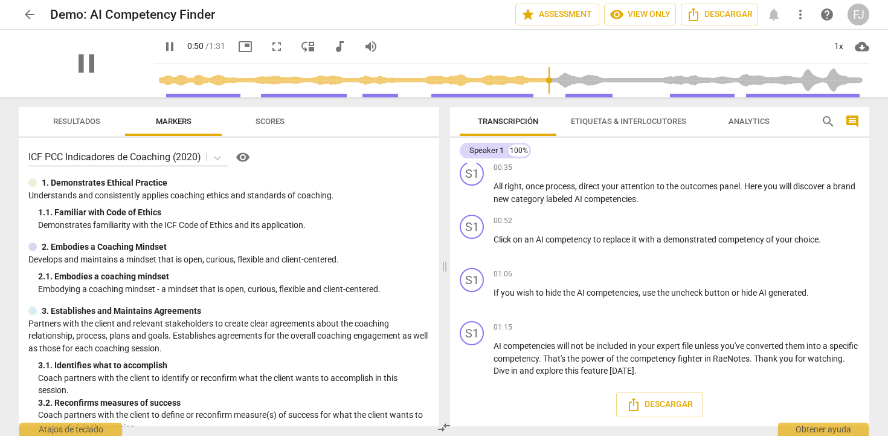
click at [115, 63] on div "pause" at bounding box center [86, 64] width 135 height 68
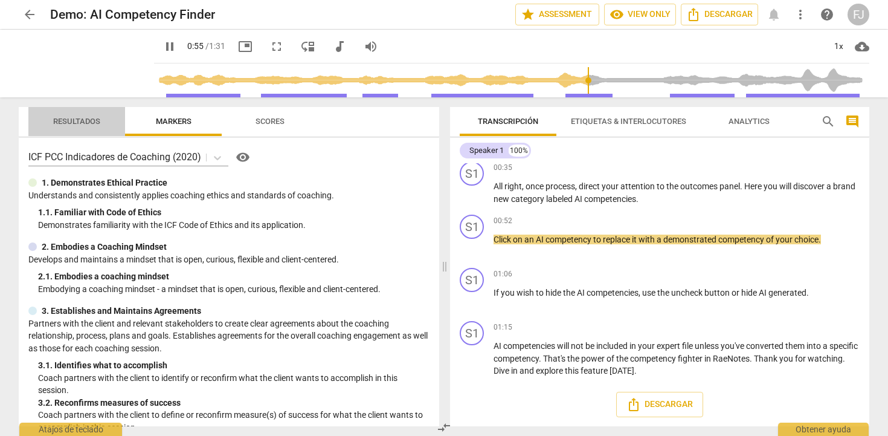
click at [70, 129] on button "Resultados" at bounding box center [76, 121] width 97 height 29
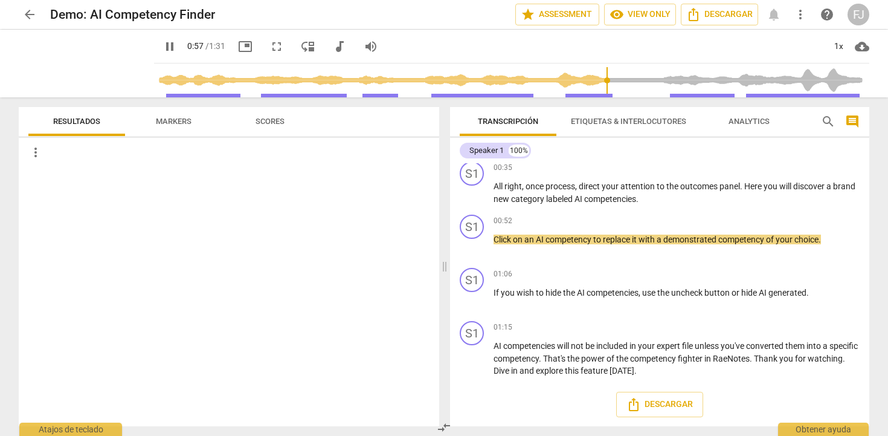
click at [271, 121] on span "Scores" at bounding box center [270, 121] width 29 height 9
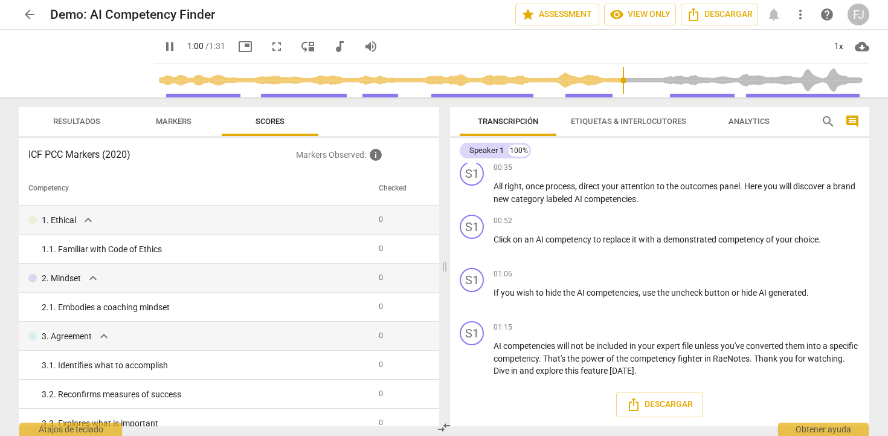
click at [609, 121] on span "Etiquetas & Interlocutores" at bounding box center [628, 121] width 115 height 9
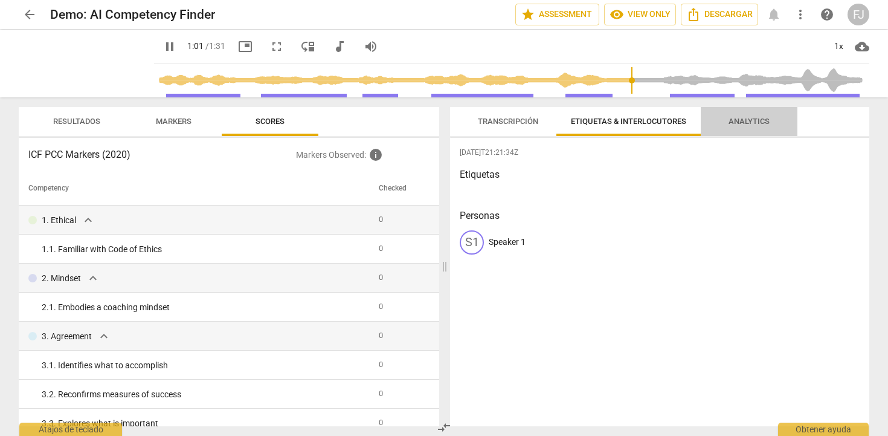
click at [751, 119] on span "Analytics" at bounding box center [749, 121] width 41 height 9
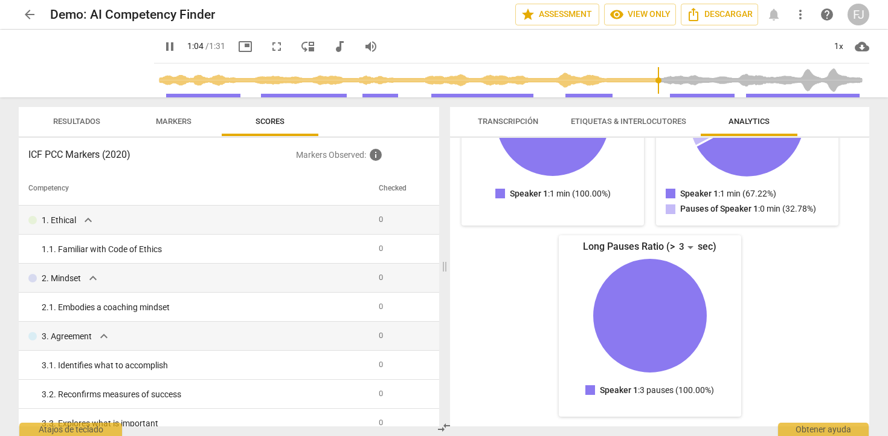
scroll to position [0, 0]
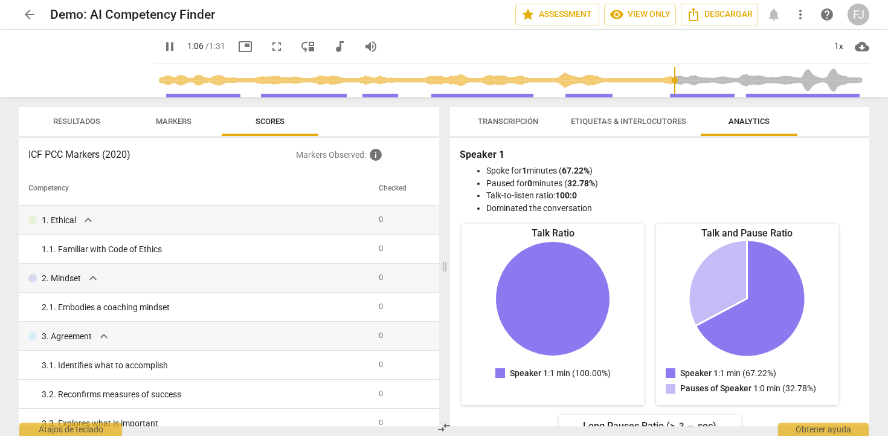
type input "67"
click at [27, 18] on span "arrow_back" at bounding box center [29, 14] width 15 height 15
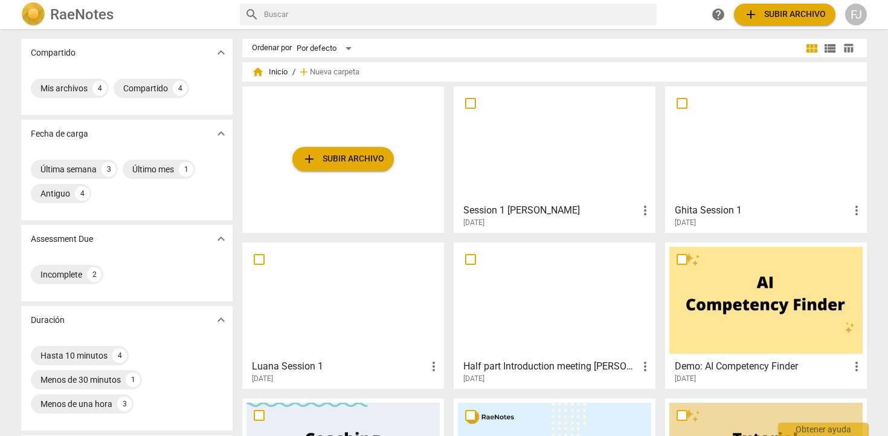
click at [532, 161] on div at bounding box center [554, 144] width 193 height 107
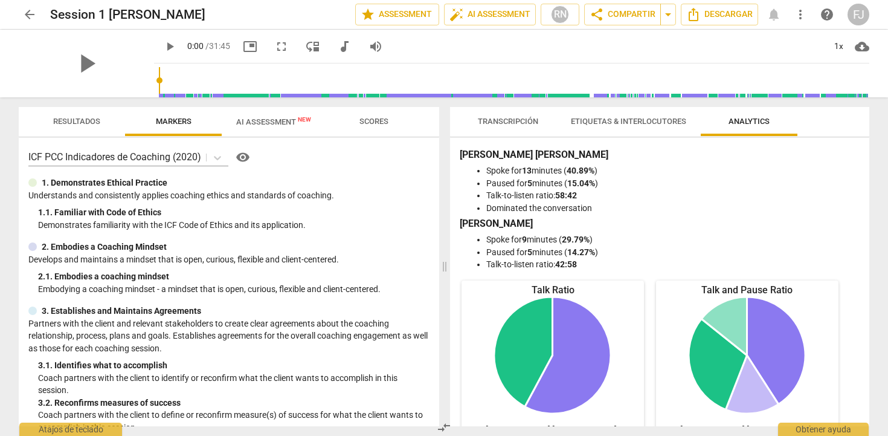
click at [273, 124] on span "AI Assessment New" at bounding box center [273, 121] width 75 height 9
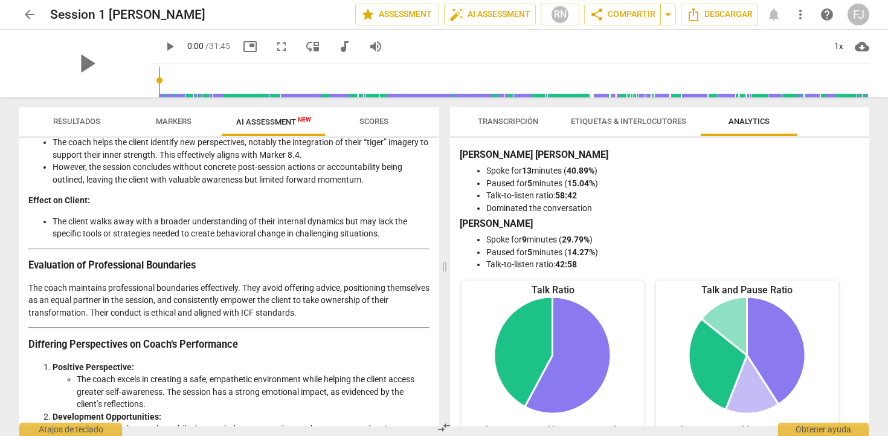
scroll to position [2064, 0]
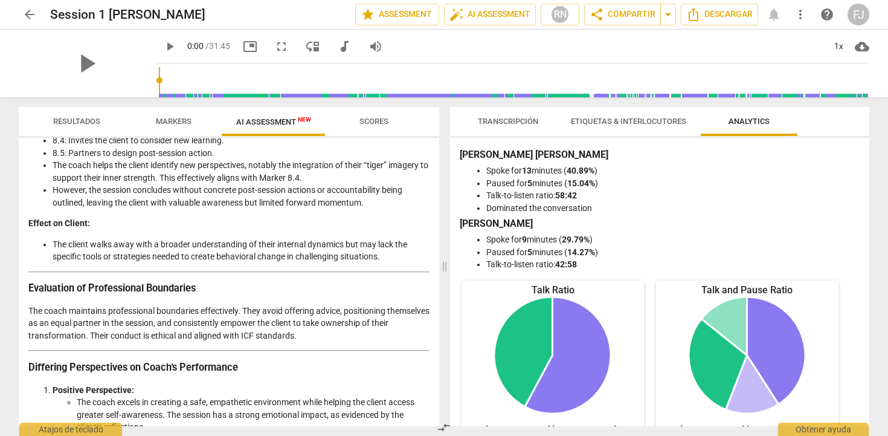
click at [497, 124] on span "Transcripción" at bounding box center [508, 121] width 60 height 9
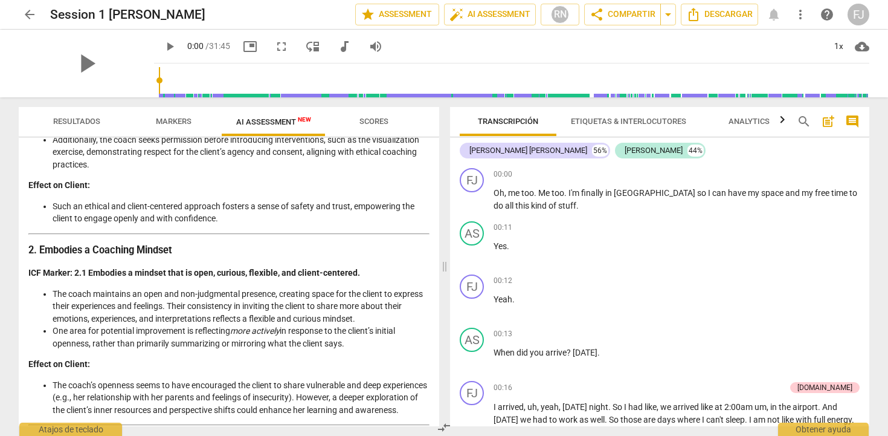
scroll to position [0, 0]
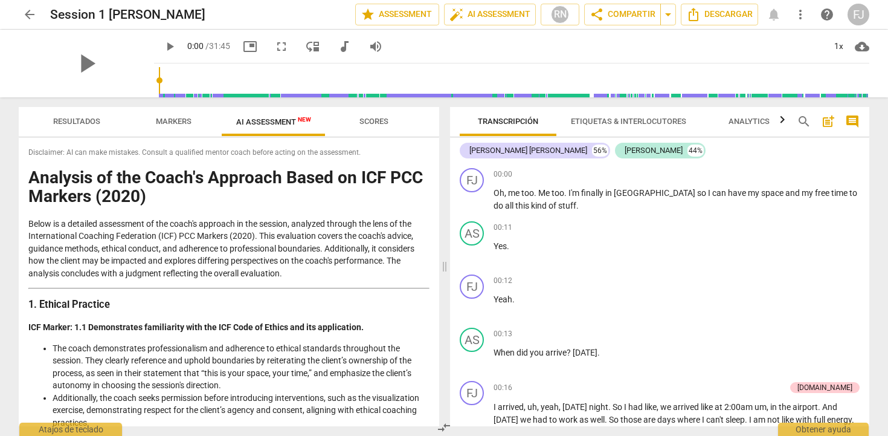
click at [70, 120] on span "Resultados" at bounding box center [76, 121] width 47 height 9
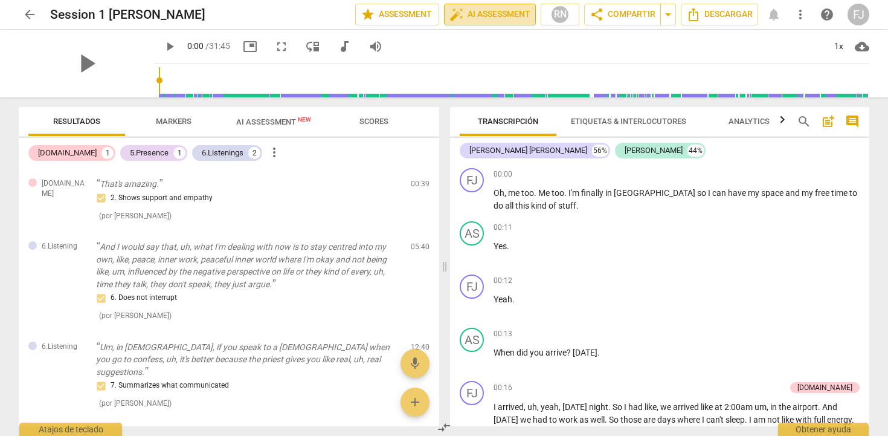
click at [486, 15] on span "auto_fix_high AI Assessment" at bounding box center [490, 14] width 81 height 15
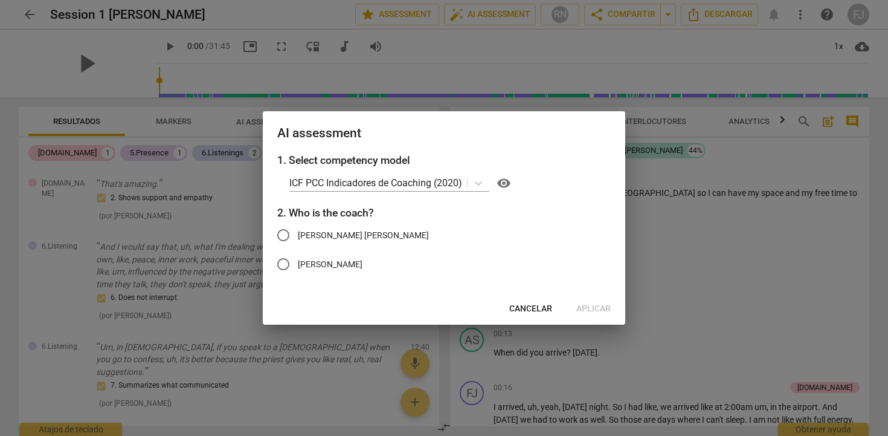
click at [375, 238] on span "[PERSON_NAME] [PERSON_NAME]" at bounding box center [363, 235] width 131 height 13
click at [298, 238] on input "[PERSON_NAME] [PERSON_NAME]" at bounding box center [283, 235] width 29 height 29
radio input "true"
click at [586, 310] on span "Aplicar" at bounding box center [593, 309] width 34 height 12
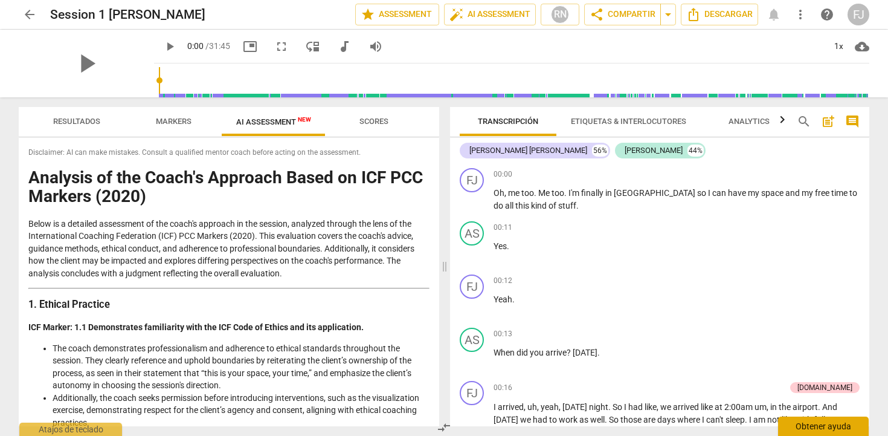
click at [805, 428] on div "Obtener ayuda" at bounding box center [823, 425] width 91 height 19
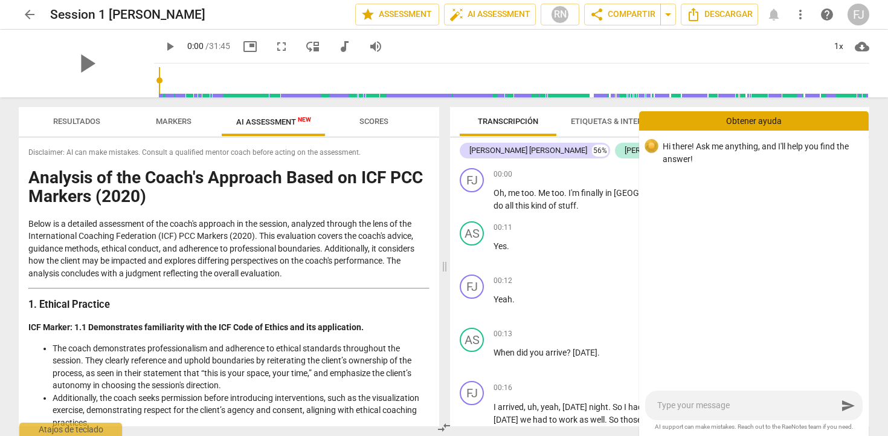
type textarea "h"
type textarea "he"
type textarea "hel"
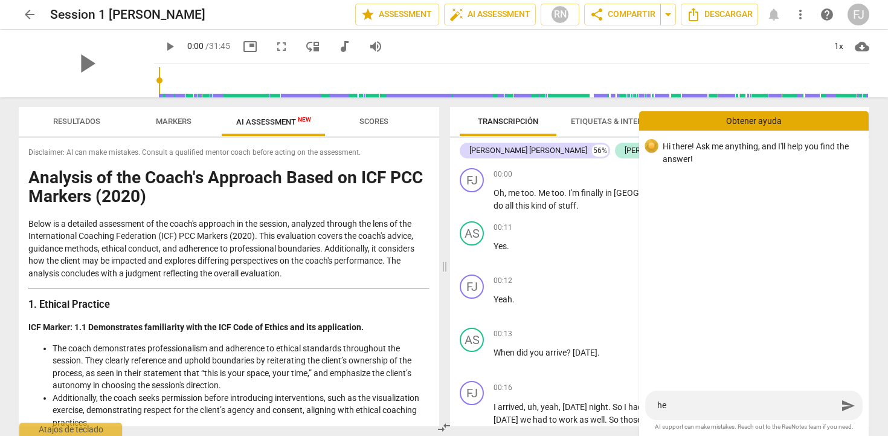
type textarea "hel"
type textarea "hell"
type textarea "hello"
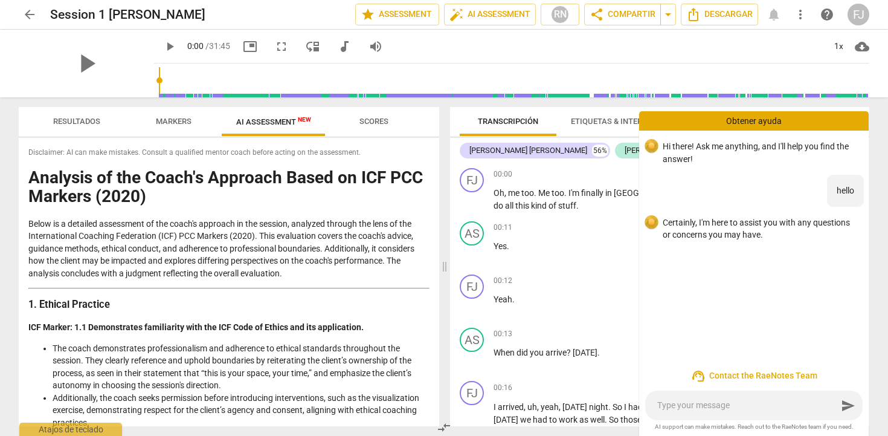
type textarea "i"
type textarea "i w"
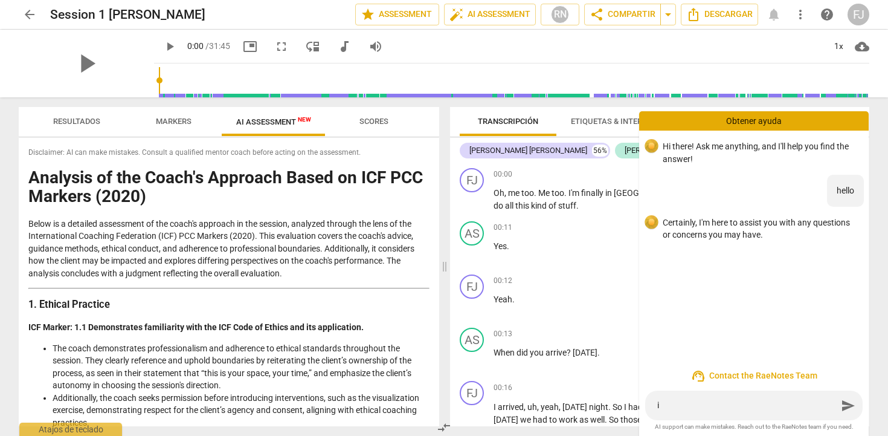
type textarea "i w"
type textarea "i wo"
type textarea "i wou"
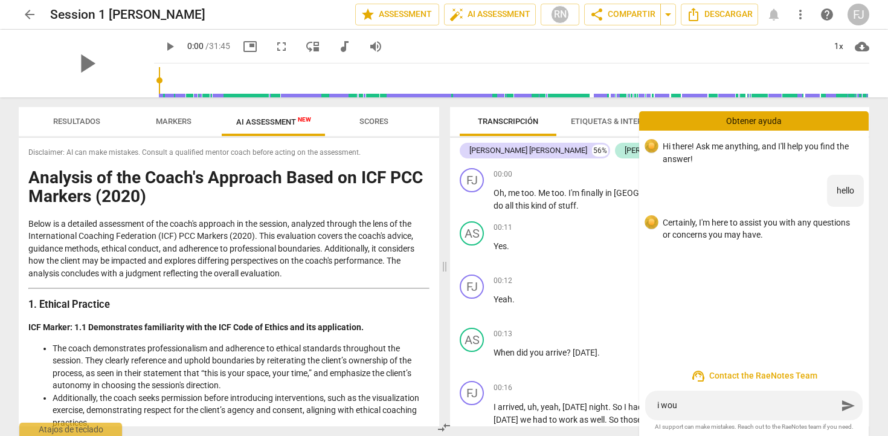
type textarea "i woul"
type textarea "i would"
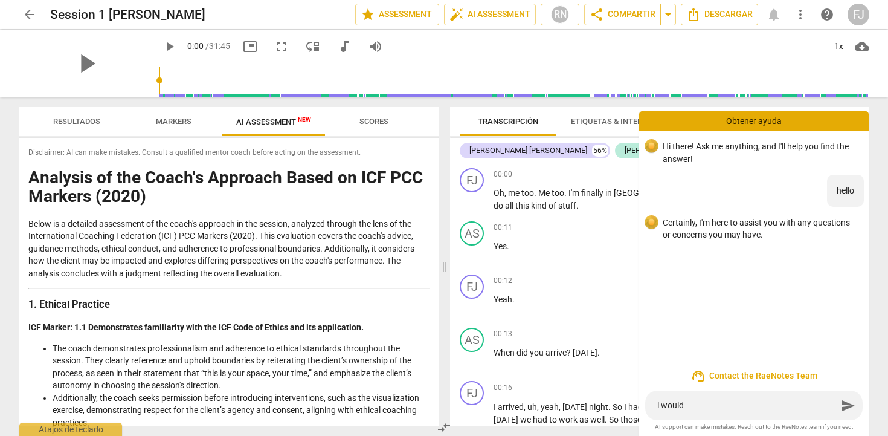
type textarea "i would"
type textarea "i would l"
type textarea "i would li"
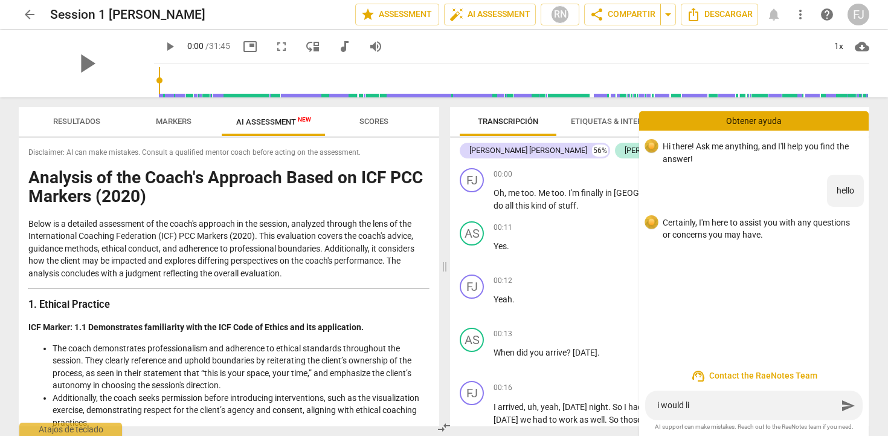
type textarea "i would lik"
type textarea "i would like"
type textarea "i would like t"
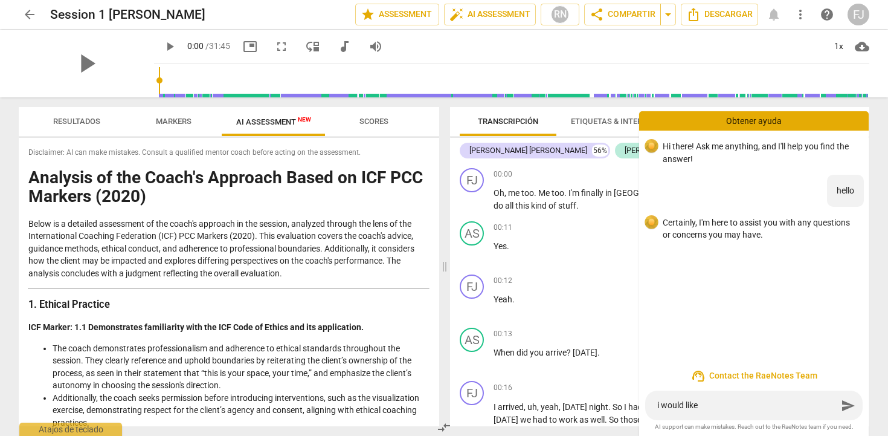
type textarea "i would like t"
type textarea "i would like to"
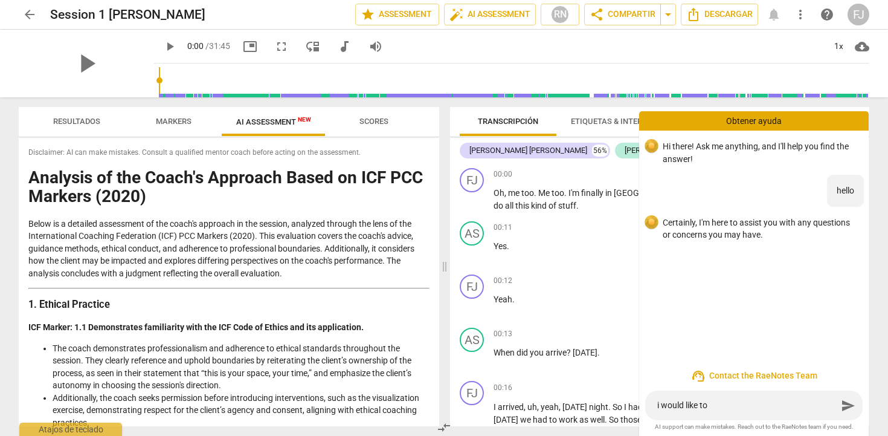
type textarea "i would like to k"
type textarea "i would like to kn"
type textarea "i would like to kno"
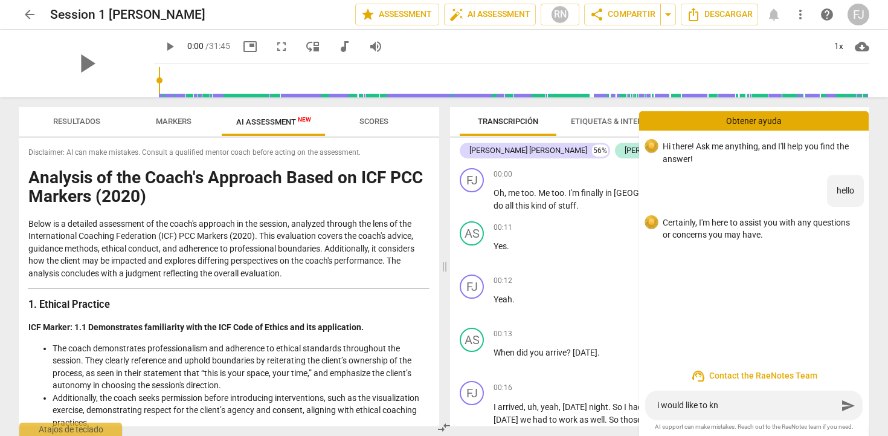
type textarea "i would like to kno"
type textarea "i would like to know"
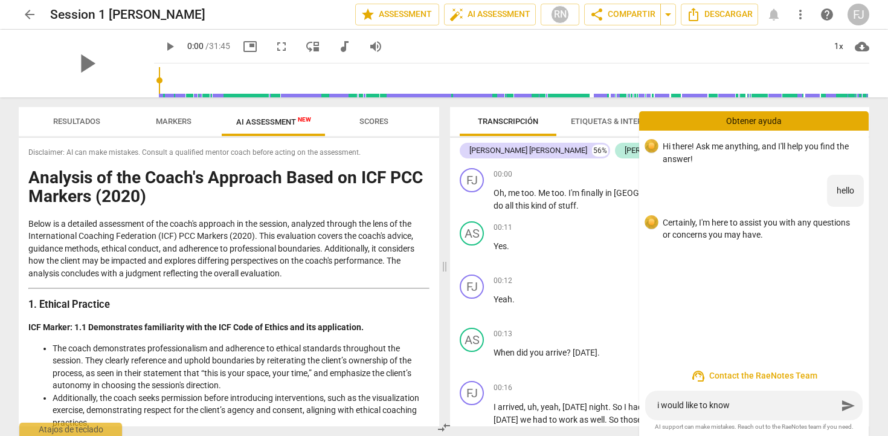
type textarea "i would like to know b"
type textarea "i would like to know be"
type textarea "i would like to know bea"
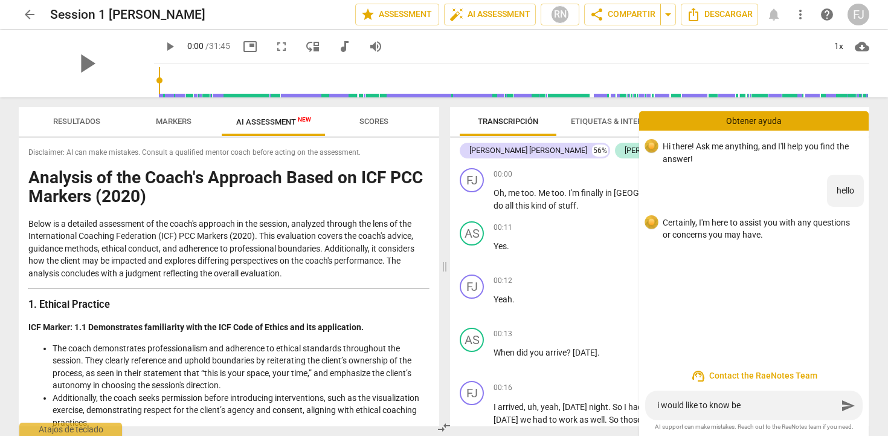
type textarea "i would like to know bea"
type textarea "i would like to know beac"
type textarea "i would like to know beacu"
type textarea "i would like to know beacus"
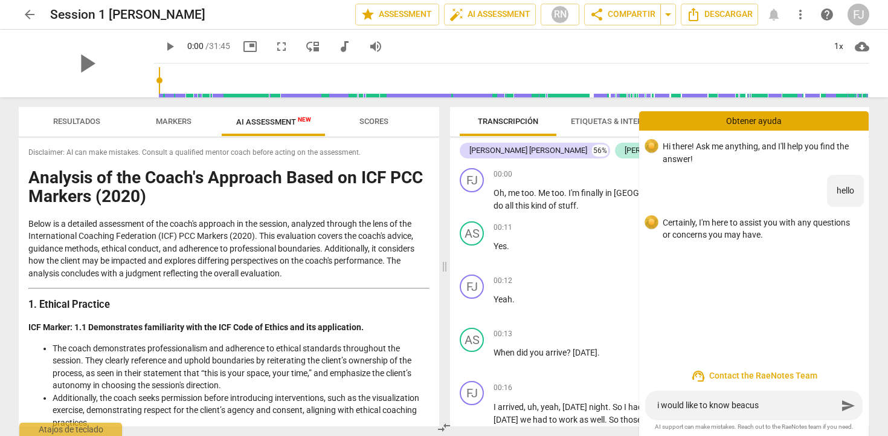
type textarea "i would like to know beacuse"
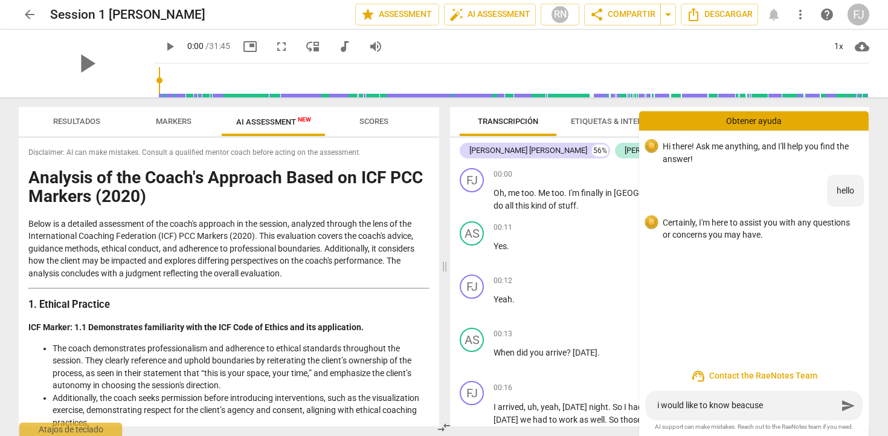
type textarea "i would like to know beacuse"
type textarea "i would like to know beacus"
type textarea "i would like to know beacu"
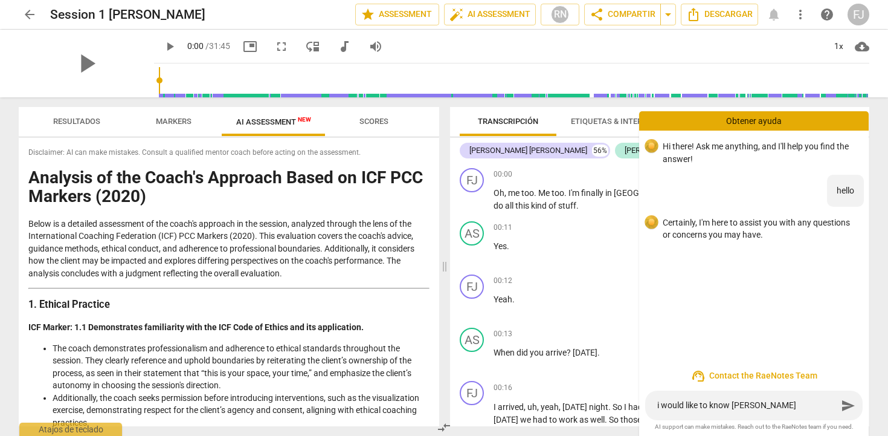
type textarea "i would like to know beac"
type textarea "i would like to know bea"
type textarea "i would like to know be"
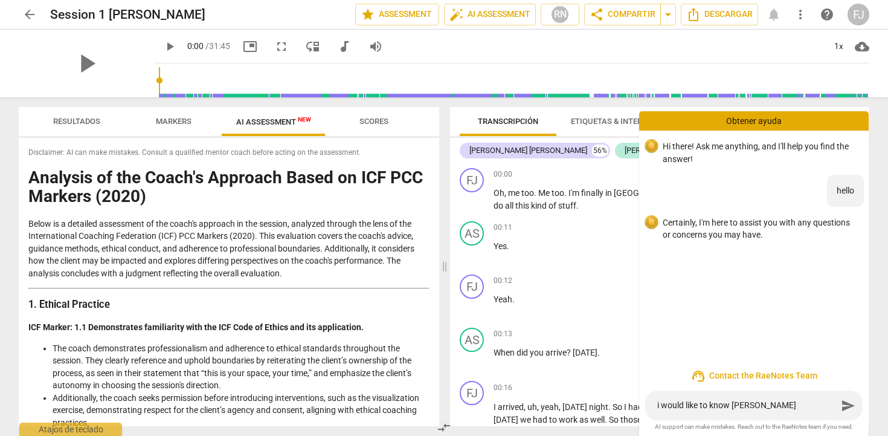
type textarea "i would like to know be"
type textarea "i would like to know bec"
type textarea "i would like to know beca"
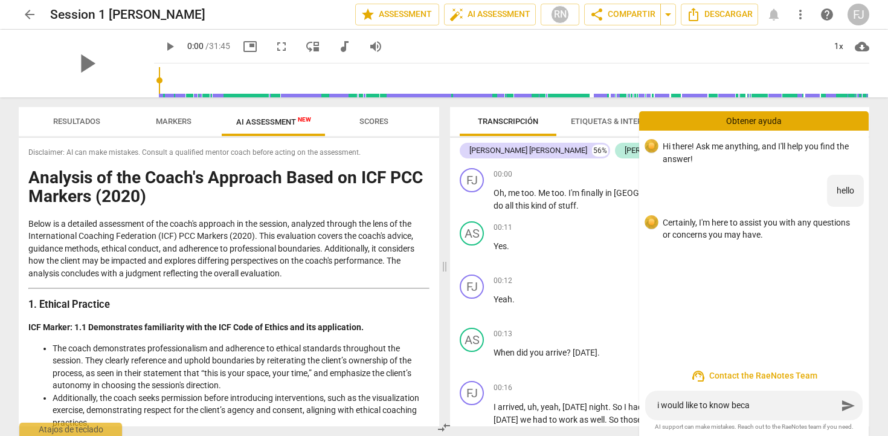
type textarea "i would like to know becau"
type textarea "i would like to know becaus"
type textarea "i would like to know because"
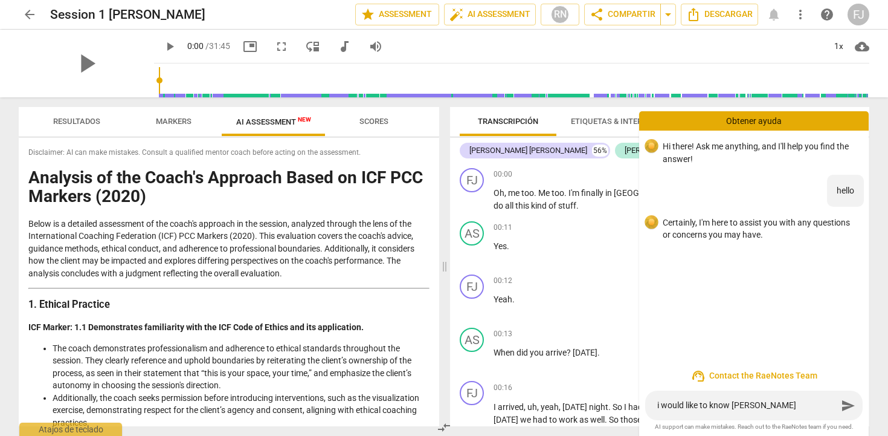
type textarea "i would like to know because"
type textarea "i would like to know because t"
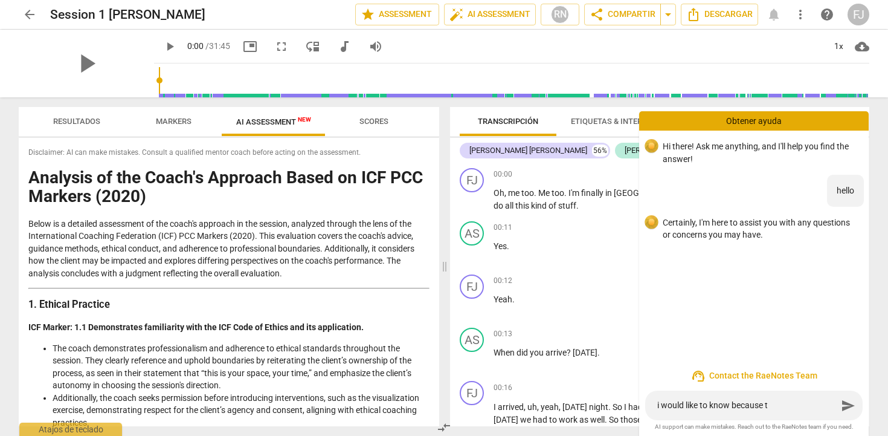
type textarea "i would like to know because th"
type textarea "i would like to know because the"
type textarea "i would like to know because ther"
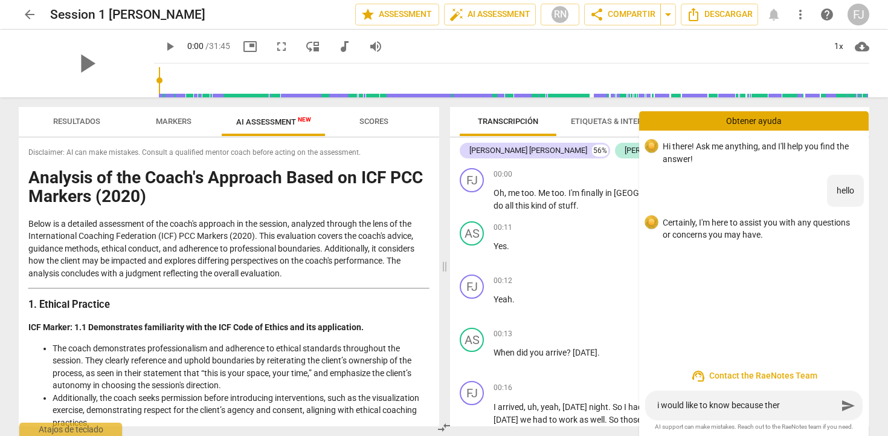
type textarea "i would like to know because there"
type textarea "i would like to know because there a"
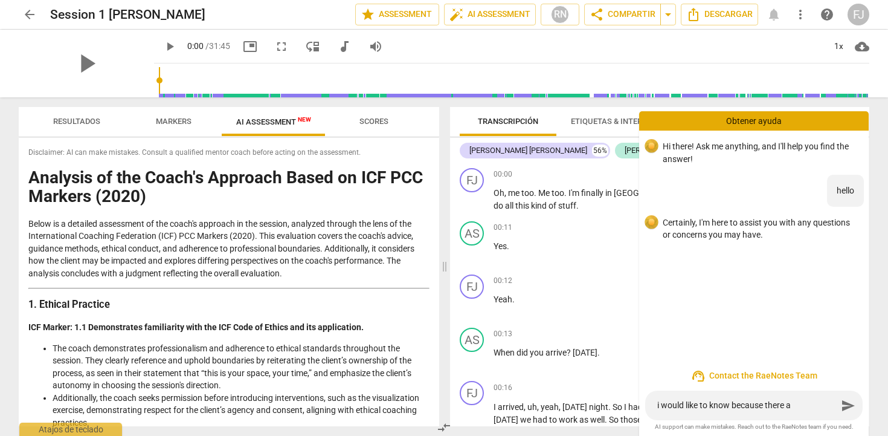
type textarea "i would like to know because there ar"
type textarea "i would like to know because there are"
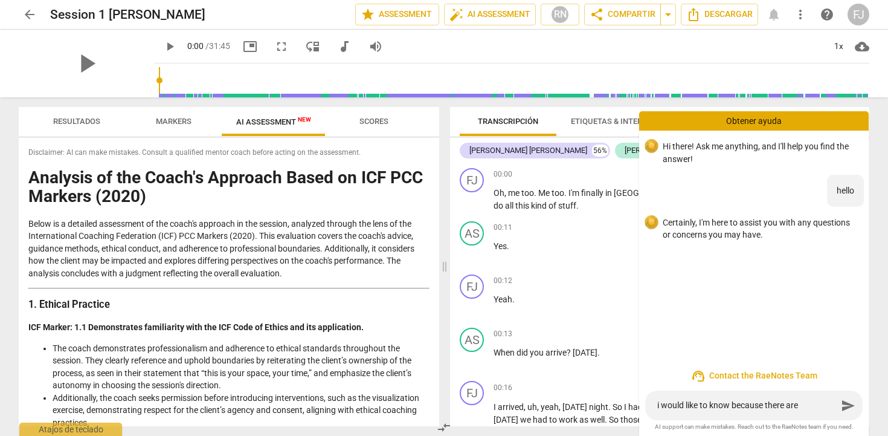
type textarea "i would like to know because there are"
type textarea "i would like to know because there are o"
type textarea "i would like to know because there are on"
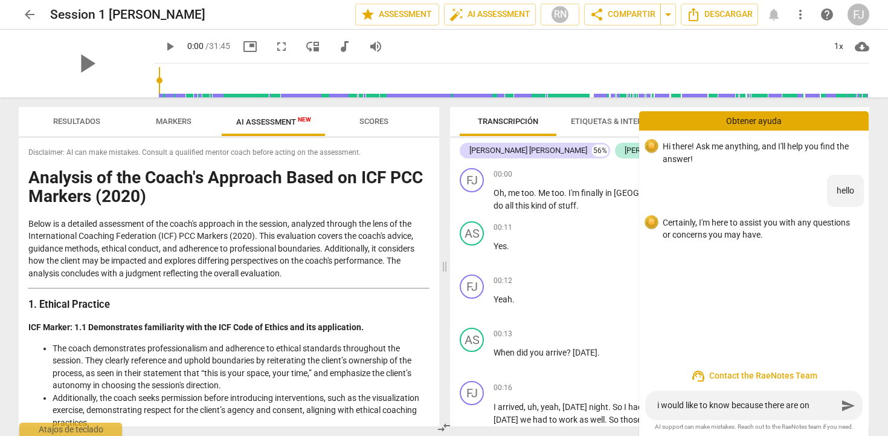
type textarea "i would like to know because there are onl"
type textarea "i would like to know because there are only"
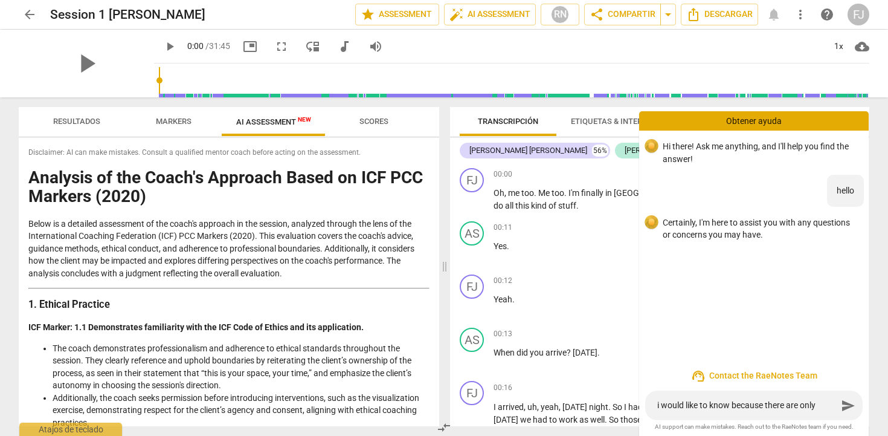
type textarea "i would like to know because there are only"
type textarea "i would like to know because there are only 3"
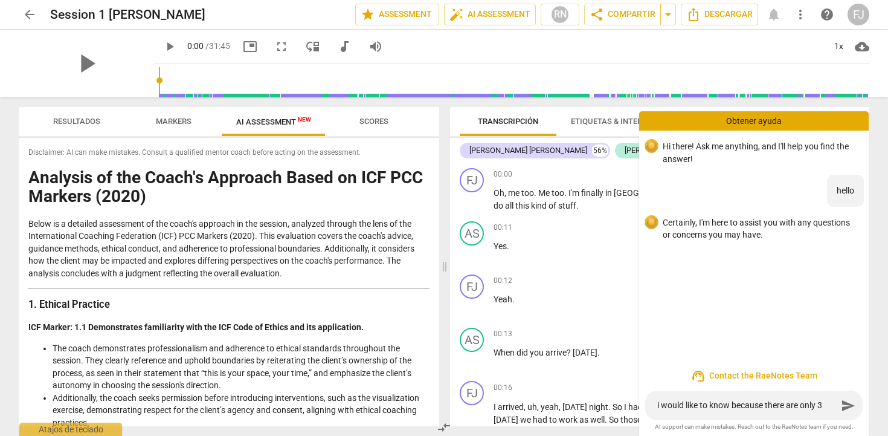
type textarea "i would like to know because there are only 3 c"
type textarea "i would like to know because there are only 3 co"
type textarea "i would like to know because there are only 3 com"
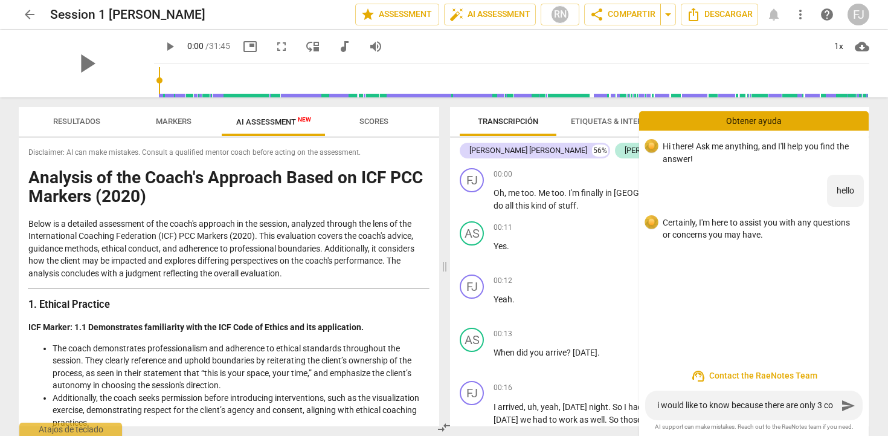
type textarea "i would like to know because there are only 3 com"
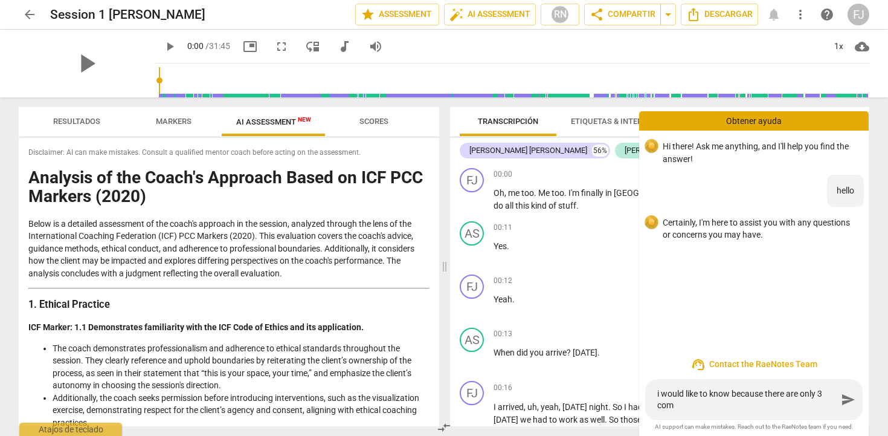
type textarea "i would like to know because there are only 3 comm"
type textarea "i would like to know because there are only 3 comme"
type textarea "i would like to know because there are only 3 commen"
type textarea "i would like to know because there are only 3 comment"
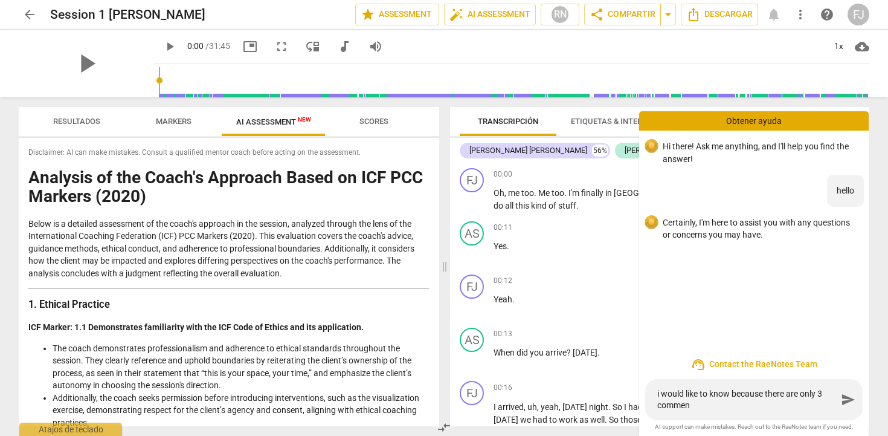
type textarea "i would like to know because there are only 3 comment"
type textarea "i would like to know because there are only 3 comments"
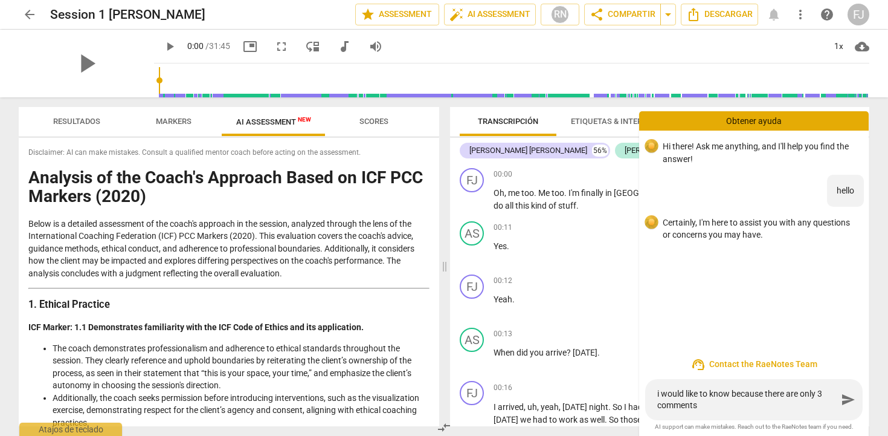
type textarea "i would like to know because there are only 3 comments a"
type textarea "i would like to know because there are only 3 comments ab"
type textarea "i would like to know because there are only 3 comments abo"
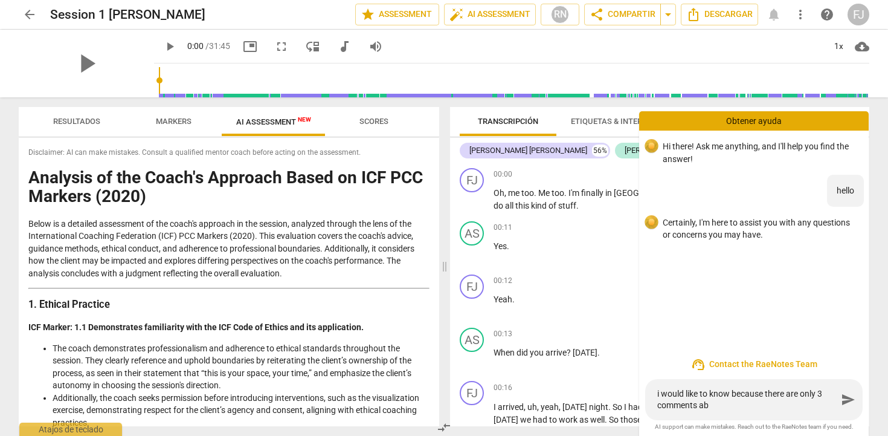
type textarea "i would like to know because there are only 3 comments abo"
type textarea "i would like to know because there are only 3 comments abou"
type textarea "i would like to know because there are only 3 comments about"
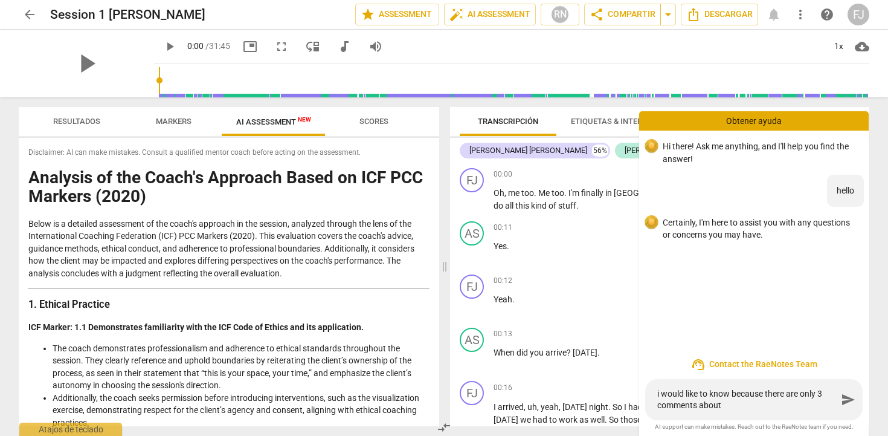
type textarea "i would like to know because there are only 3 comments about"
type textarea "i would like to know because there are only 3 comments about c"
type textarea "i would like to know because there are only 3 comments about co"
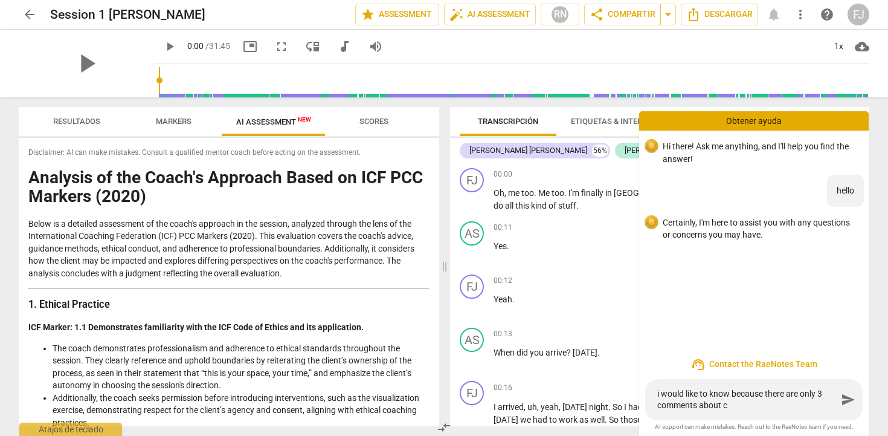
type textarea "i would like to know because there are only 3 comments about co"
type textarea "i would like to know because there are only 3 comments about com"
type textarea "i would like to know because there are only 3 comments about comp"
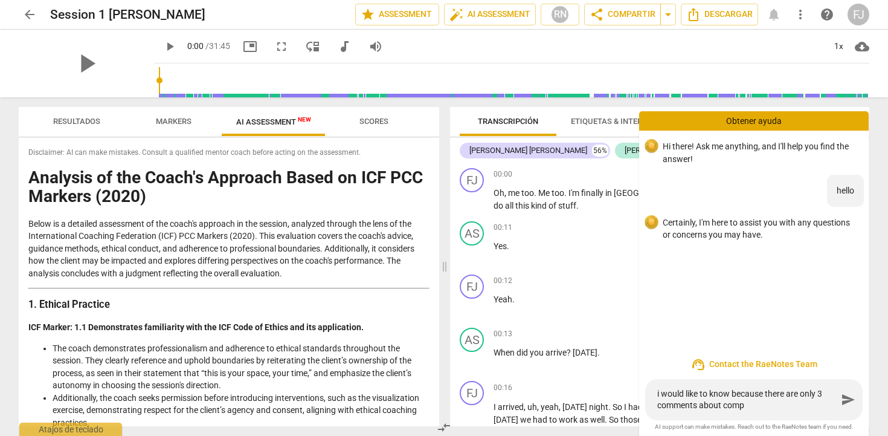
type textarea "i would like to know because there are only 3 comments about compe"
type textarea "i would like to know because there are only 3 comments about compet"
type textarea "i would like to know because there are only 3 comments about compete"
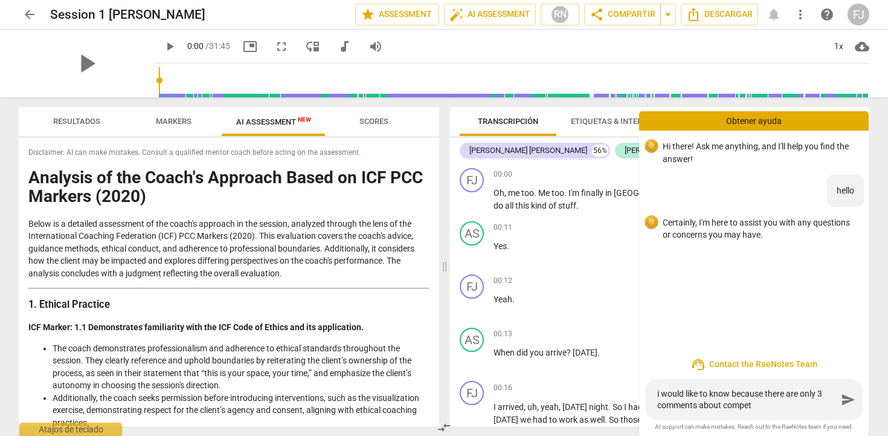
type textarea "i would like to know because there are only 3 comments about compete"
type textarea "i would like to know because there are only 3 comments about competen"
type textarea "i would like to know because there are only 3 comments about competenc"
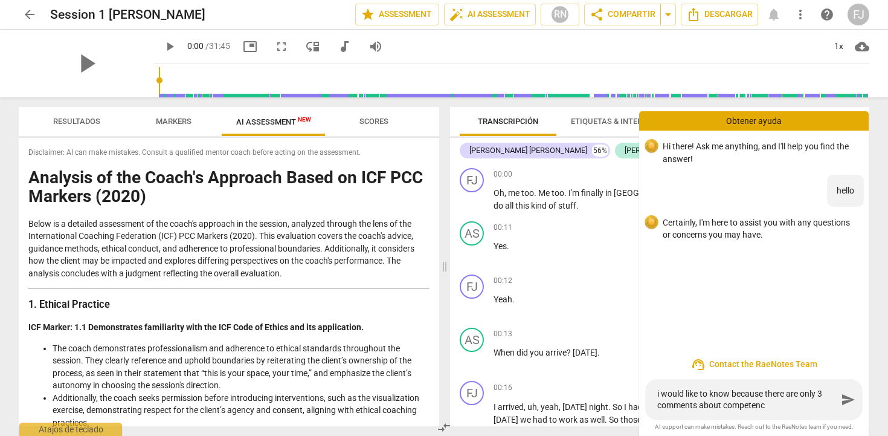
type textarea "i would like to know because there are only 3 comments about competenci"
type textarea "i would like to know because there are only 3 comments about competencie"
type textarea "i would like to know because there are only 3 comments about competencies"
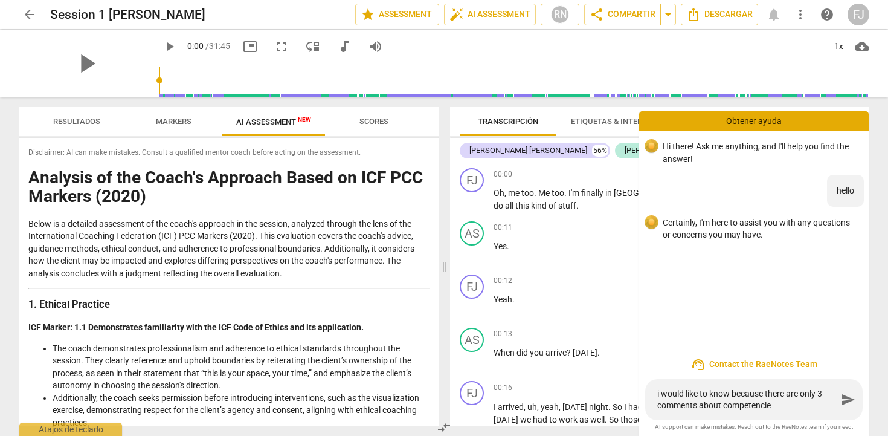
type textarea "i would like to know because there are only 3 comments about competencies"
type textarea "i would like to know because there are only 3 comments about competencies o"
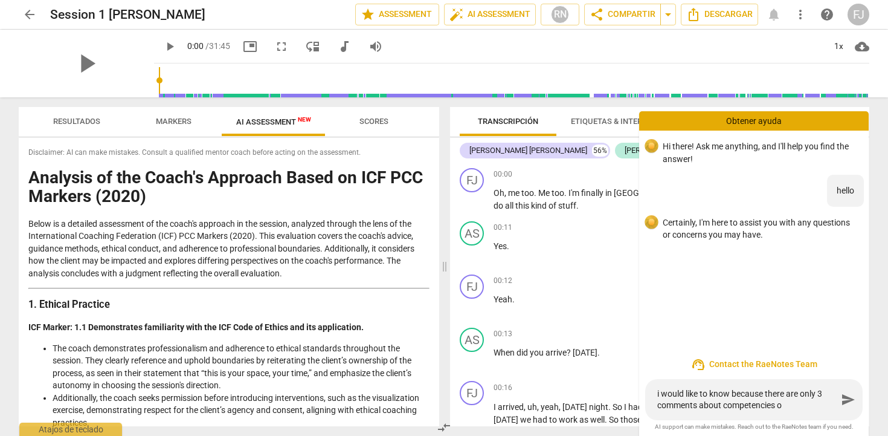
type textarea "i would like to know because there are only 3 comments about competencies on"
type textarea "i would like to know because there are only 3 comments about competencies on t"
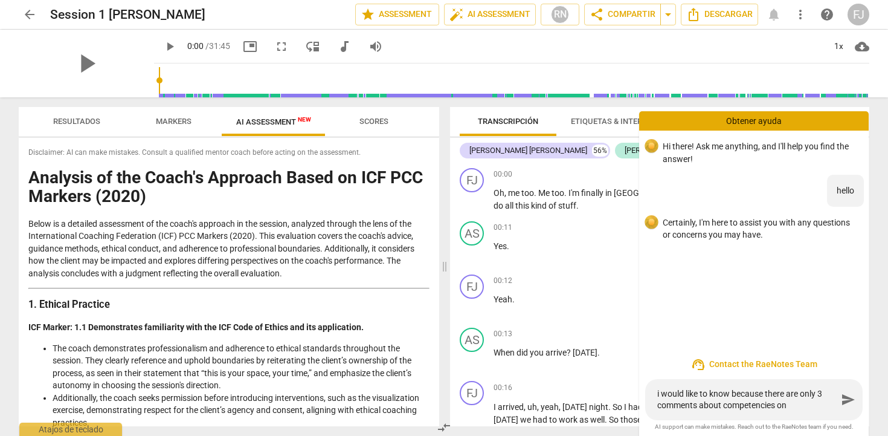
type textarea "i would like to know because there are only 3 comments about competencies on t"
type textarea "i would like to know because there are only 3 comments about competencies on th"
type textarea "i would like to know because there are only 3 comments about competencies on the"
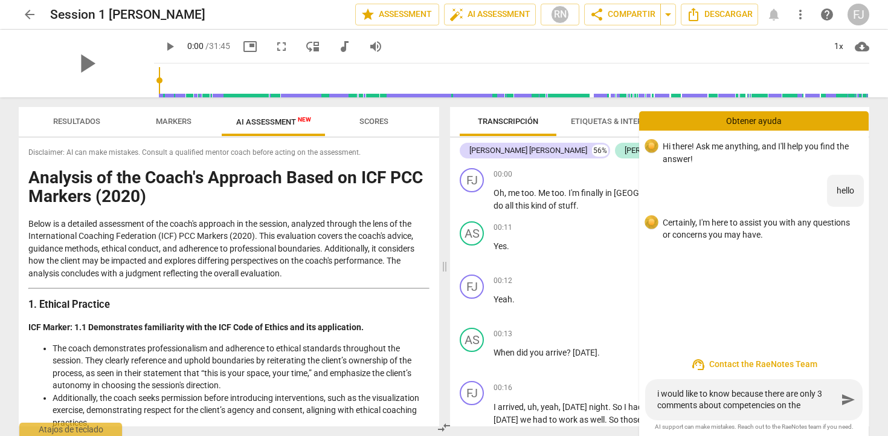
type textarea "i would like to know because there are only 3 comments about competencies on the"
type textarea "i would like to know because there are only 3 comments about competencies on th…"
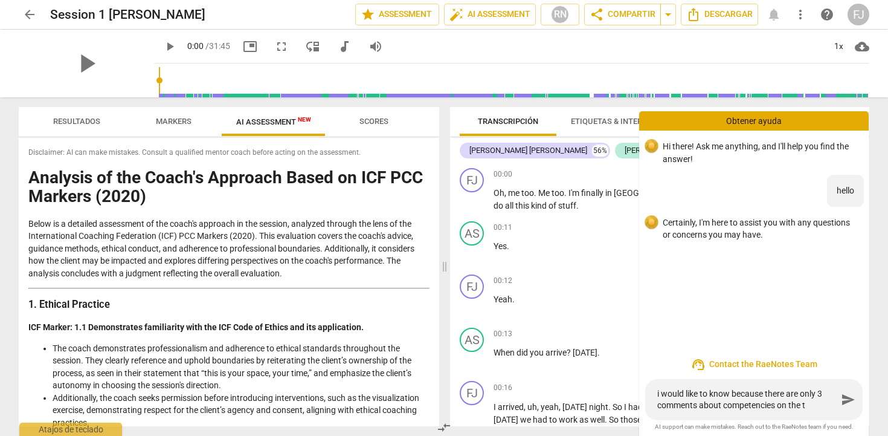
type textarea "i would like to know because there are only 3 comments about competencies on th…"
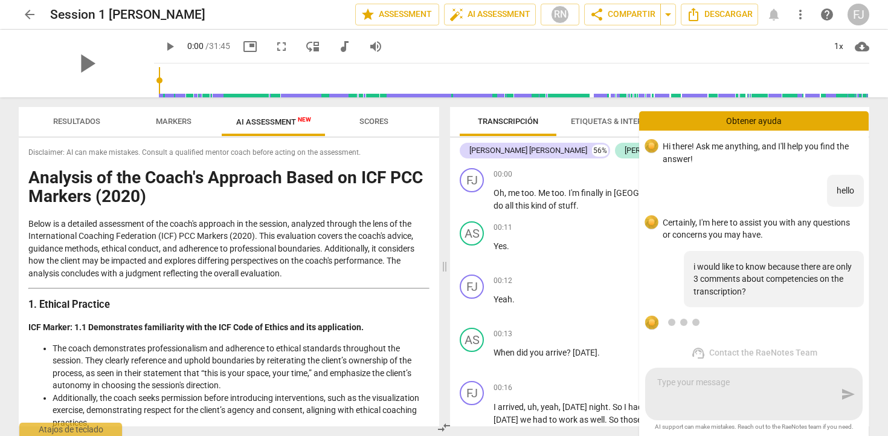
scroll to position [70, 0]
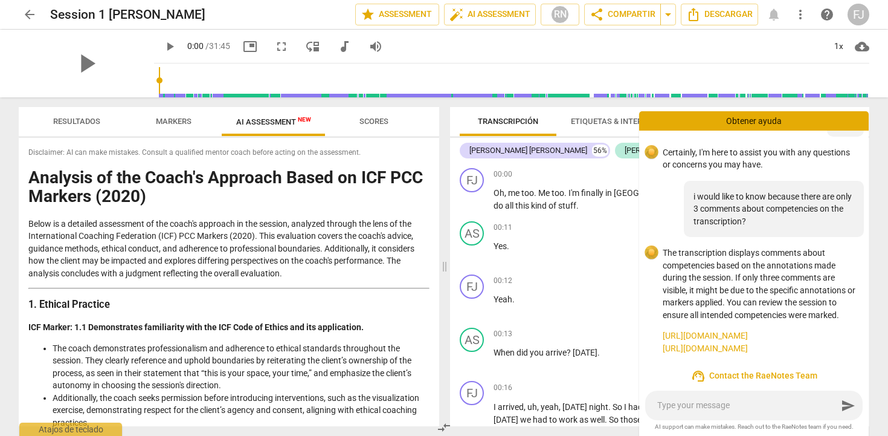
click at [713, 407] on textarea at bounding box center [747, 404] width 180 height 11
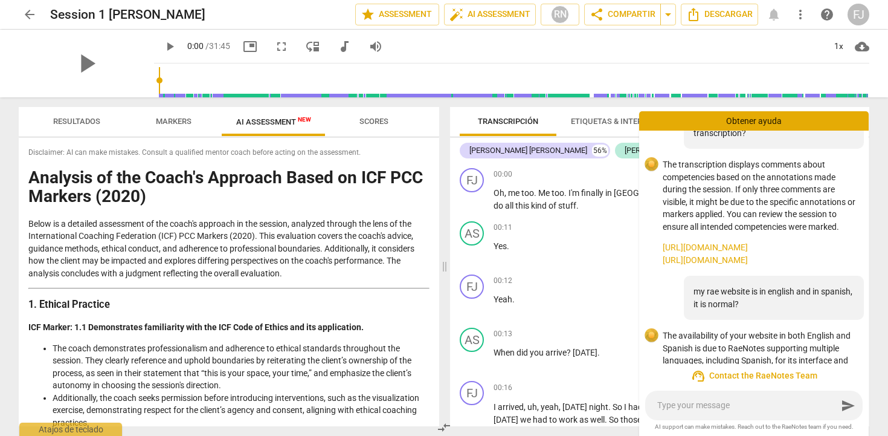
scroll to position [216, 0]
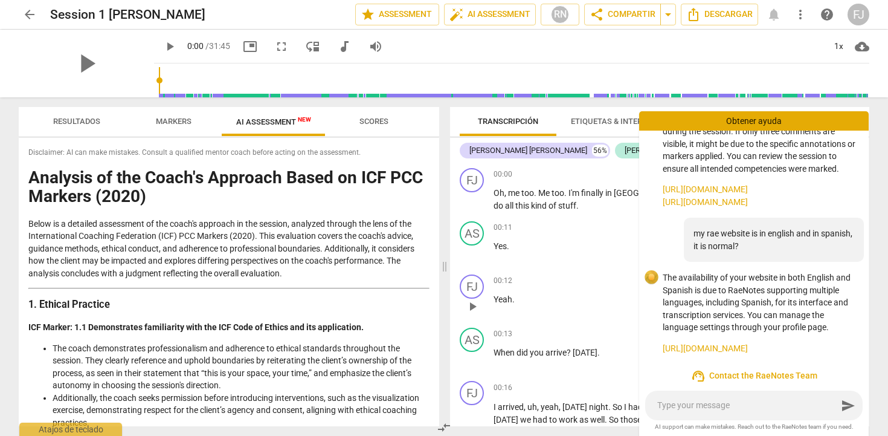
click at [596, 284] on div "00:12 + Add competency keyboard_arrow_right" at bounding box center [677, 280] width 366 height 12
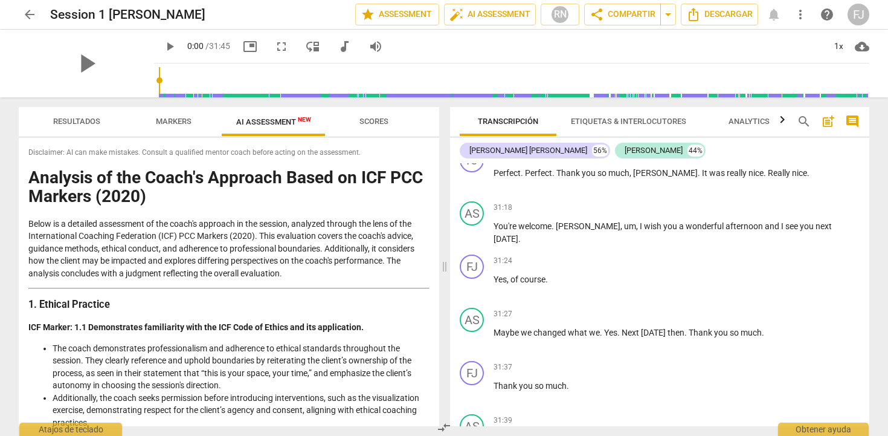
scroll to position [6245, 0]
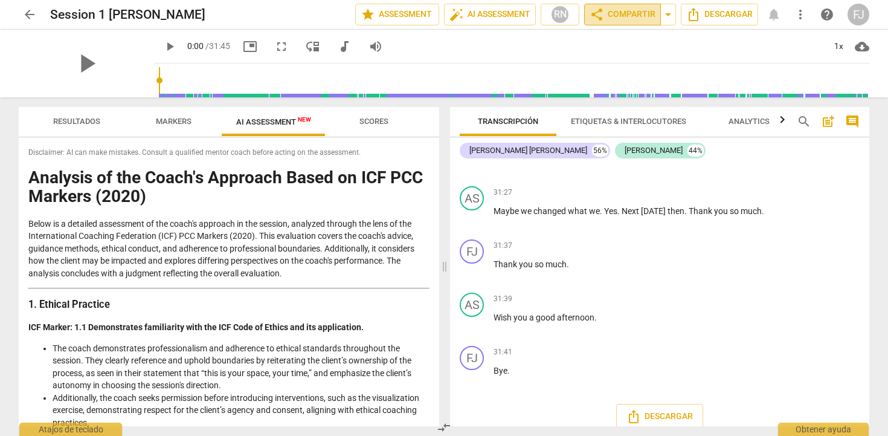
click at [606, 16] on span "share Compartir" at bounding box center [623, 14] width 66 height 15
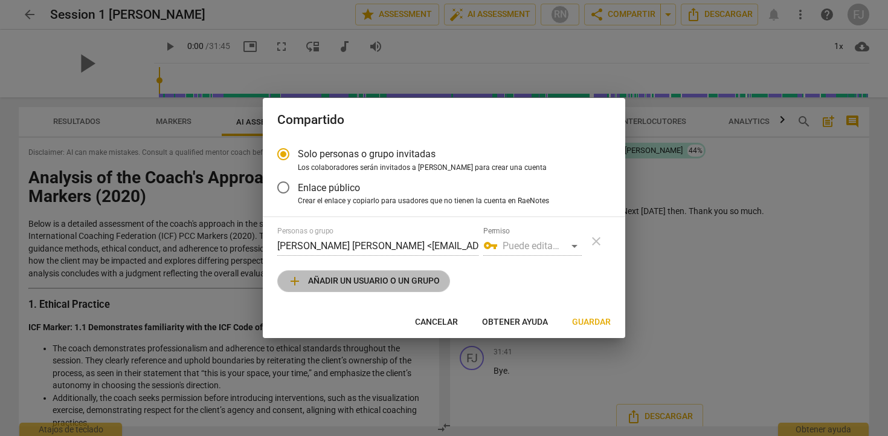
click at [390, 282] on span "add Añadir un usuario o un grupo" at bounding box center [364, 281] width 152 height 15
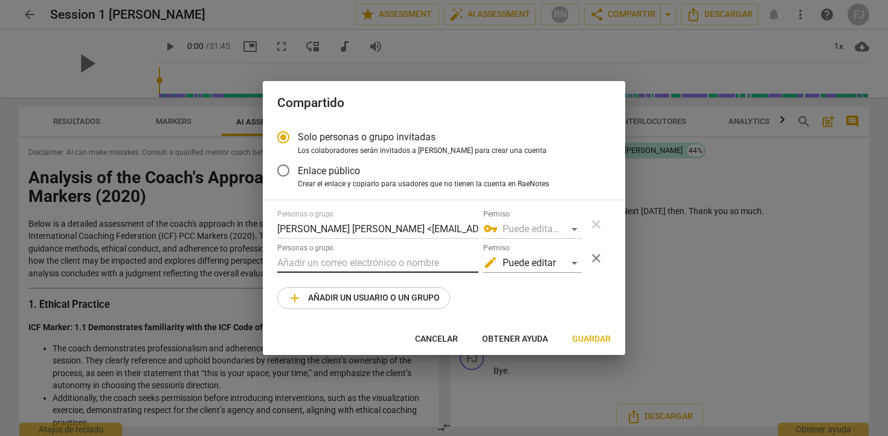
click at [387, 267] on input "text" at bounding box center [377, 262] width 201 height 19
paste input "betina.mazzarino@newfieldnetwork.com"
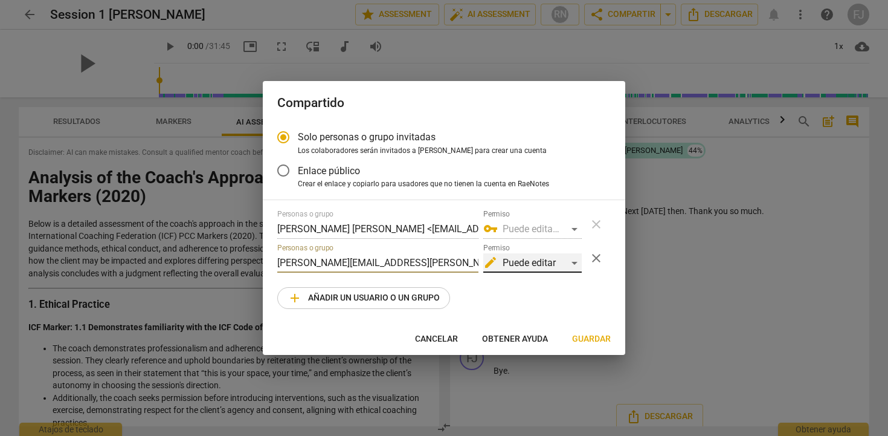
click at [528, 265] on div "edit Puede editar" at bounding box center [532, 262] width 98 height 19
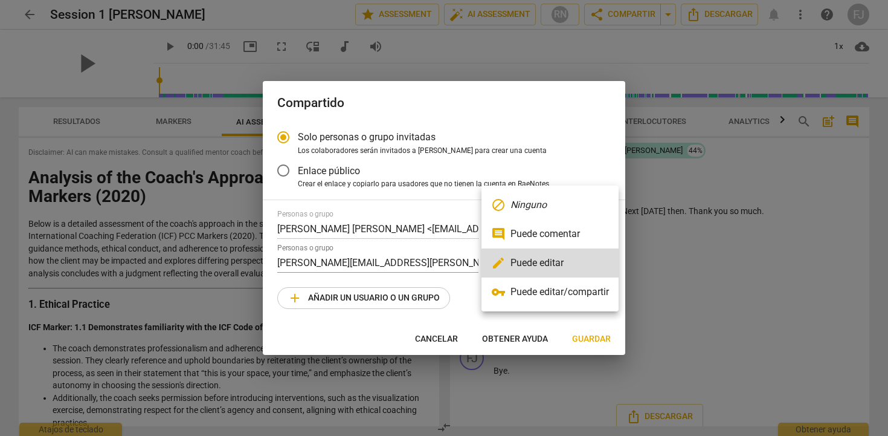
click at [530, 238] on li "comment Puede comentar" at bounding box center [550, 233] width 137 height 29
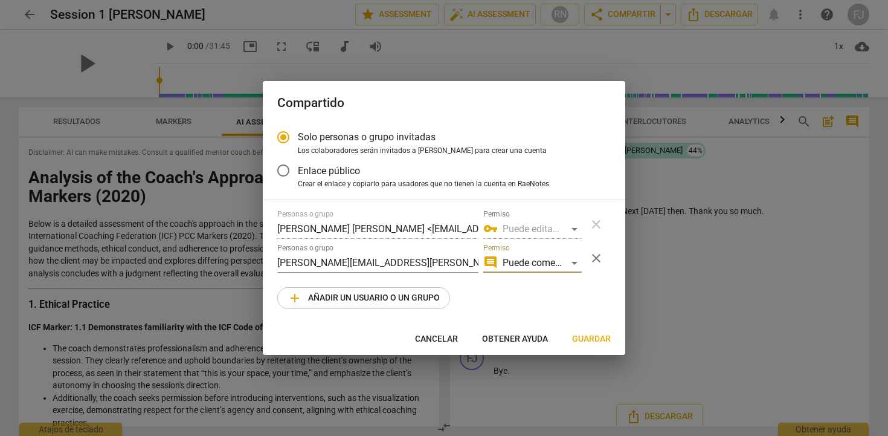
click at [582, 337] on span "Guardar" at bounding box center [591, 339] width 39 height 12
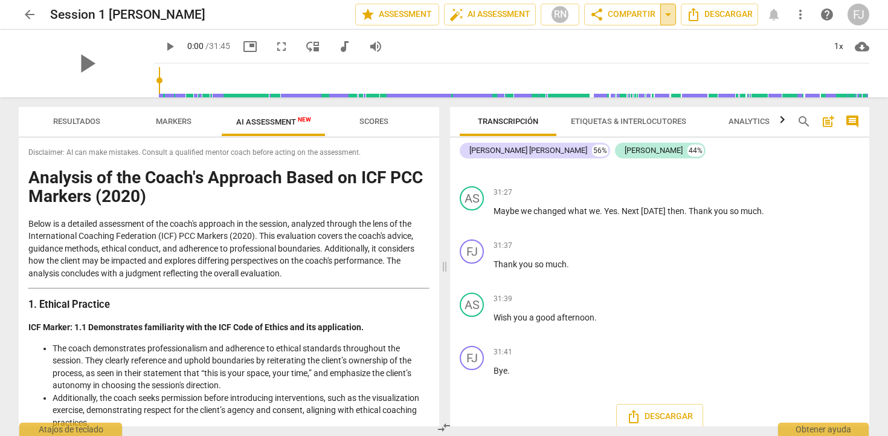
click at [667, 21] on span "arrow_drop_down" at bounding box center [668, 14] width 15 height 15
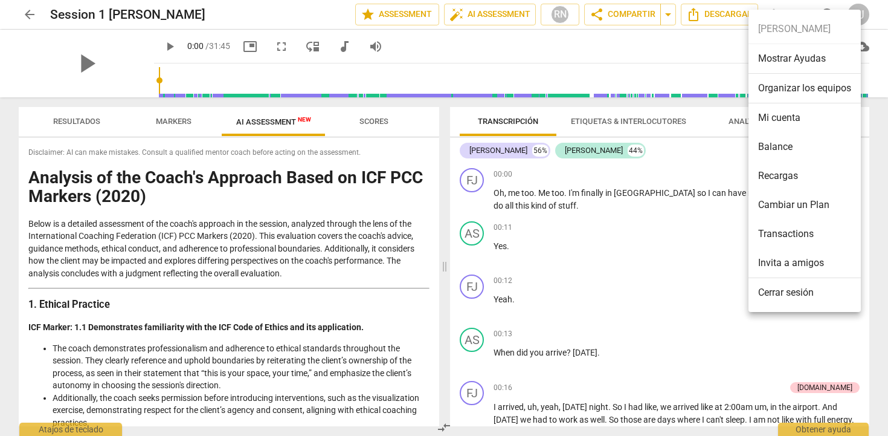
click at [664, 18] on div at bounding box center [444, 218] width 888 height 436
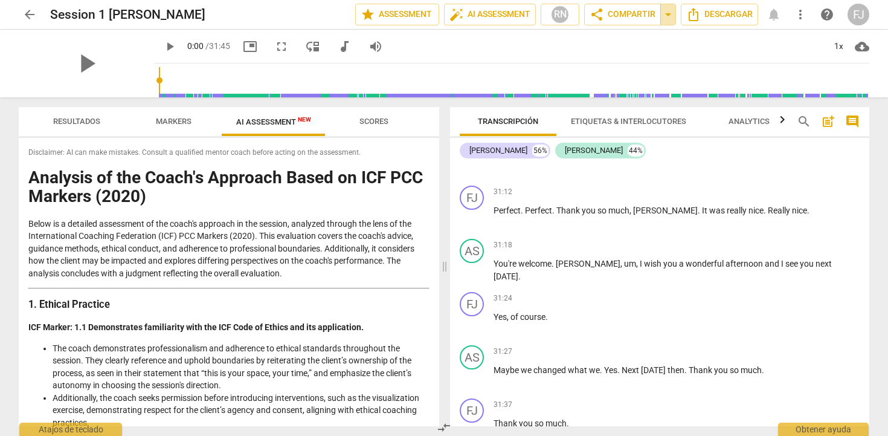
click at [664, 18] on span "arrow_drop_down" at bounding box center [668, 14] width 15 height 15
click at [670, 18] on span "arrow_drop_down" at bounding box center [668, 14] width 15 height 15
click at [625, 38] on span "Available only to you" at bounding box center [614, 35] width 69 height 11
click at [619, 20] on span "share Compartir" at bounding box center [623, 14] width 66 height 15
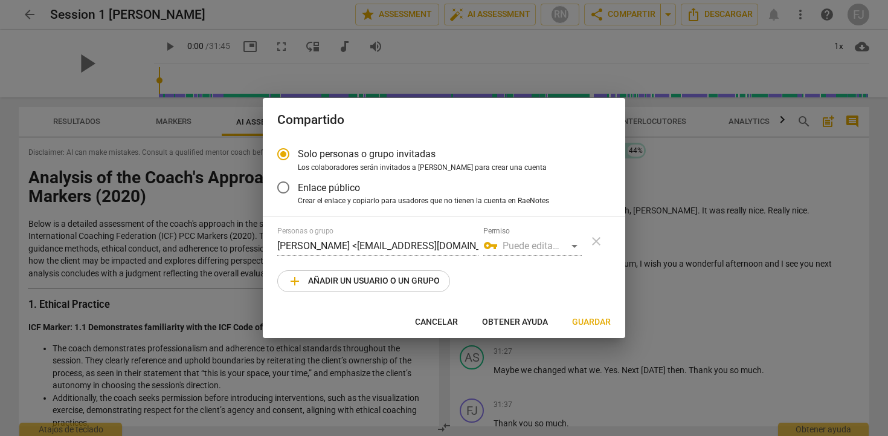
click at [444, 324] on span "Cancelar" at bounding box center [436, 322] width 43 height 12
radio input "false"
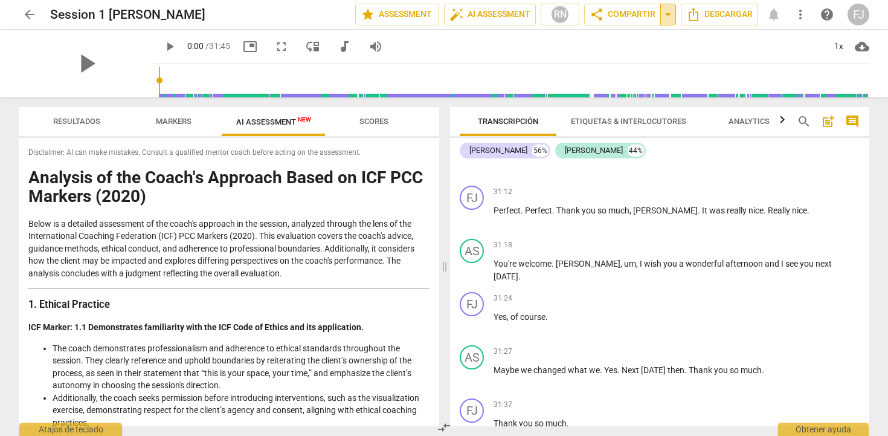
click at [666, 13] on span "arrow_drop_down" at bounding box center [668, 14] width 15 height 15
click at [621, 13] on span "share Compartir" at bounding box center [623, 14] width 66 height 15
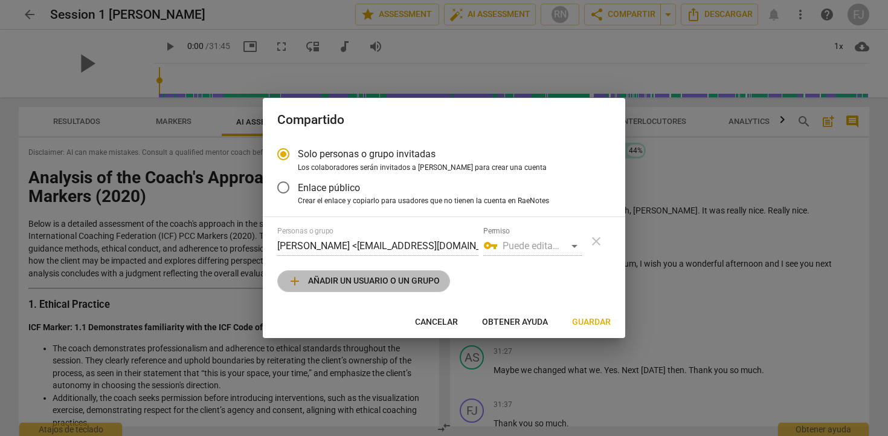
click at [366, 287] on span "add Añadir un usuario o un grupo" at bounding box center [364, 281] width 152 height 15
radio input "false"
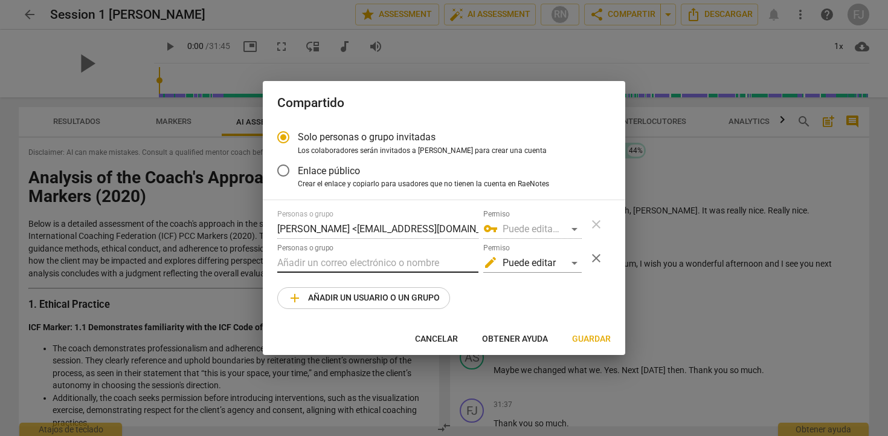
click at [362, 261] on input "text" at bounding box center [377, 262] width 201 height 19
paste input "[URL][DOMAIN_NAME]"
type input "[URL][DOMAIN_NAME]"
drag, startPoint x: 476, startPoint y: 262, endPoint x: 133, endPoint y: 256, distance: 343.3
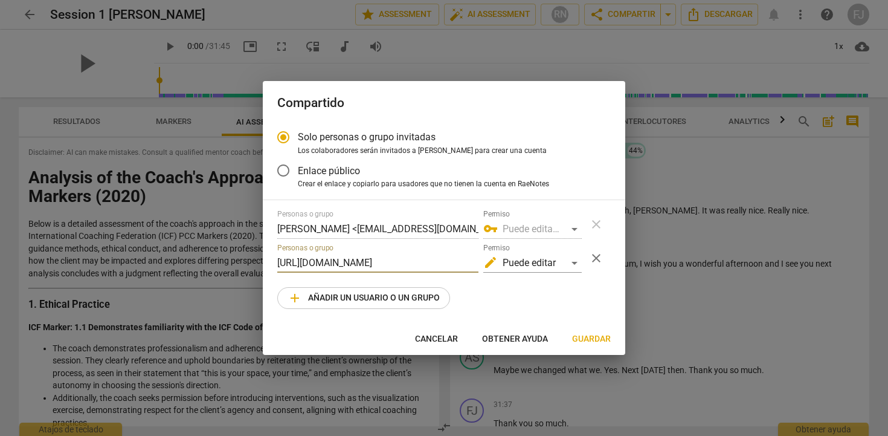
click at [133, 256] on div "Compartido Solo personas o grupo invitadas Los colaboradores serán invitados a …" at bounding box center [444, 218] width 888 height 436
type input "b"
paste input "[PERSON_NAME][EMAIL_ADDRESS][PERSON_NAME][DOMAIN_NAME]"
type input "[PERSON_NAME][EMAIL_ADDRESS][PERSON_NAME][DOMAIN_NAME]"
click at [574, 257] on div "edit Puede editar" at bounding box center [532, 262] width 98 height 19
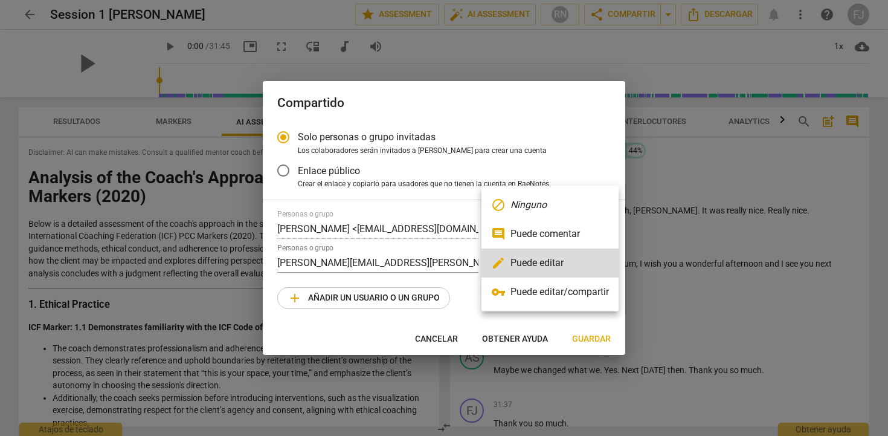
click at [564, 233] on li "comment Puede comentar" at bounding box center [550, 233] width 137 height 29
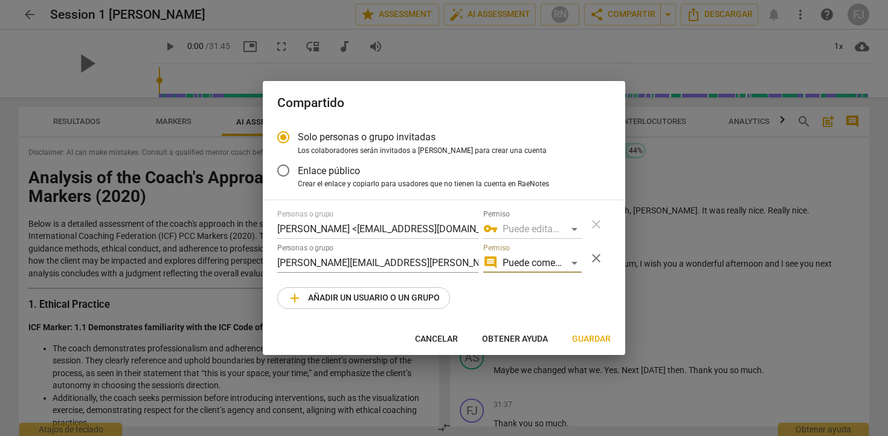
click at [579, 335] on span "Guardar" at bounding box center [591, 339] width 39 height 12
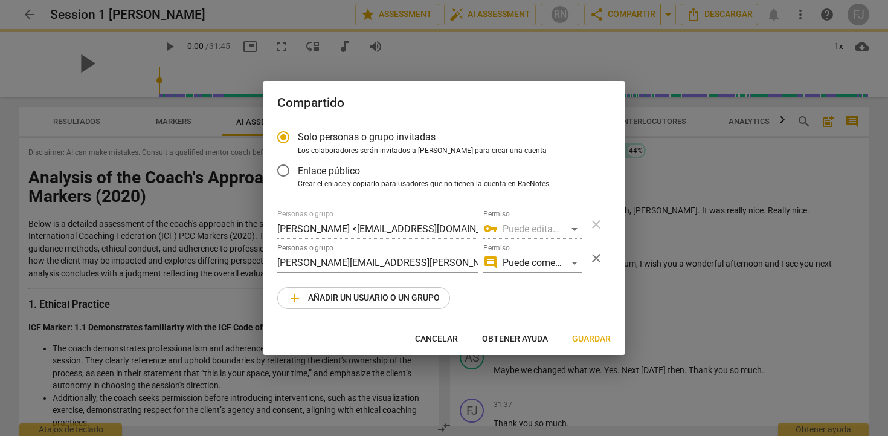
radio input "false"
type input "[PERSON_NAME] <[PERSON_NAME][EMAIL_ADDRESS][PERSON_NAME][DOMAIN_NAME]>"
radio input "false"
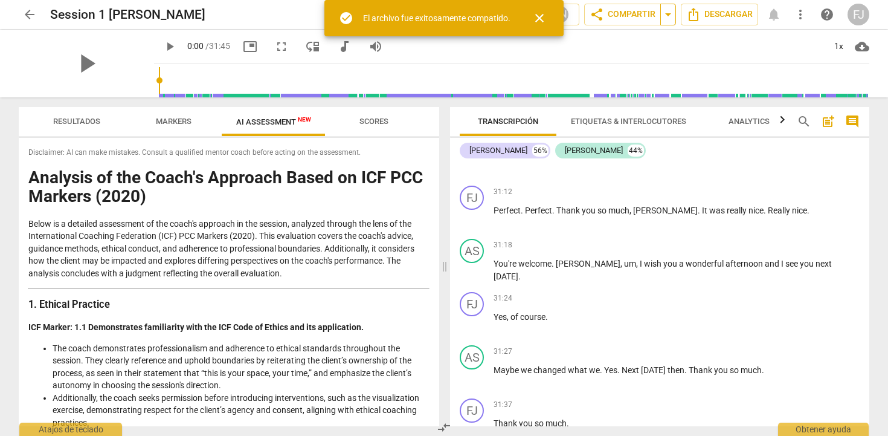
click at [664, 17] on span "arrow_drop_down" at bounding box center [668, 14] width 15 height 15
click at [636, 36] on span "Copy link" at bounding box center [630, 36] width 39 height 11
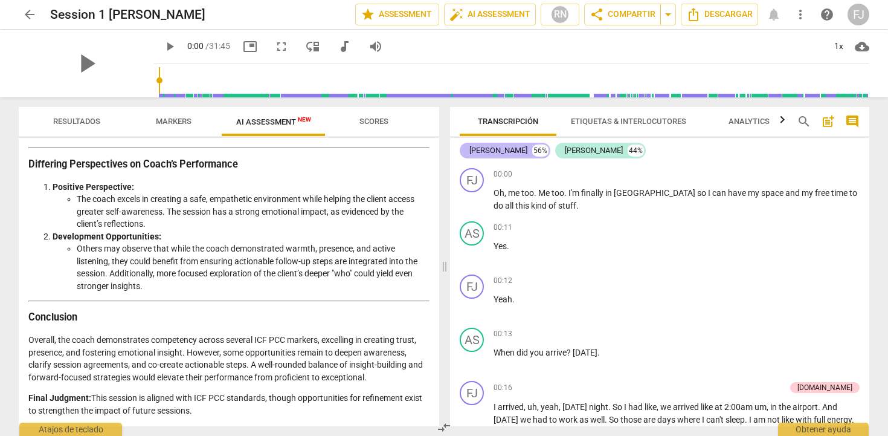
click at [528, 148] on div "[PERSON_NAME]" at bounding box center [499, 150] width 58 height 12
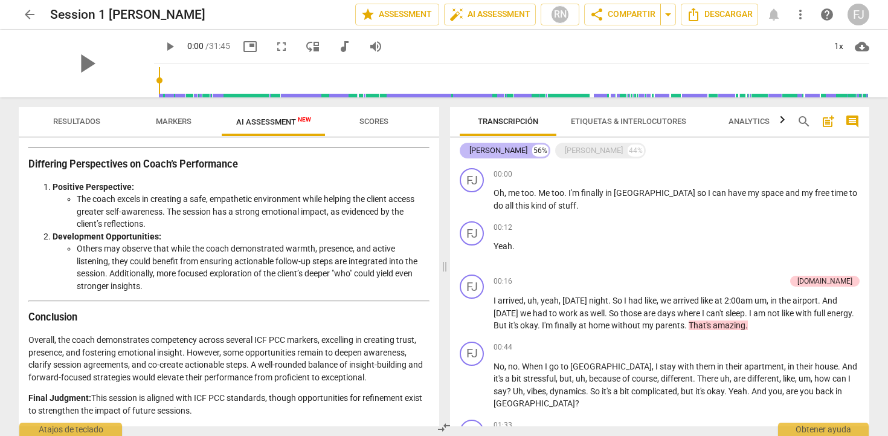
click at [528, 149] on div "[PERSON_NAME]" at bounding box center [499, 150] width 58 height 12
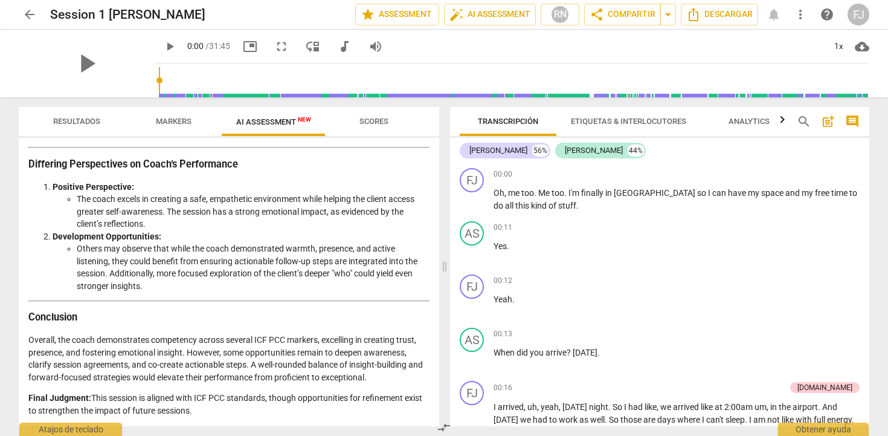
click at [573, 120] on span "Etiquetas & Interlocutores" at bounding box center [628, 121] width 115 height 9
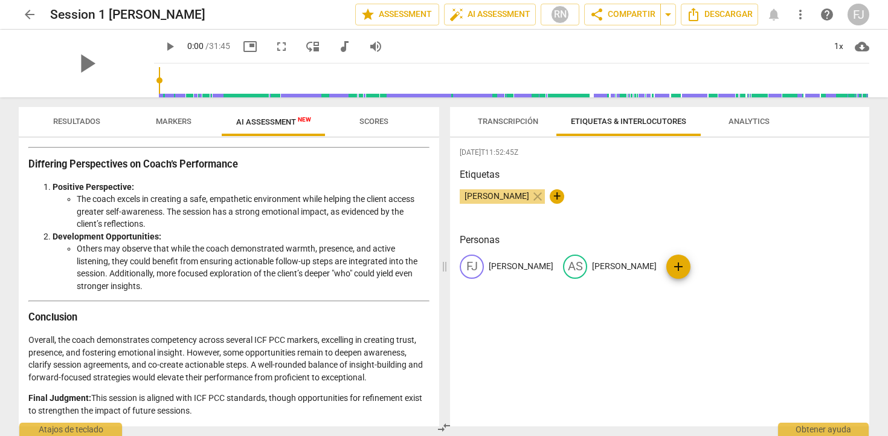
click at [492, 268] on p "[PERSON_NAME]" at bounding box center [521, 266] width 65 height 13
type input "a"
type input "[PERSON_NAME]"
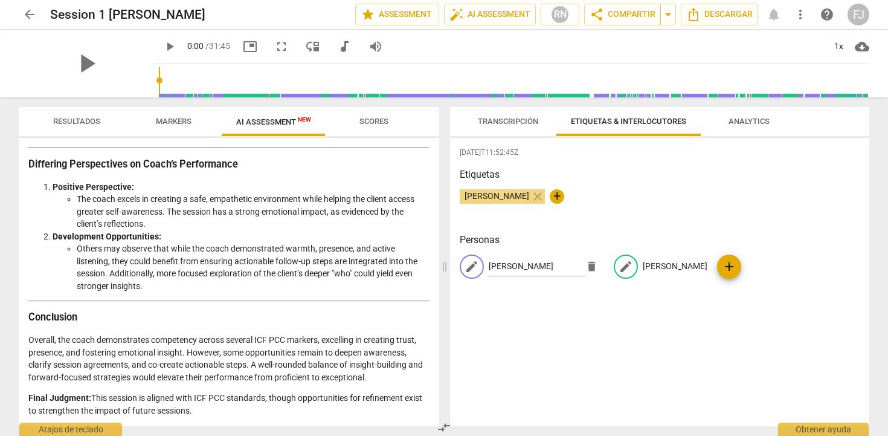
click at [661, 270] on p "[PERSON_NAME]" at bounding box center [675, 266] width 65 height 13
type input "[PERSON_NAME]"
click at [763, 235] on h3 "Personas" at bounding box center [660, 240] width 400 height 15
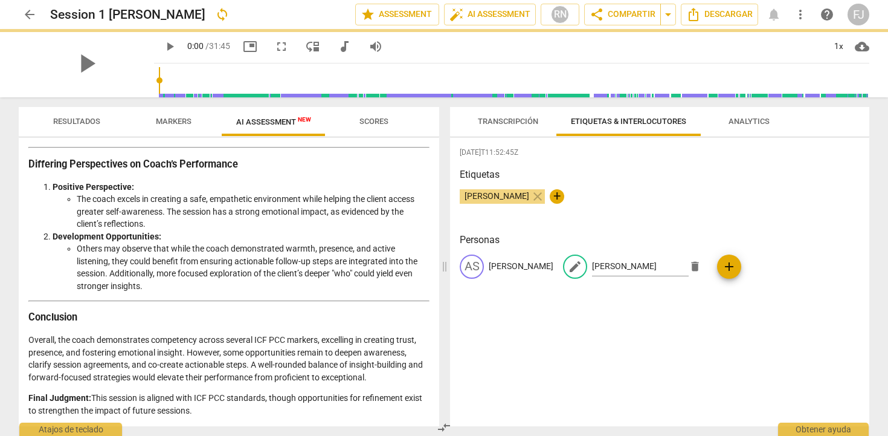
scroll to position [0, 0]
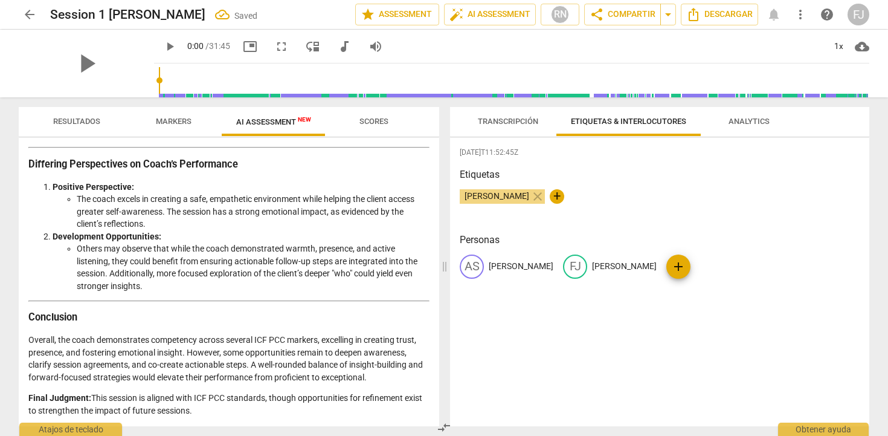
click at [517, 118] on span "Transcripción" at bounding box center [508, 121] width 60 height 9
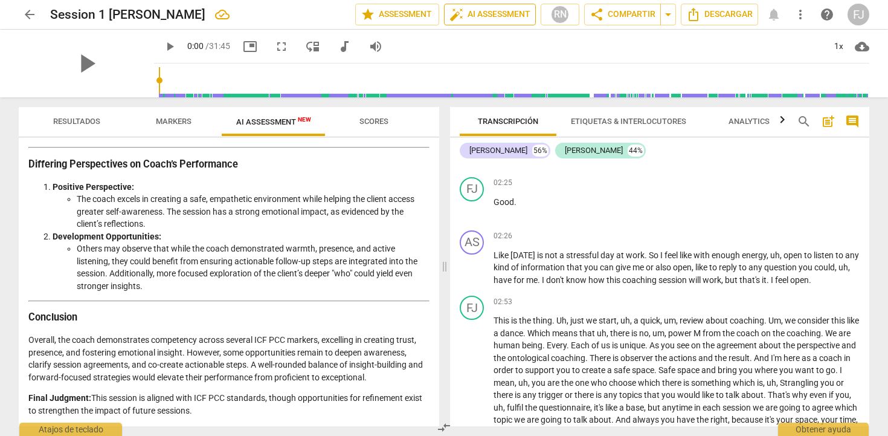
scroll to position [853, 0]
click at [662, 11] on span "arrow_drop_down" at bounding box center [668, 14] width 15 height 15
click at [637, 37] on span "Copy link" at bounding box center [630, 36] width 39 height 11
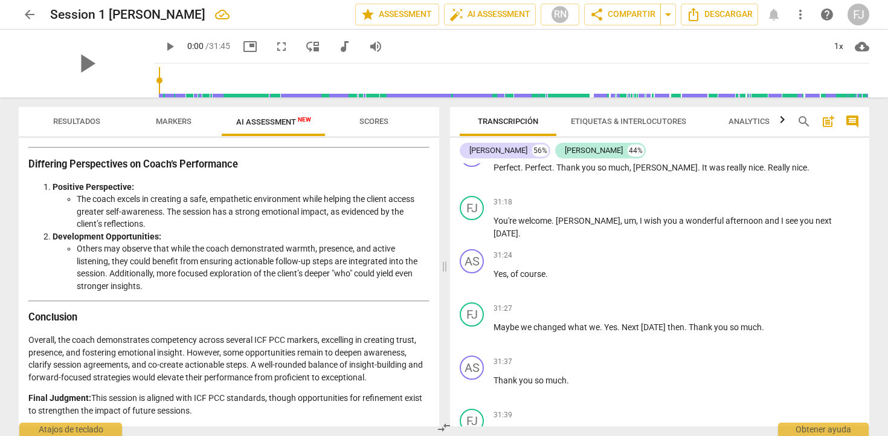
scroll to position [6245, 0]
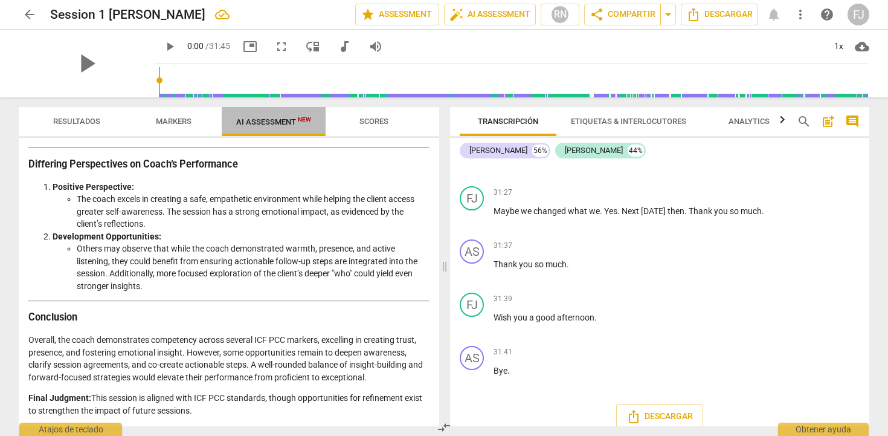
click at [289, 126] on span "AI Assessment New" at bounding box center [274, 121] width 104 height 18
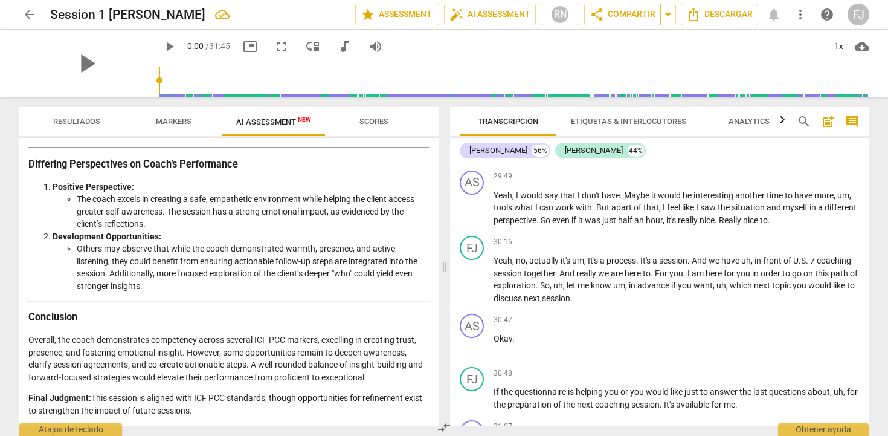
scroll to position [5741, 0]
